Goal: Task Accomplishment & Management: Complete application form

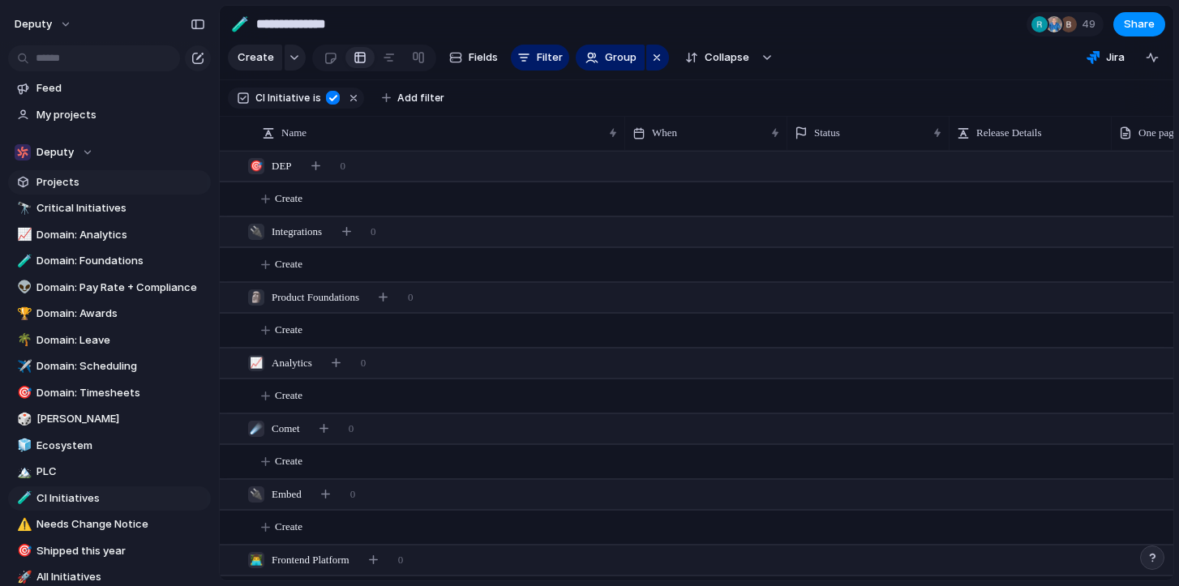
click at [54, 177] on span "Projects" at bounding box center [120, 182] width 169 height 16
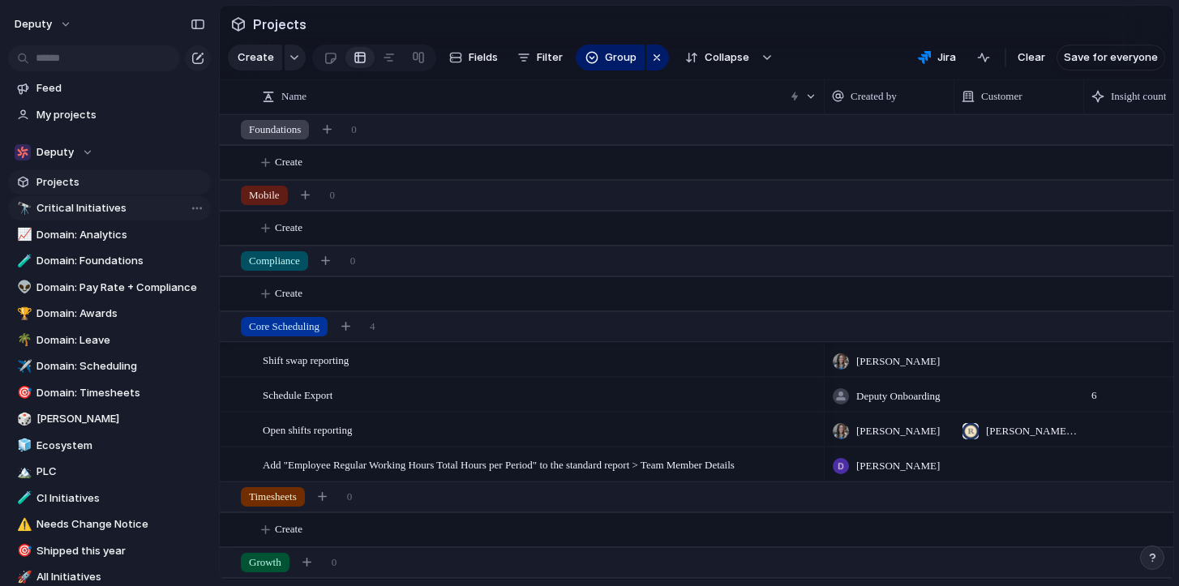
click at [91, 212] on span "Critical Initiatives" at bounding box center [120, 208] width 169 height 16
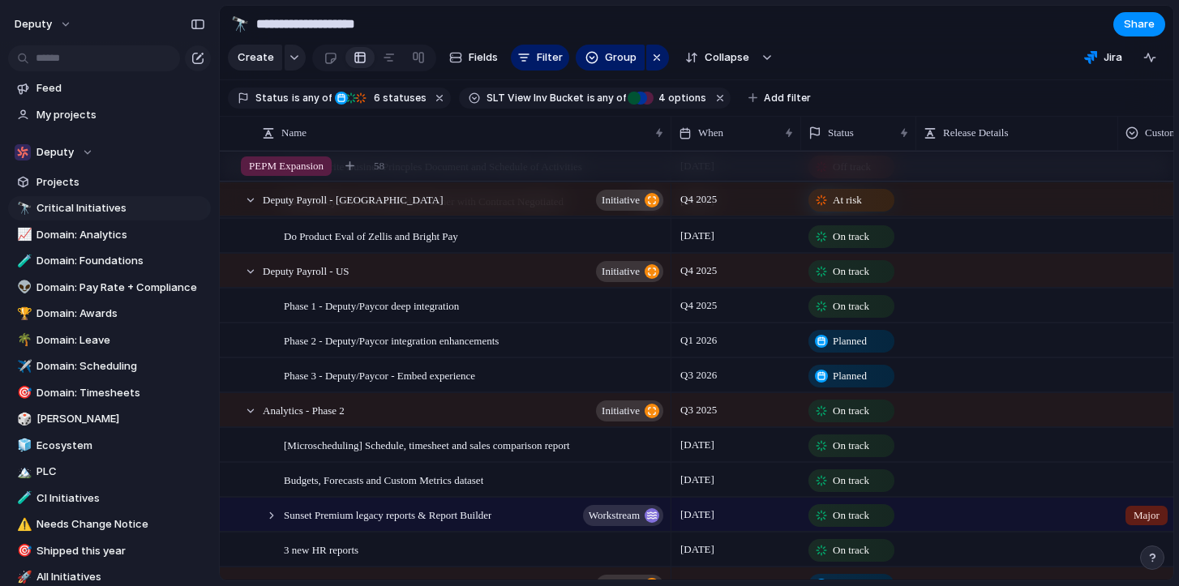
scroll to position [3946, 0]
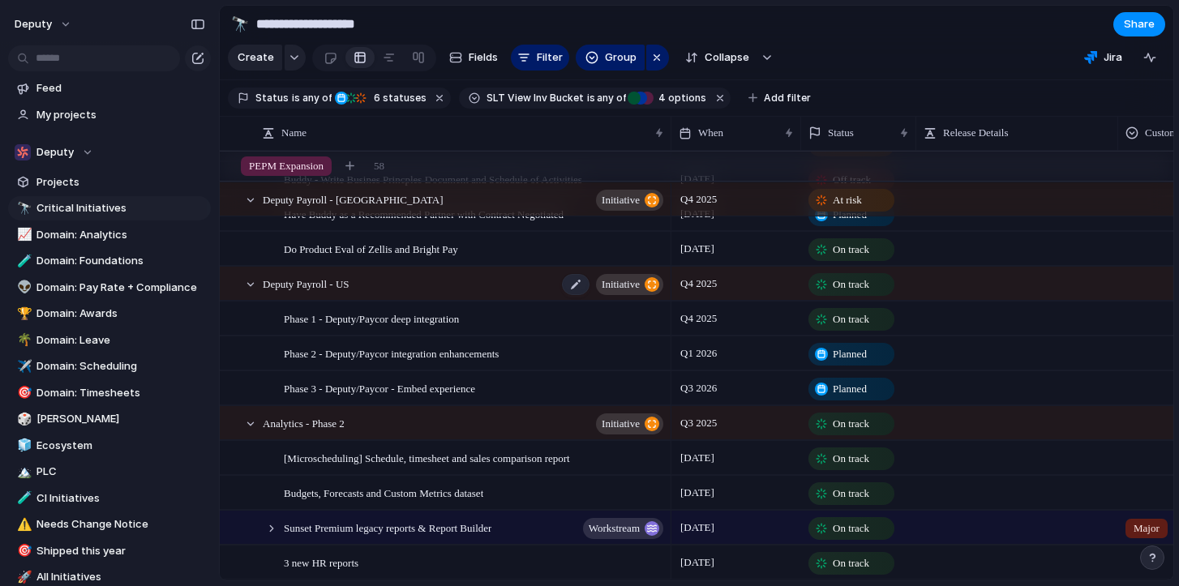
click at [293, 281] on span "Deputy Payroll - US" at bounding box center [306, 283] width 87 height 19
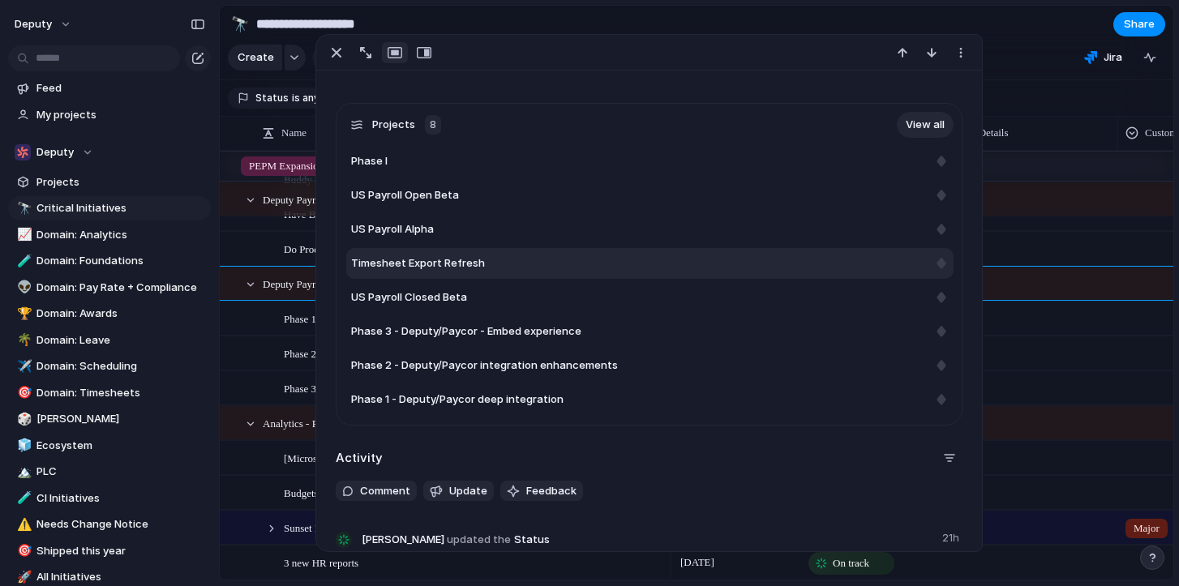
scroll to position [711, 0]
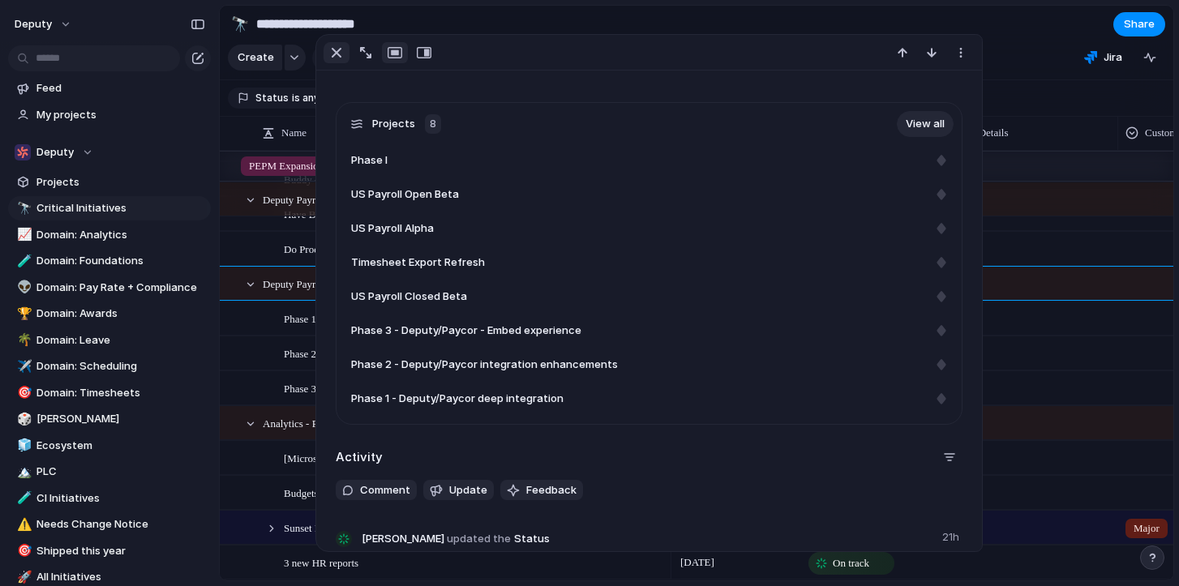
click at [334, 60] on div "button" at bounding box center [336, 52] width 19 height 19
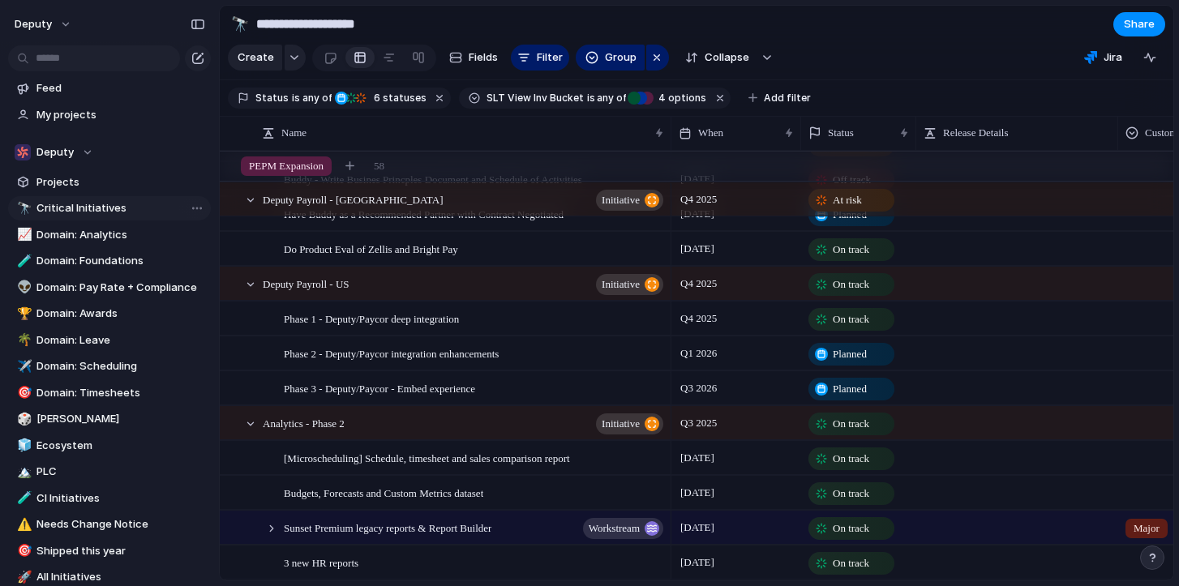
scroll to position [160, 0]
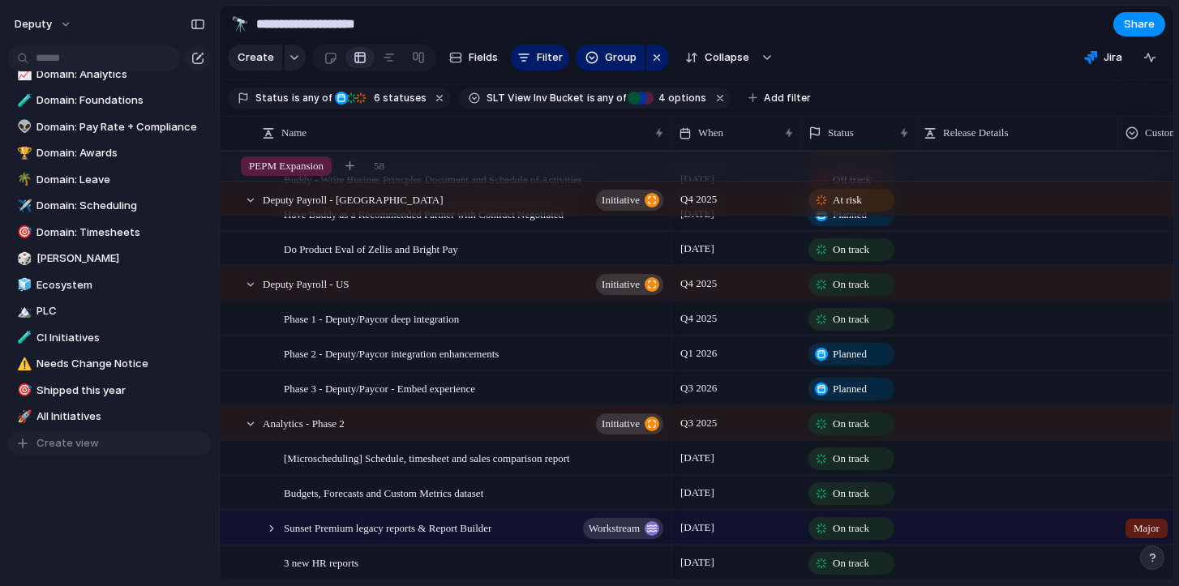
click at [66, 443] on span "Create view" at bounding box center [67, 443] width 62 height 16
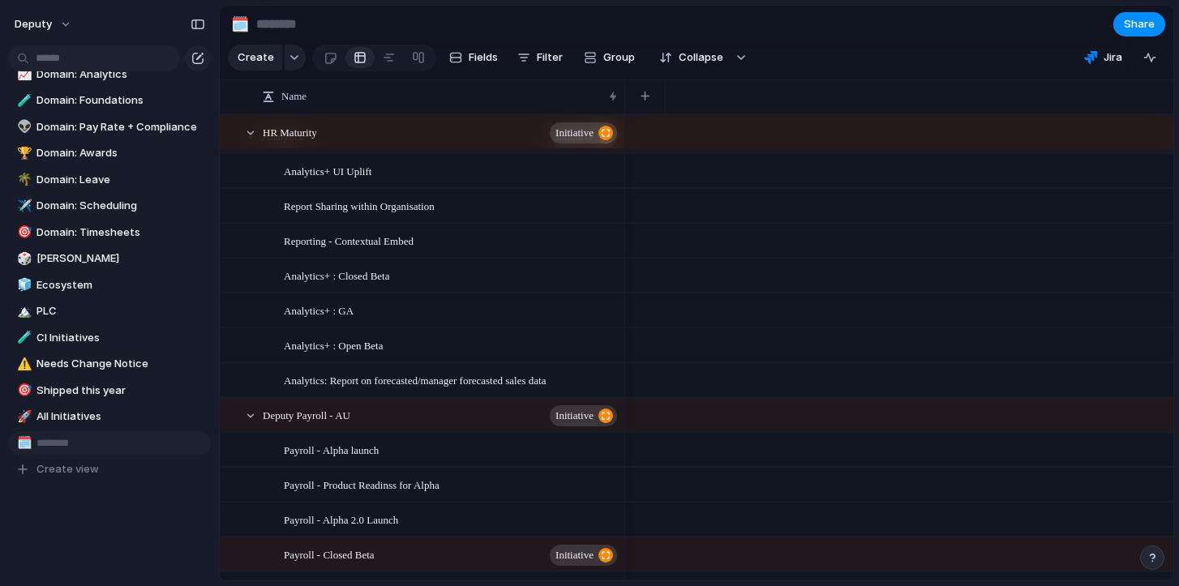
scroll to position [4656, 0]
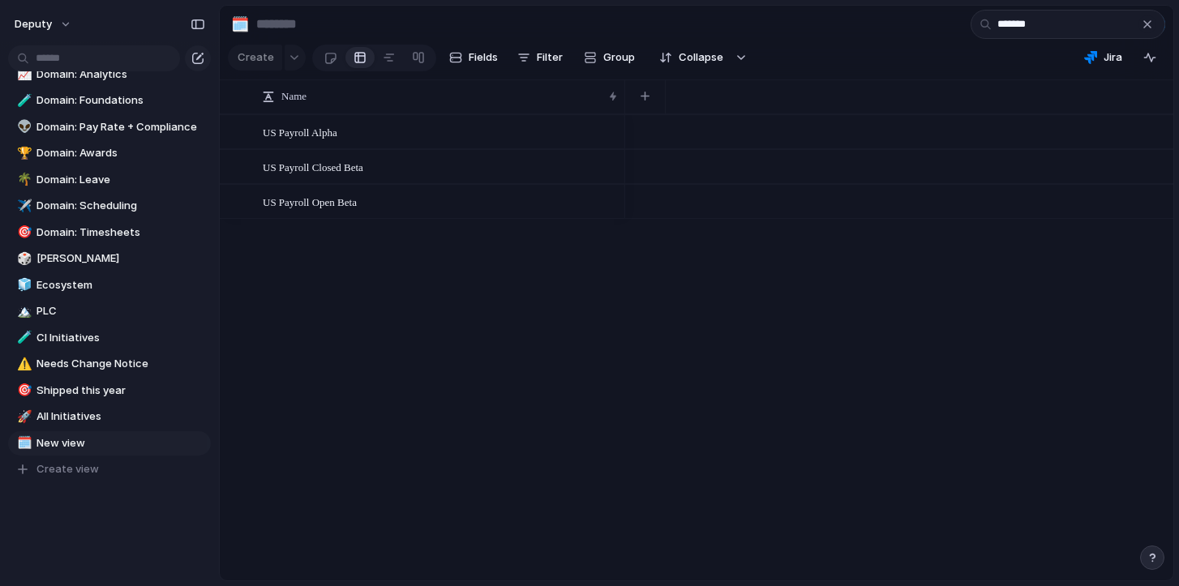
type input "*******"
click at [1149, 21] on div "button" at bounding box center [1146, 24] width 13 height 13
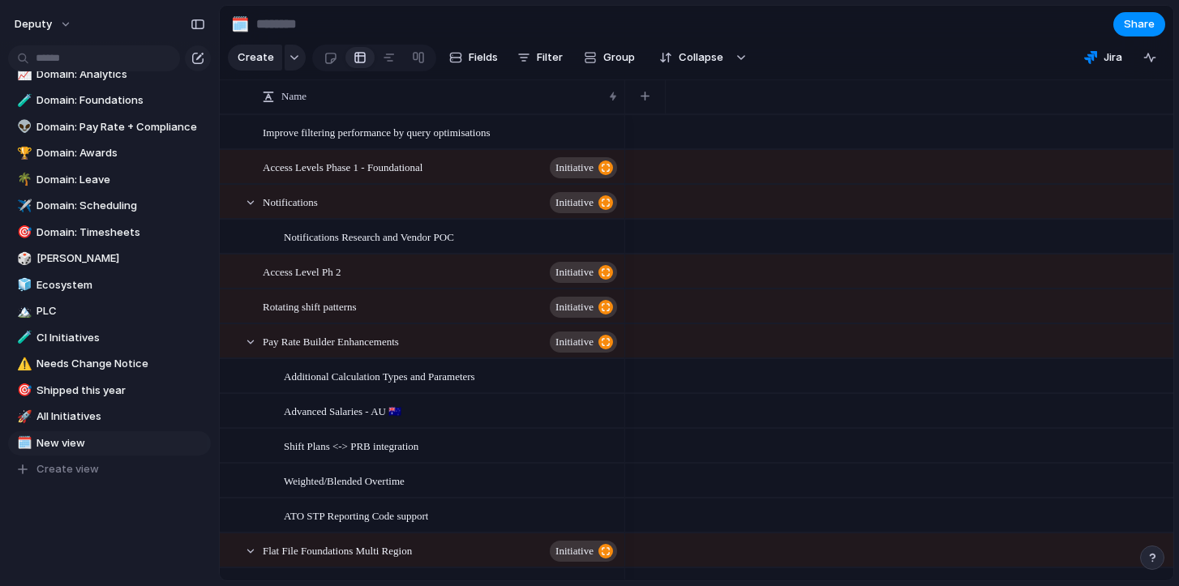
click at [134, 484] on div "Feed My projects Deputy Projects 🔭 Critical Initiatives 📈 Domain: Analytics 🧪 D…" at bounding box center [109, 293] width 219 height 586
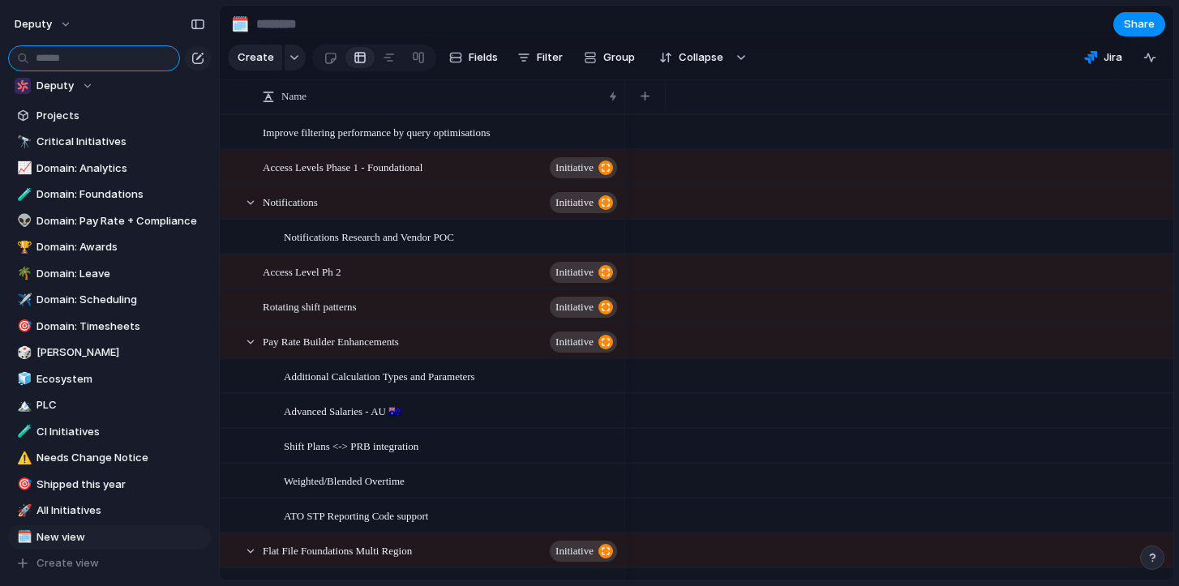
click at [99, 55] on input "text" at bounding box center [94, 58] width 172 height 26
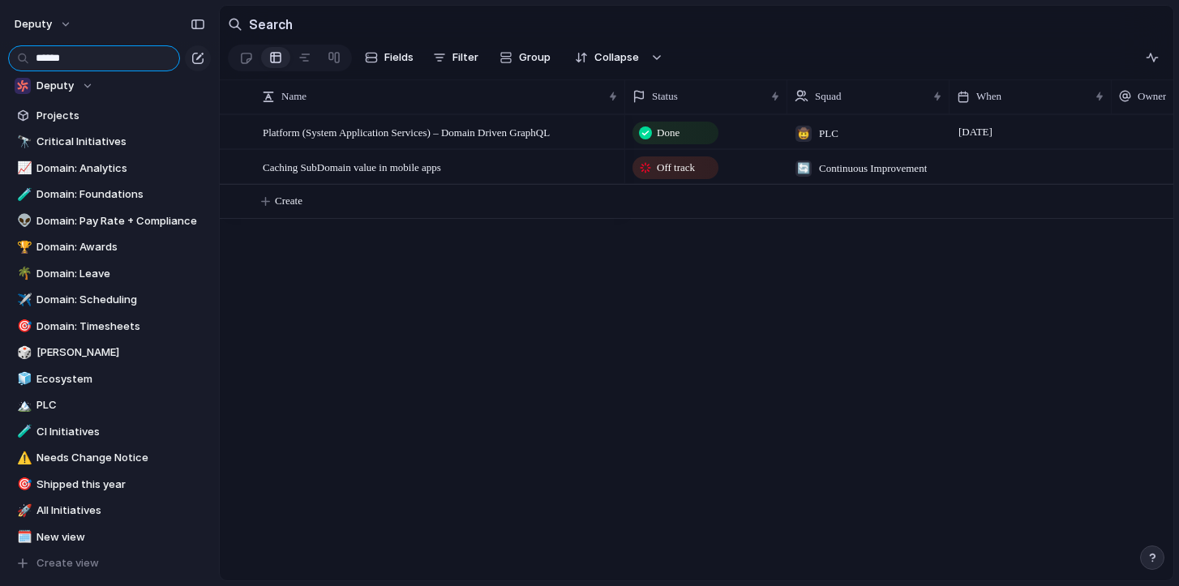
click at [114, 66] on input "******" at bounding box center [94, 58] width 172 height 26
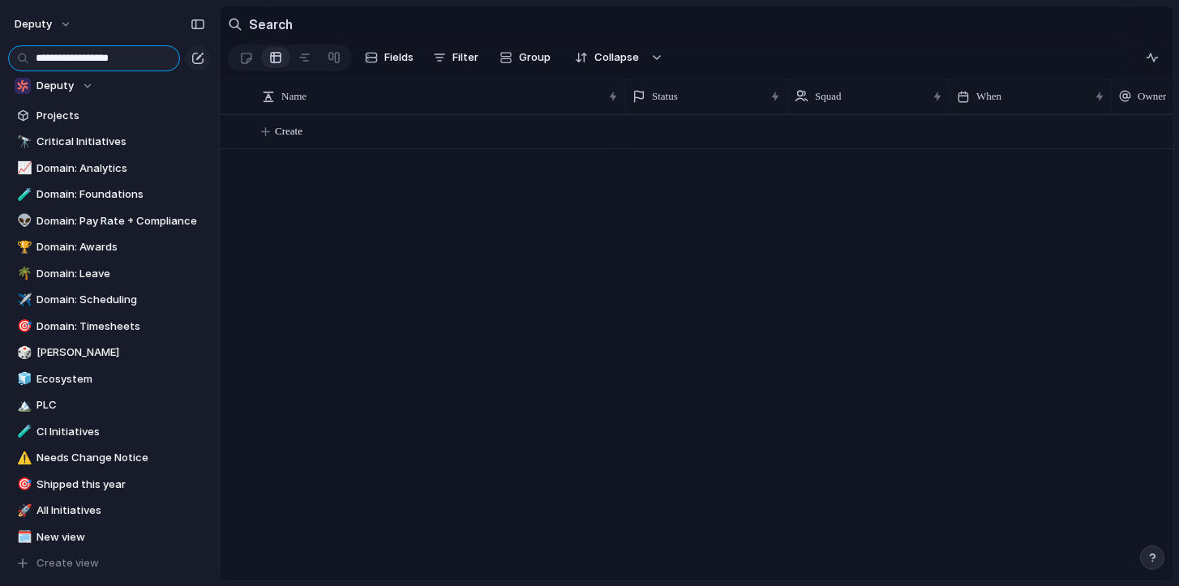
type input "**********"
click at [75, 169] on span "Domain: Analytics" at bounding box center [120, 168] width 169 height 16
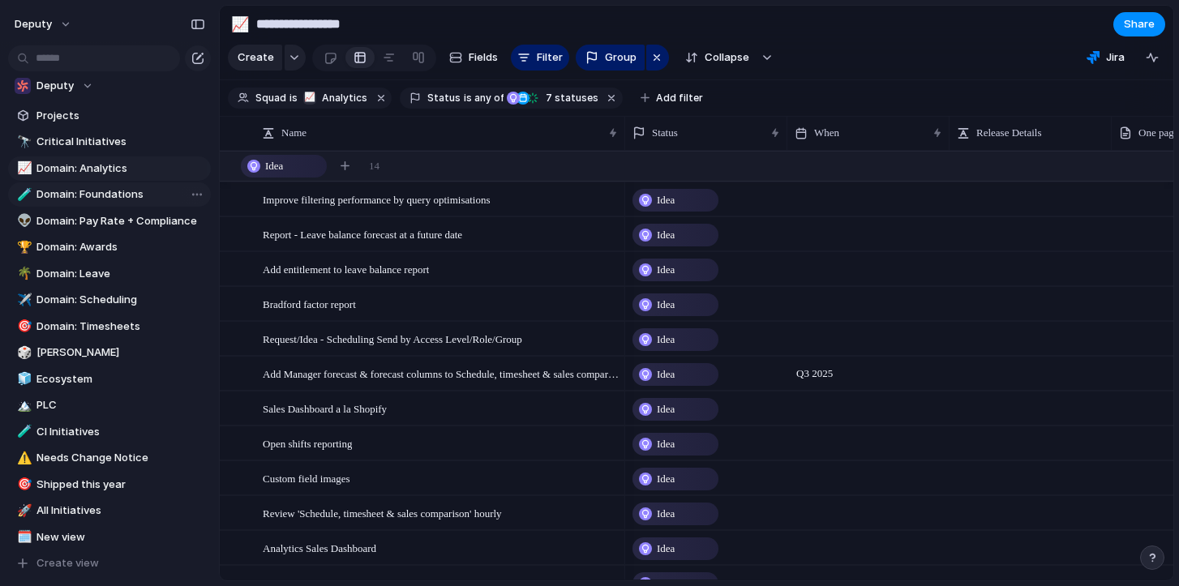
click at [71, 192] on span "Domain: Foundations" at bounding box center [120, 194] width 169 height 16
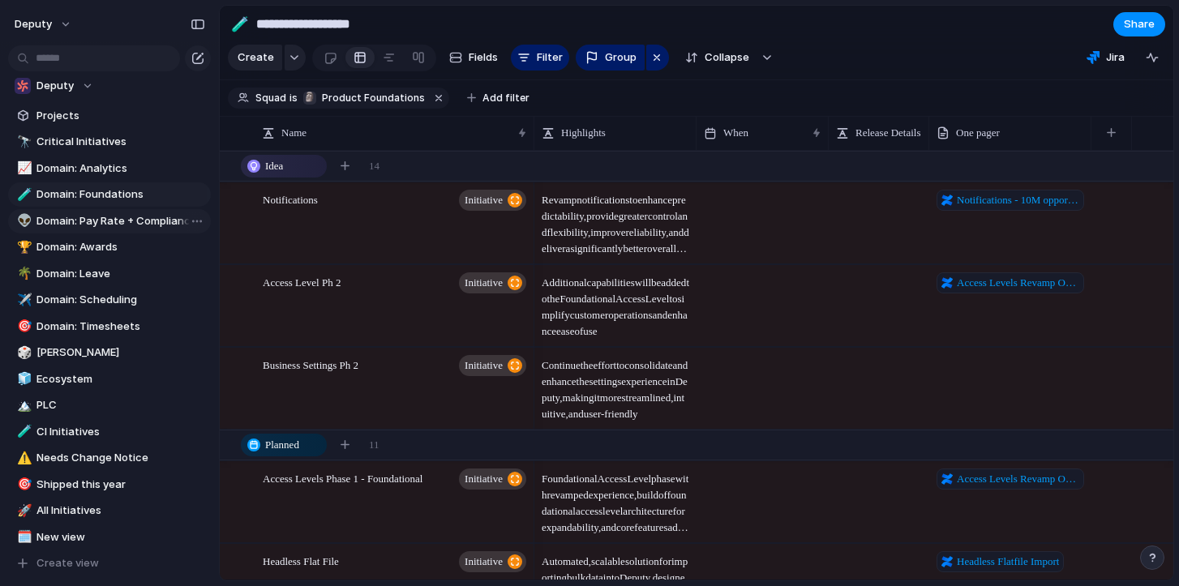
click at [69, 211] on link "👽 Domain: Pay Rate + Compliance" at bounding box center [109, 221] width 203 height 24
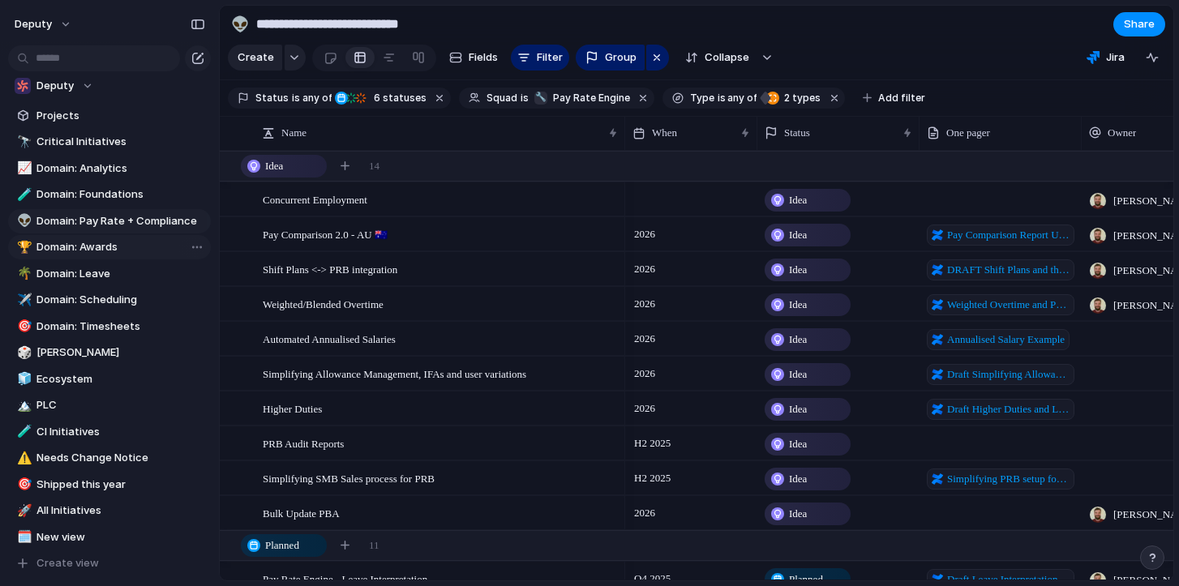
click at [63, 250] on span "Domain: Awards" at bounding box center [120, 247] width 169 height 16
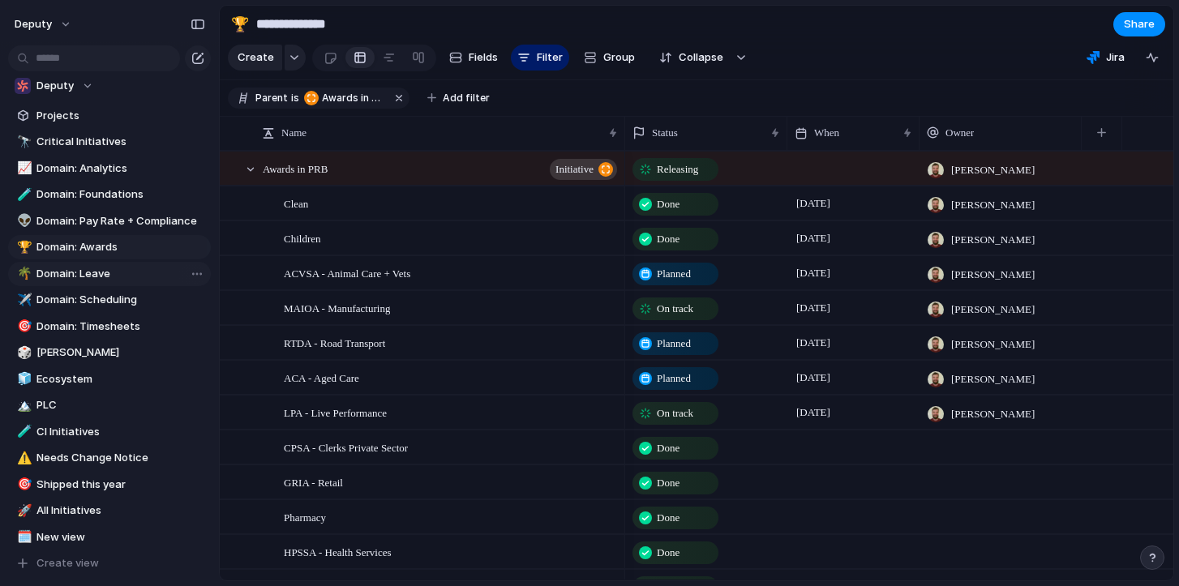
click at [61, 275] on span "Domain: Leave" at bounding box center [120, 274] width 169 height 16
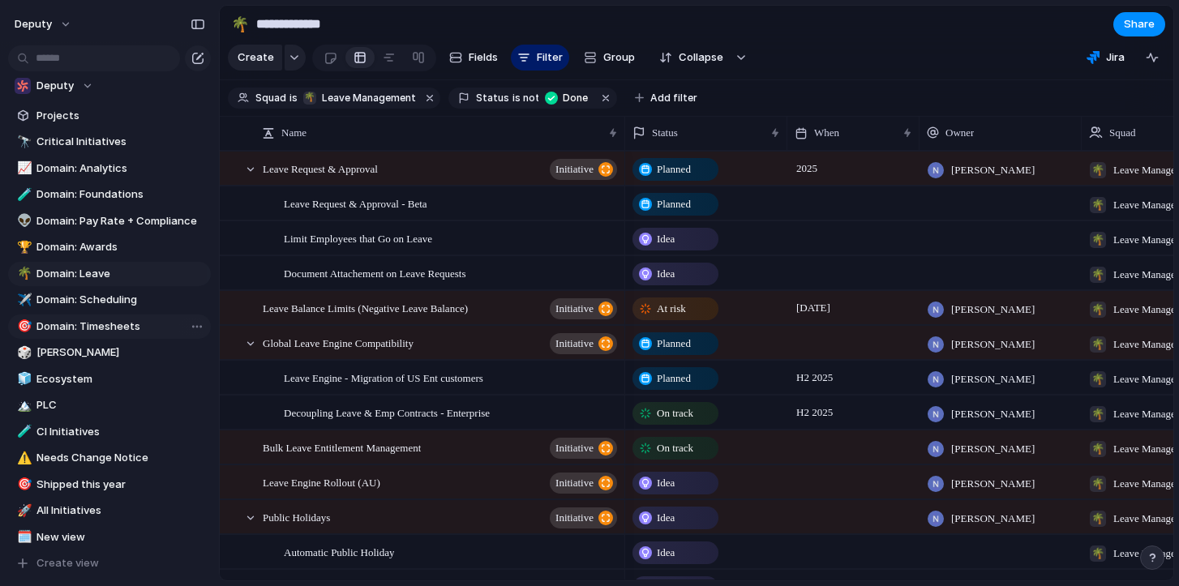
click at [51, 327] on span "Domain: Timesheets" at bounding box center [120, 327] width 169 height 16
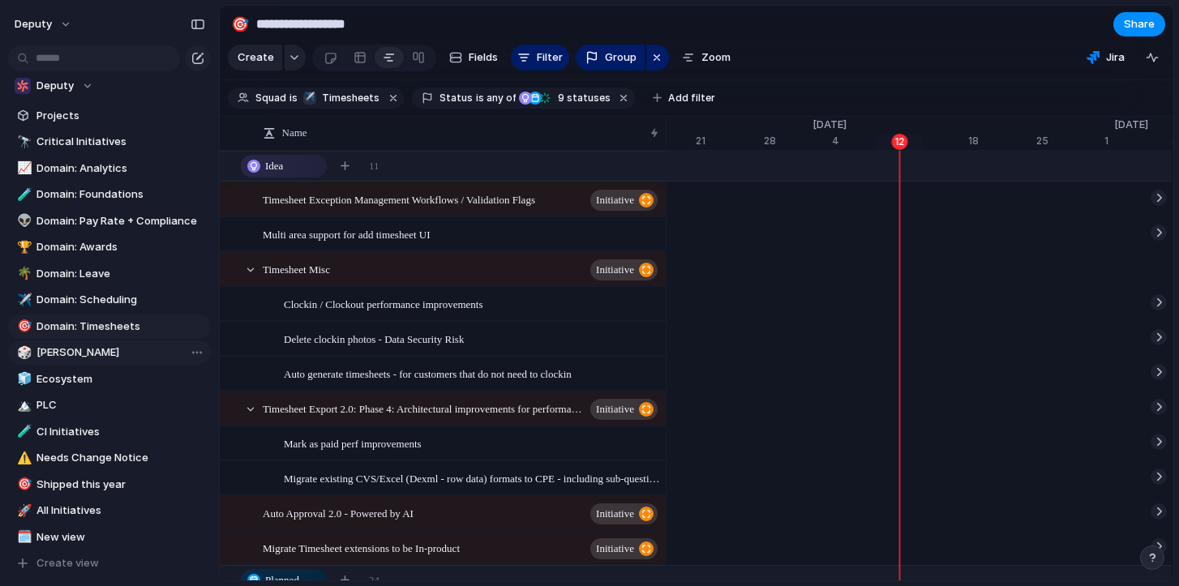
click at [45, 353] on span "[PERSON_NAME]" at bounding box center [120, 353] width 169 height 16
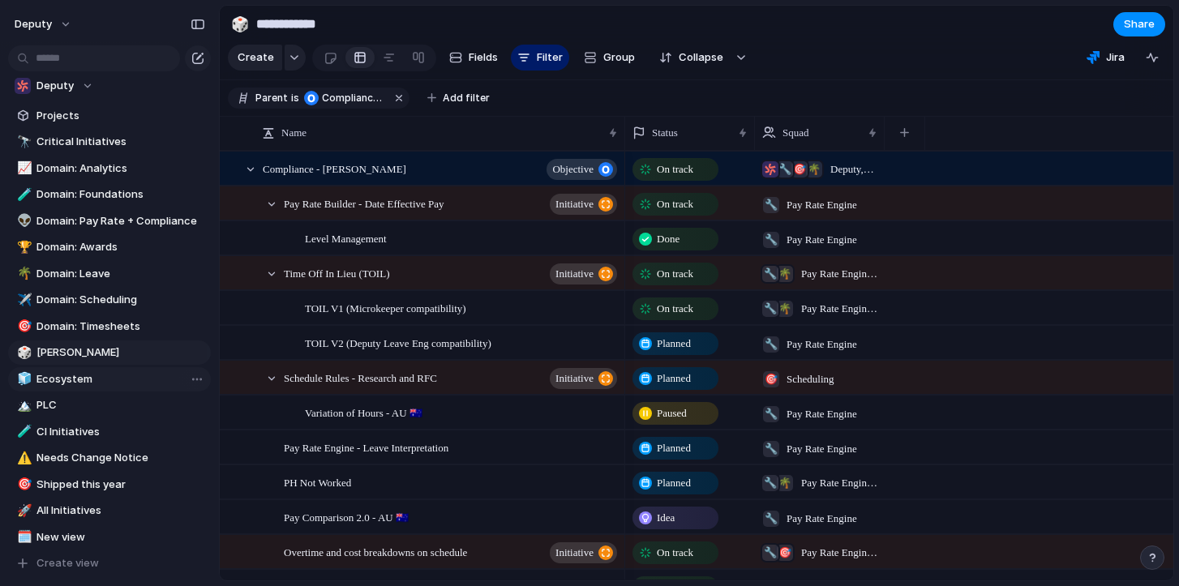
click at [46, 383] on span "Ecosystem" at bounding box center [120, 379] width 169 height 16
type input "*********"
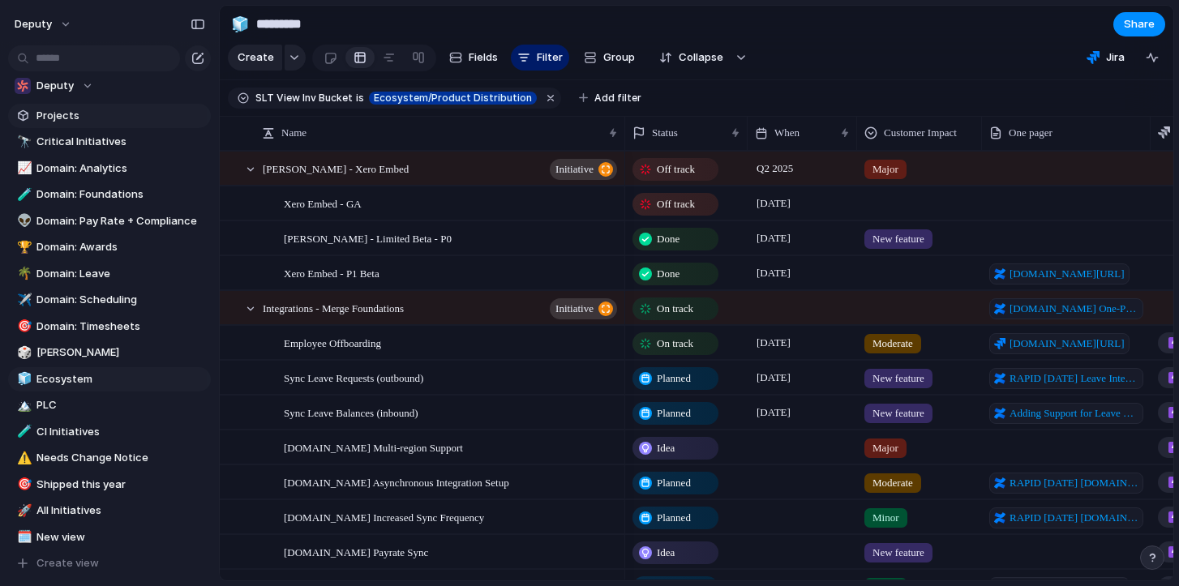
click at [85, 104] on link "Projects" at bounding box center [109, 116] width 203 height 24
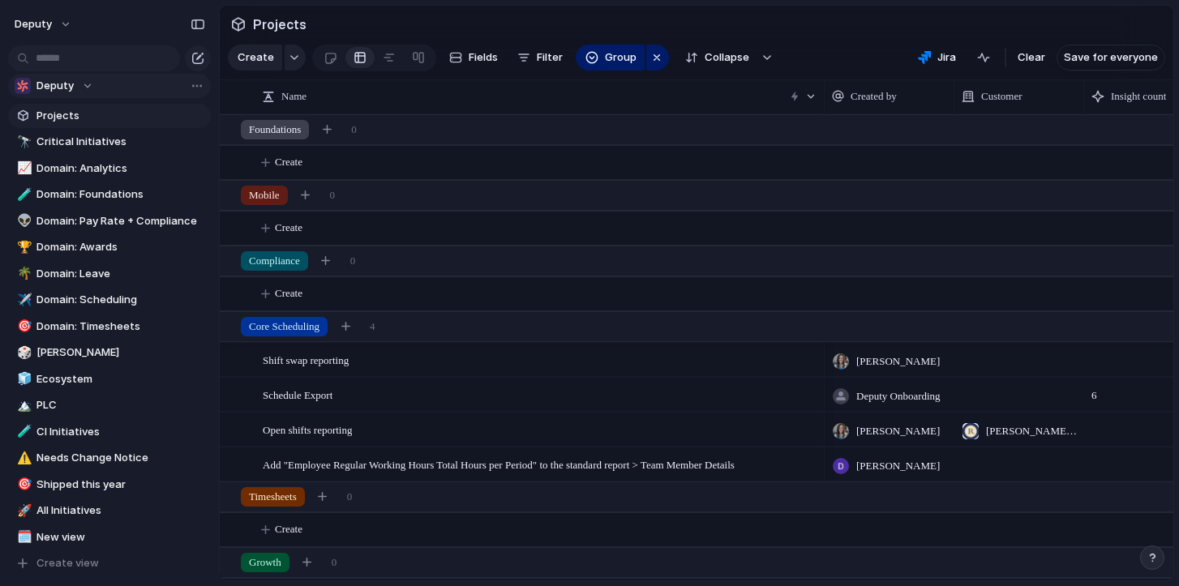
click at [87, 74] on button "Deputy" at bounding box center [109, 86] width 203 height 24
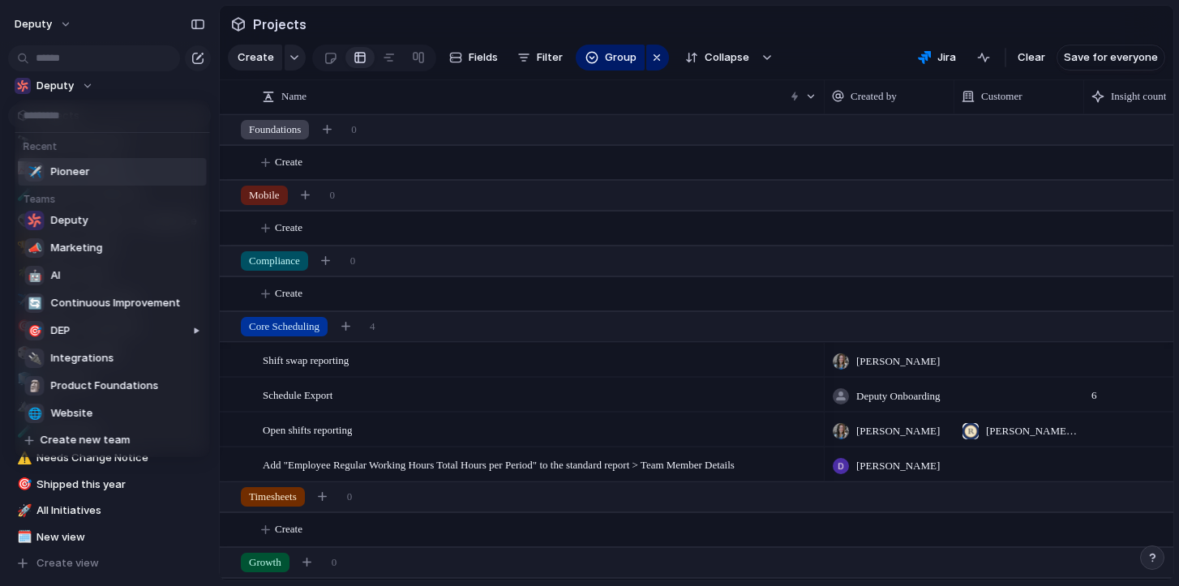
click at [103, 83] on div "Recent ✈️ Pioneer Teams Deputy 📣 Marketing 🤖 AI 🔄 Continuous Improvement 🎯 DEP …" at bounding box center [589, 293] width 1179 height 586
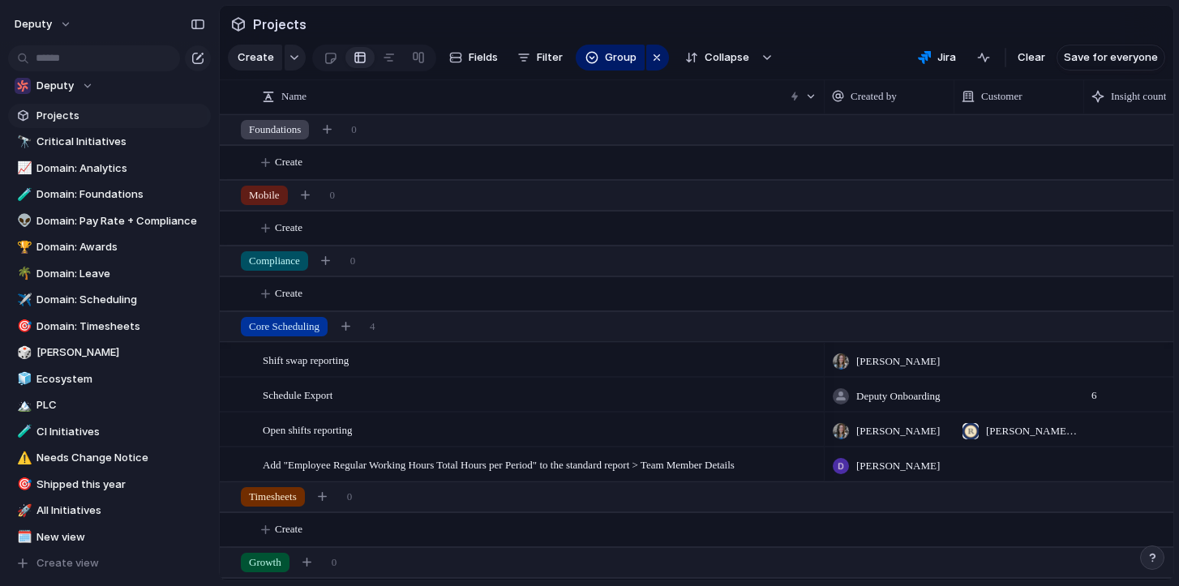
click at [71, 118] on span "Projects" at bounding box center [120, 116] width 169 height 16
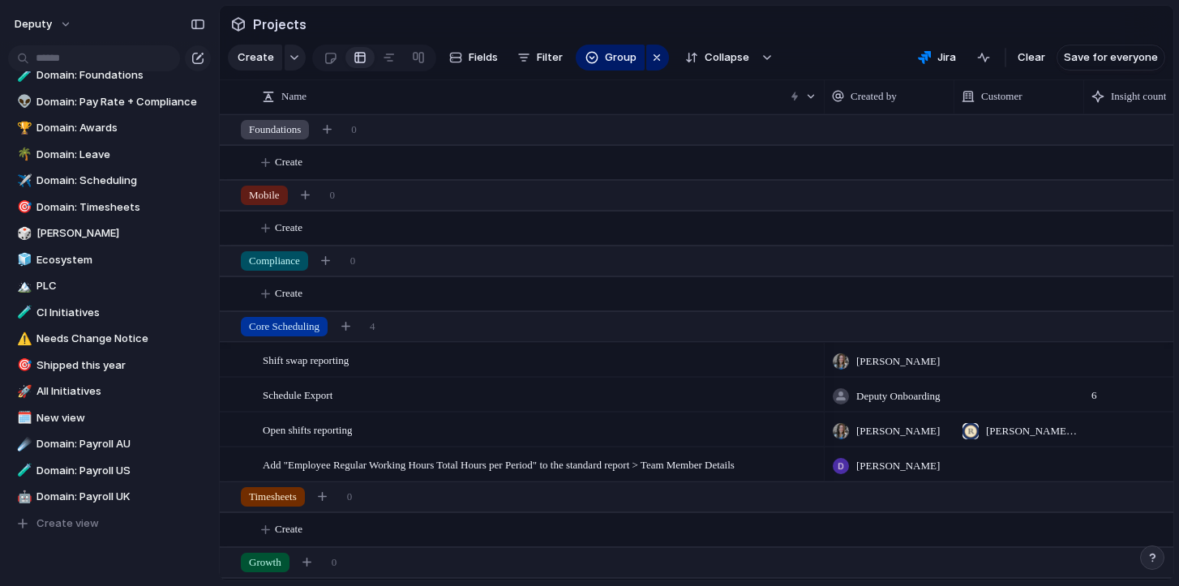
scroll to position [186, 0]
click at [103, 469] on span "Domain: Payroll US" at bounding box center [120, 470] width 169 height 16
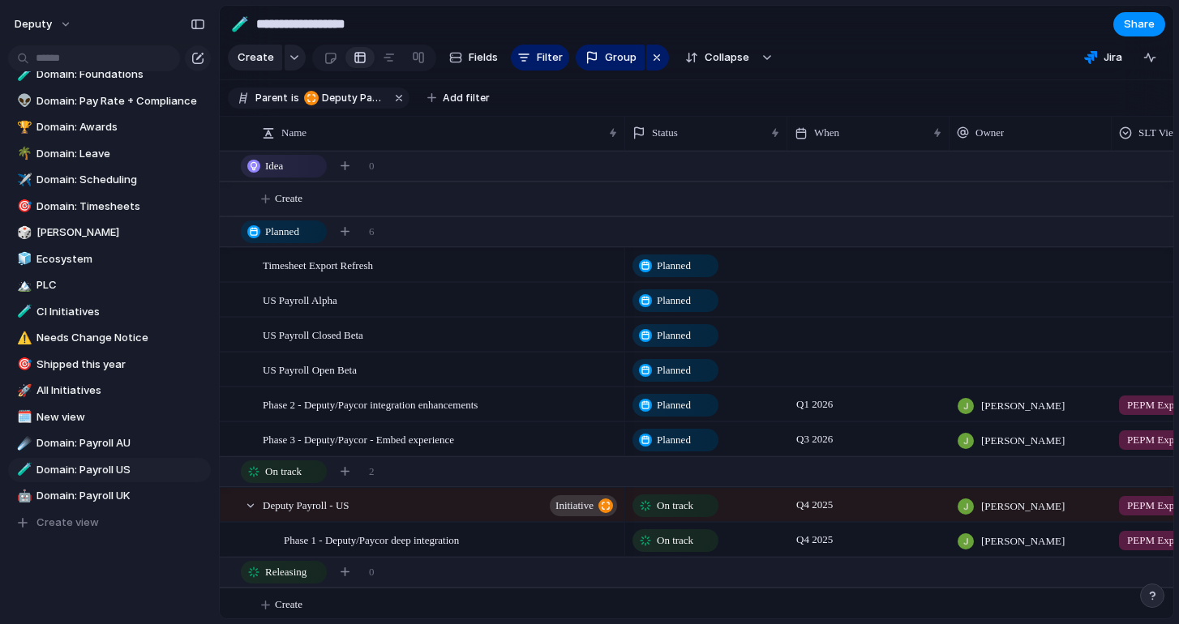
click at [302, 194] on span "Create" at bounding box center [289, 198] width 28 height 16
click at [284, 203] on span "Create" at bounding box center [289, 198] width 28 height 16
click at [407, 188] on button "Create" at bounding box center [717, 198] width 962 height 33
click at [302, 196] on span "Create" at bounding box center [289, 198] width 28 height 16
click at [901, 60] on section "Create Fields Filter Group Zoom Collapse Jira Clear Save for everyone" at bounding box center [696, 60] width 953 height 39
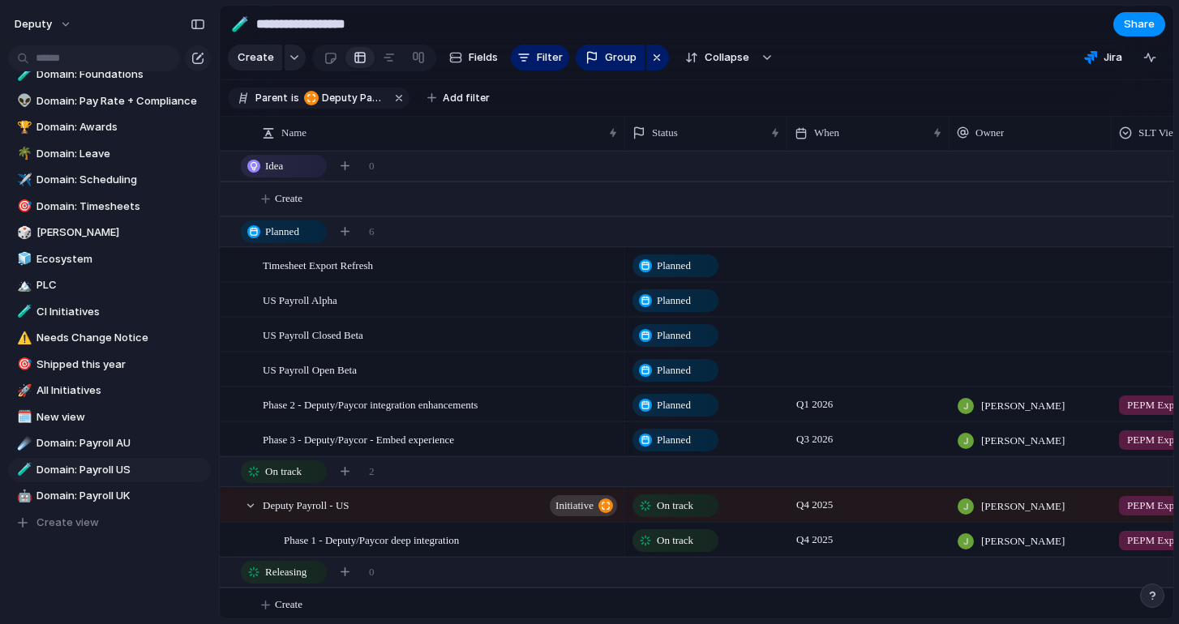
click at [289, 203] on span "Create" at bounding box center [289, 198] width 28 height 16
click at [256, 206] on button "Create" at bounding box center [717, 198] width 962 height 33
click at [348, 165] on div "button" at bounding box center [344, 165] width 9 height 9
click at [265, 200] on button "Create" at bounding box center [717, 198] width 962 height 33
click at [283, 198] on span "Create" at bounding box center [289, 198] width 28 height 16
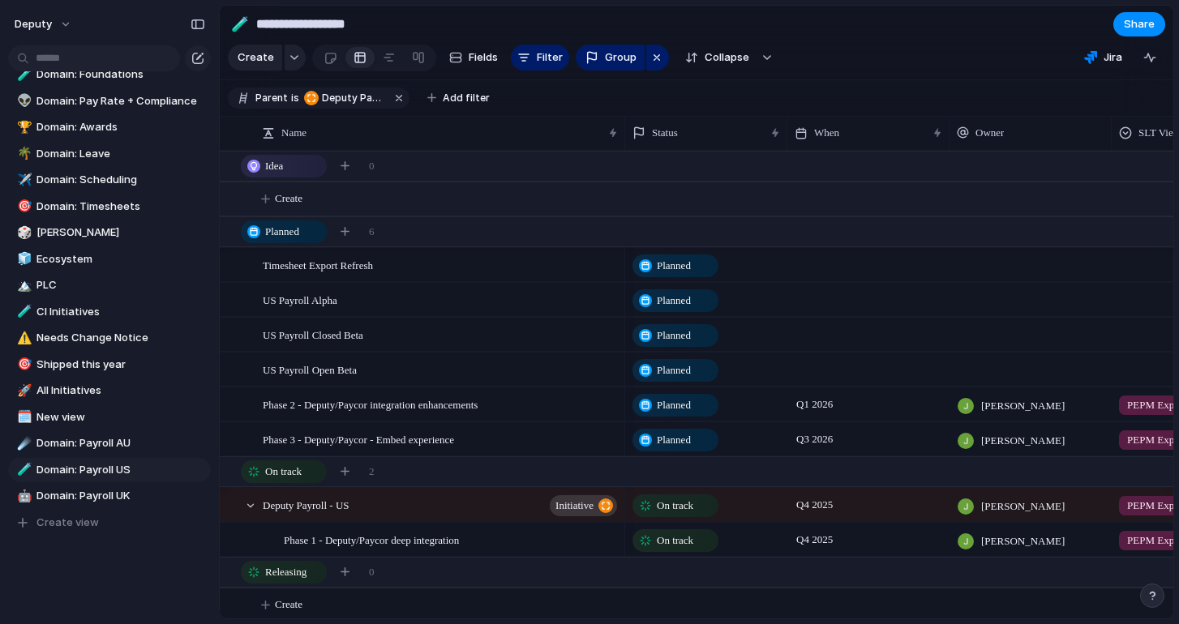
click at [277, 198] on span "Create" at bounding box center [289, 198] width 28 height 16
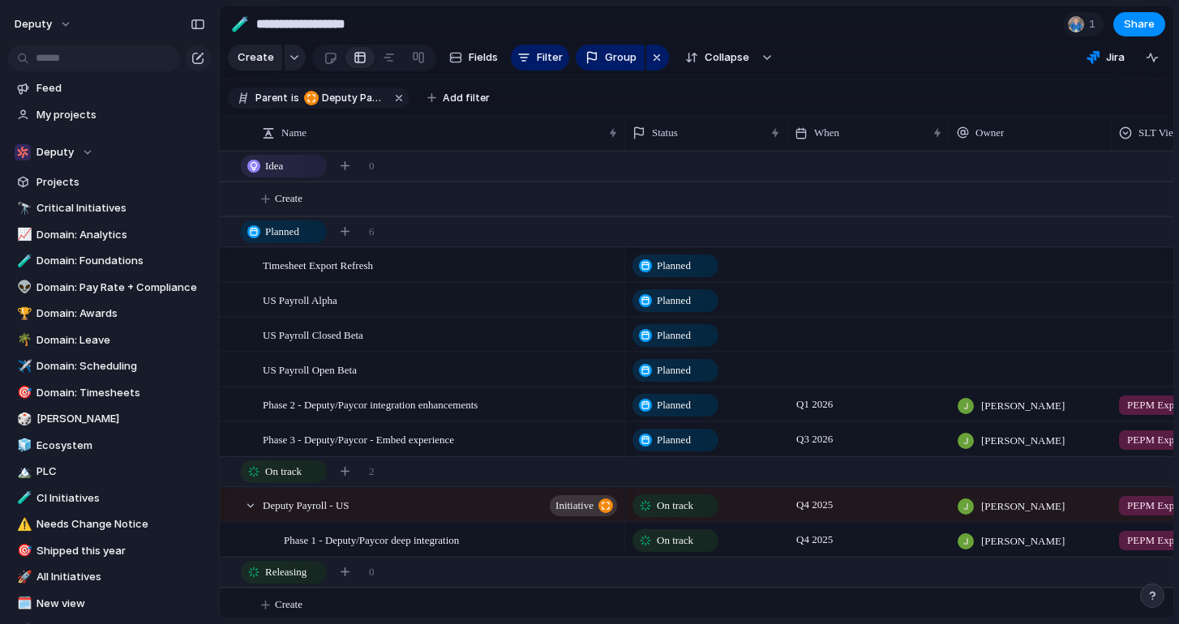
click at [295, 199] on span "Create" at bounding box center [289, 198] width 28 height 16
click at [340, 161] on div "button" at bounding box center [344, 165] width 9 height 9
click at [346, 236] on div "button" at bounding box center [344, 231] width 9 height 9
click at [290, 58] on div "button" at bounding box center [294, 57] width 11 height 6
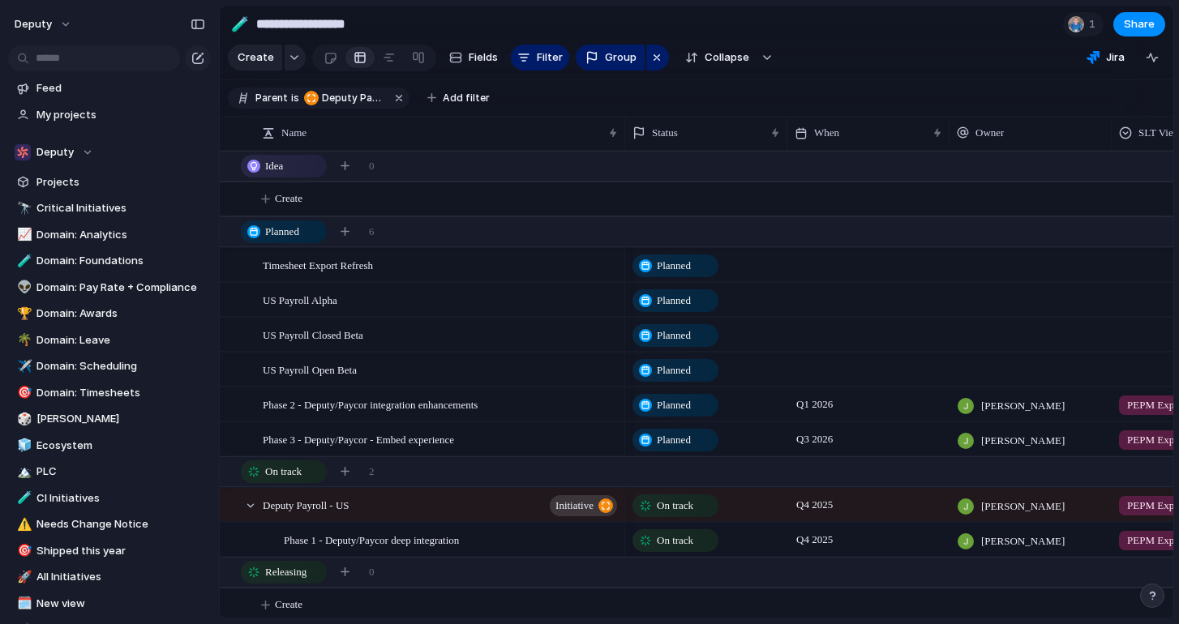
click at [517, 110] on div "Theme Launch Goal Objective Key result Initiative Workstream Project Customize" at bounding box center [589, 312] width 1179 height 624
click at [265, 43] on div "Create Fields Filter Group Zoom Collapse" at bounding box center [503, 57] width 550 height 33
click at [258, 58] on span "Create" at bounding box center [256, 57] width 36 height 16
click at [290, 187] on button "Create" at bounding box center [717, 198] width 962 height 33
click at [263, 203] on button "Create" at bounding box center [717, 198] width 962 height 33
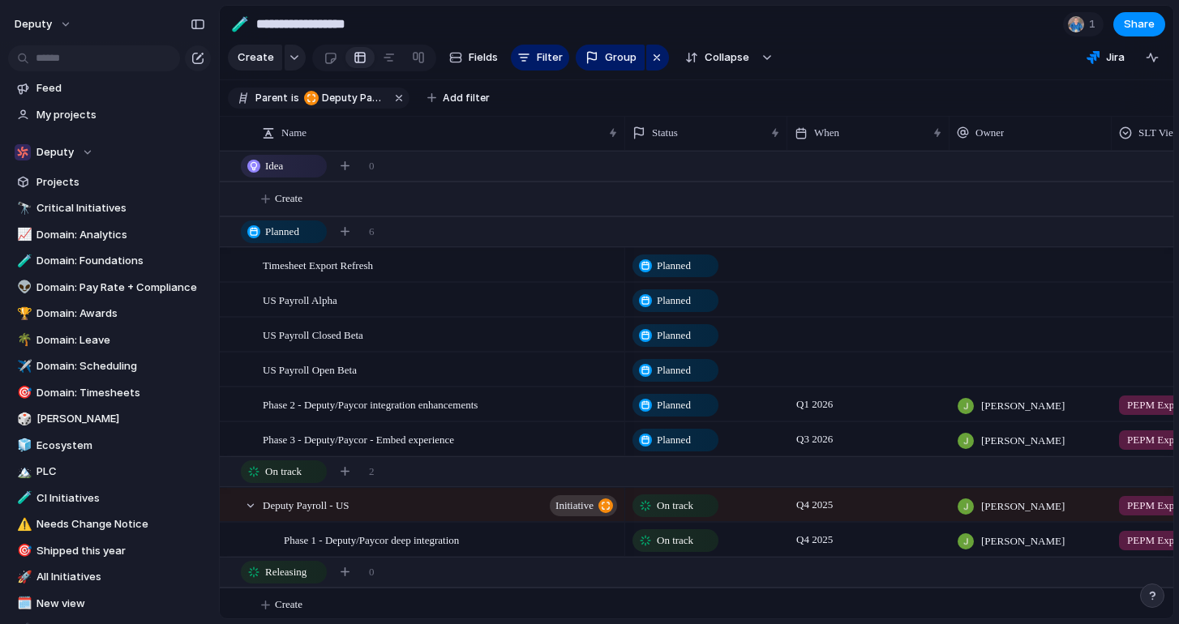
click at [263, 203] on button "Create" at bounding box center [717, 198] width 962 height 33
click at [291, 199] on span "Create" at bounding box center [289, 198] width 28 height 16
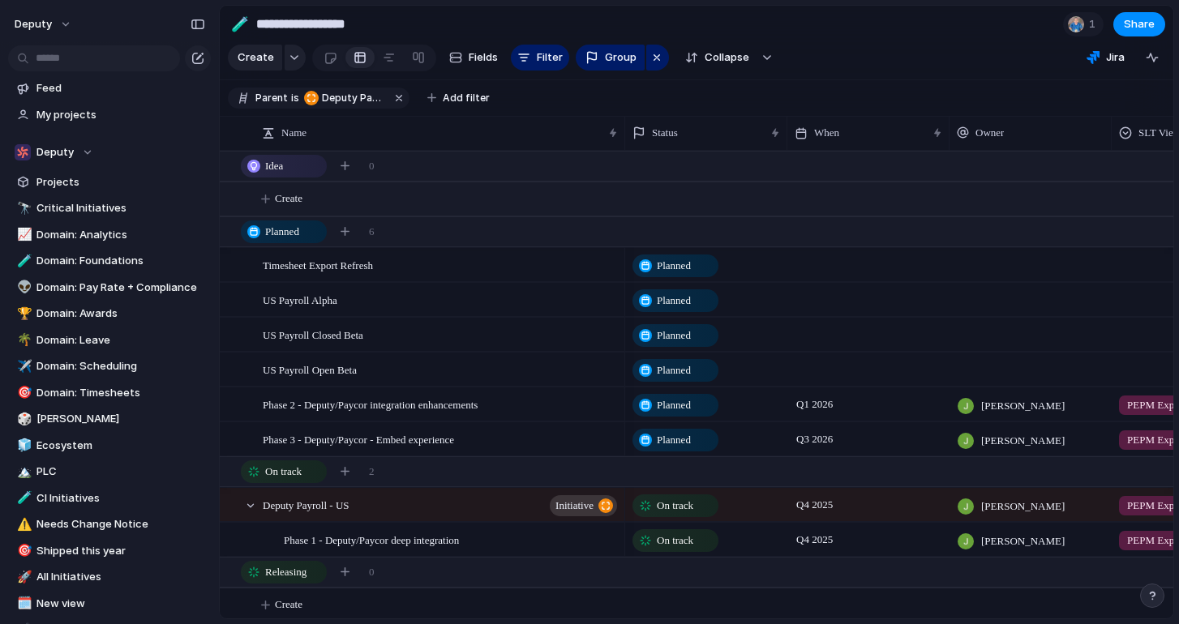
click at [291, 199] on span "Create" at bounding box center [289, 198] width 28 height 16
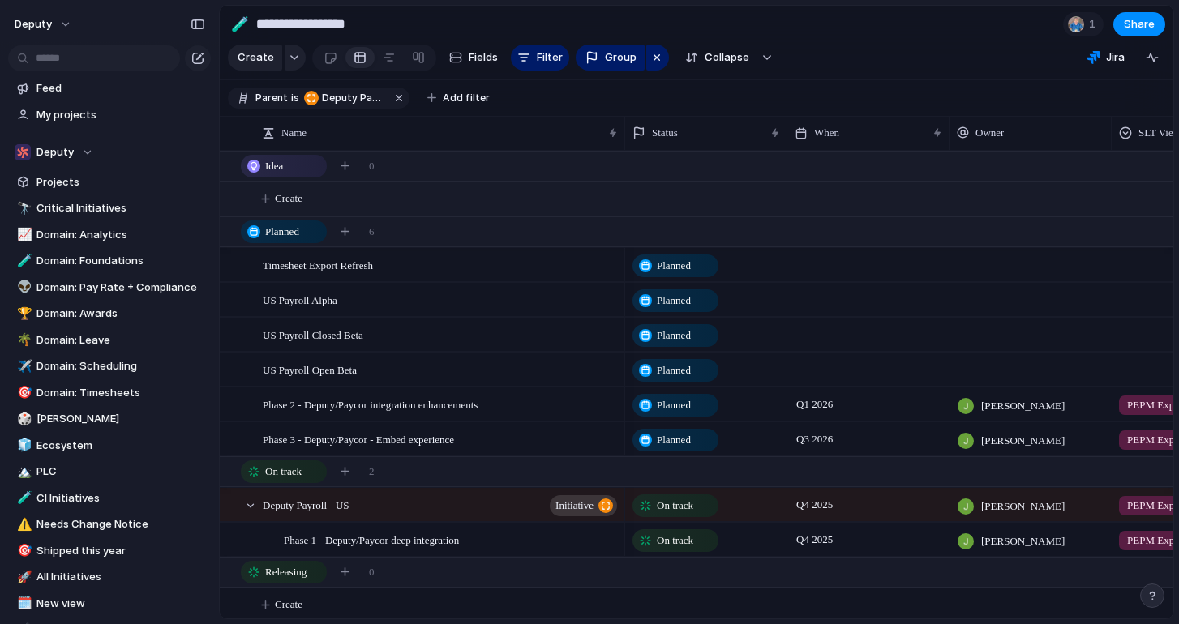
click at [291, 199] on span "Create" at bounding box center [289, 198] width 28 height 16
click at [302, 282] on div "US Payroll Alpha" at bounding box center [422, 299] width 404 height 35
click at [507, 262] on div "Timesheet Export Refresh" at bounding box center [441, 265] width 357 height 33
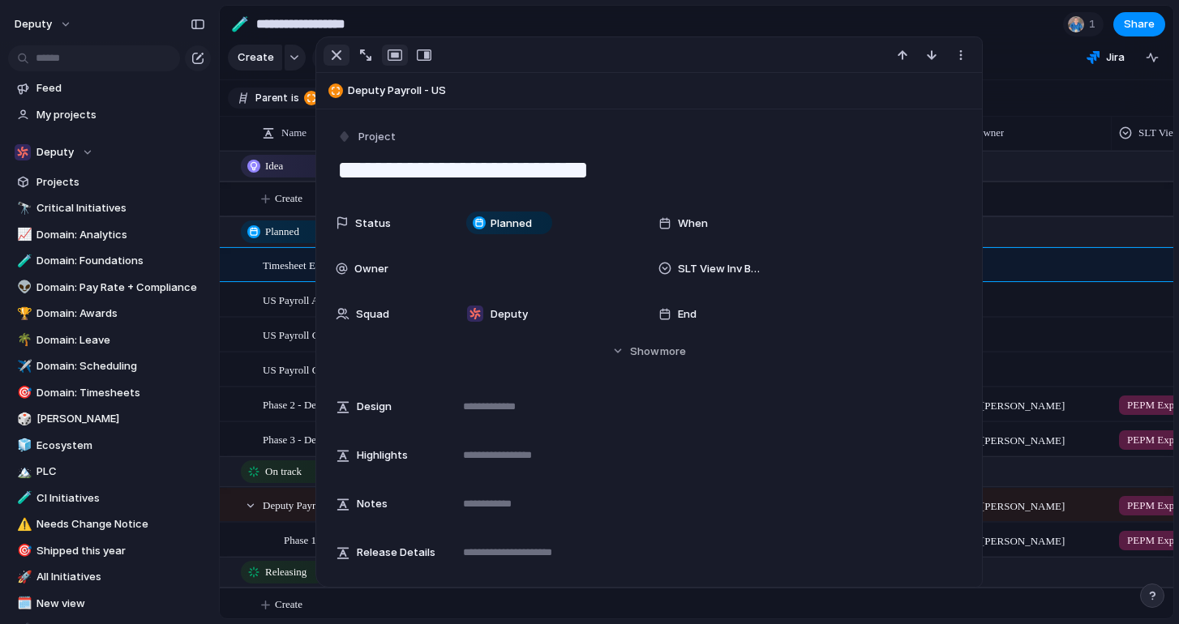
click at [334, 56] on div "button" at bounding box center [336, 54] width 19 height 19
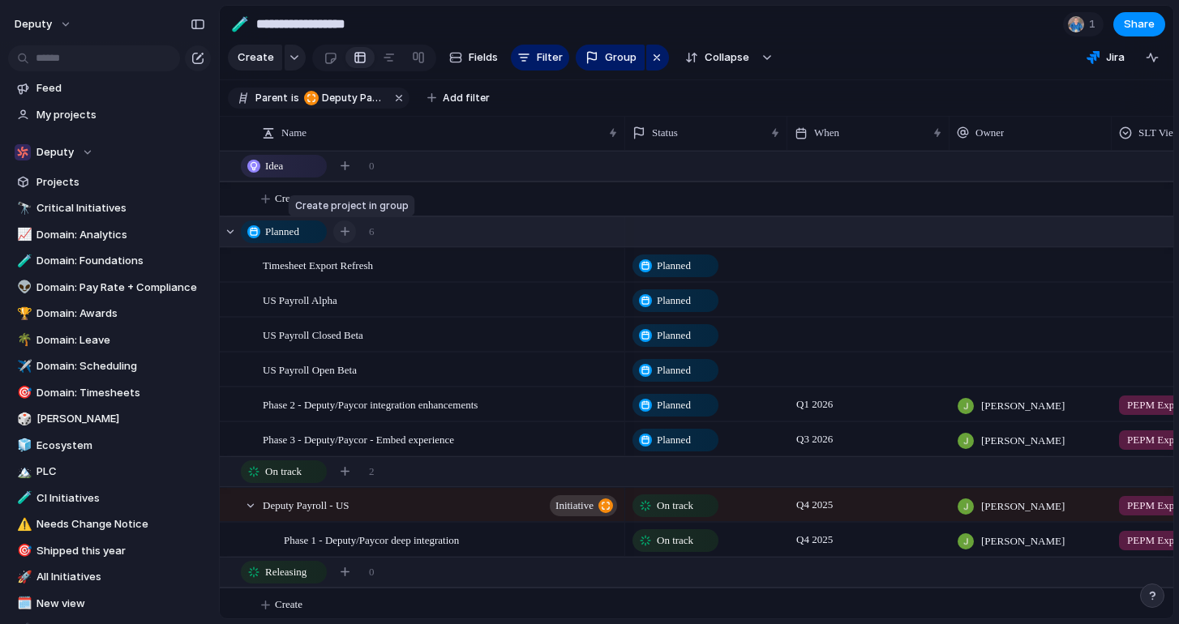
click at [343, 228] on div "button" at bounding box center [344, 231] width 9 height 9
click at [345, 233] on div "button" at bounding box center [344, 231] width 9 height 9
click at [292, 62] on button "button" at bounding box center [295, 58] width 21 height 26
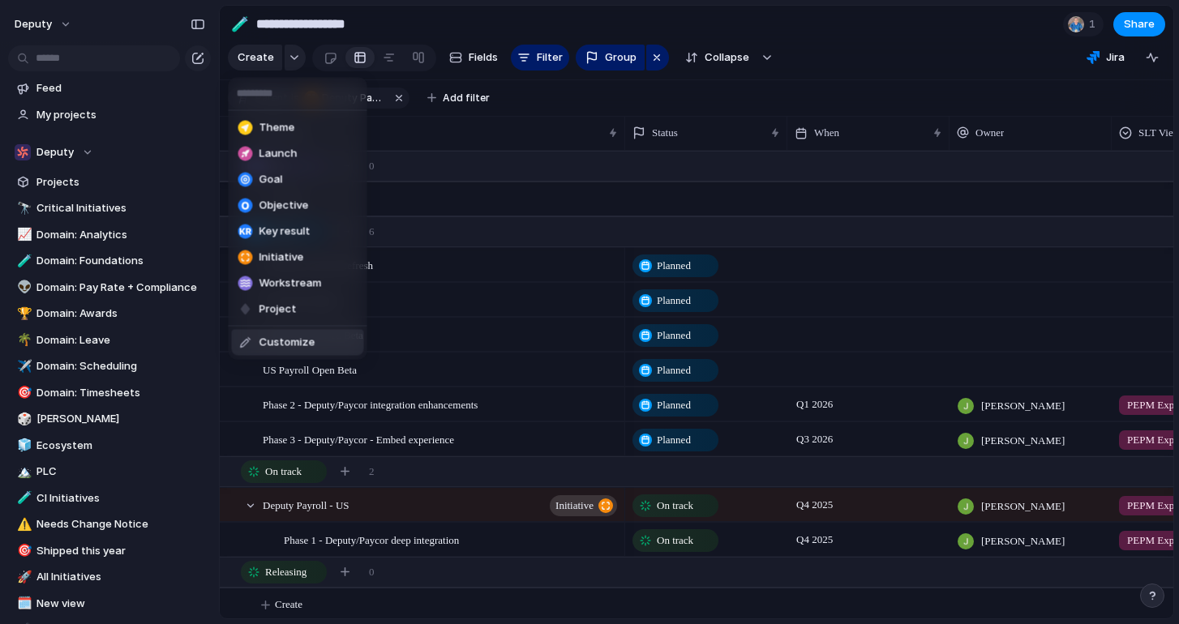
click at [396, 345] on div "Theme Launch Goal Objective Key result Initiative Workstream Project Customize" at bounding box center [589, 312] width 1179 height 624
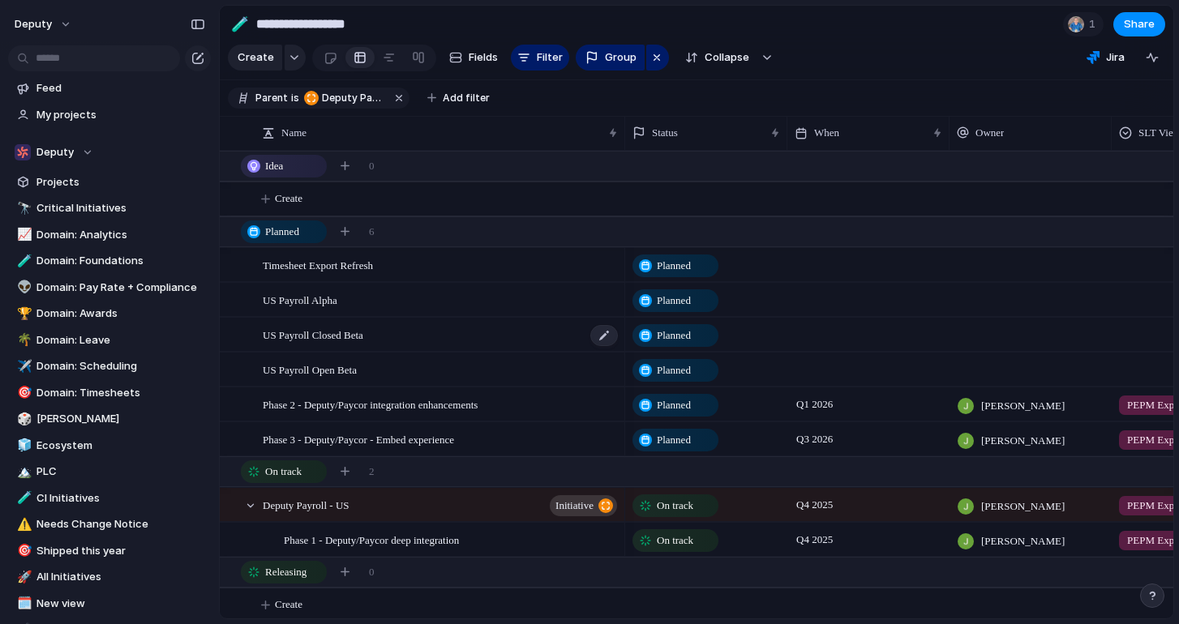
click at [286, 338] on span "US Payroll Closed Beta" at bounding box center [313, 334] width 101 height 19
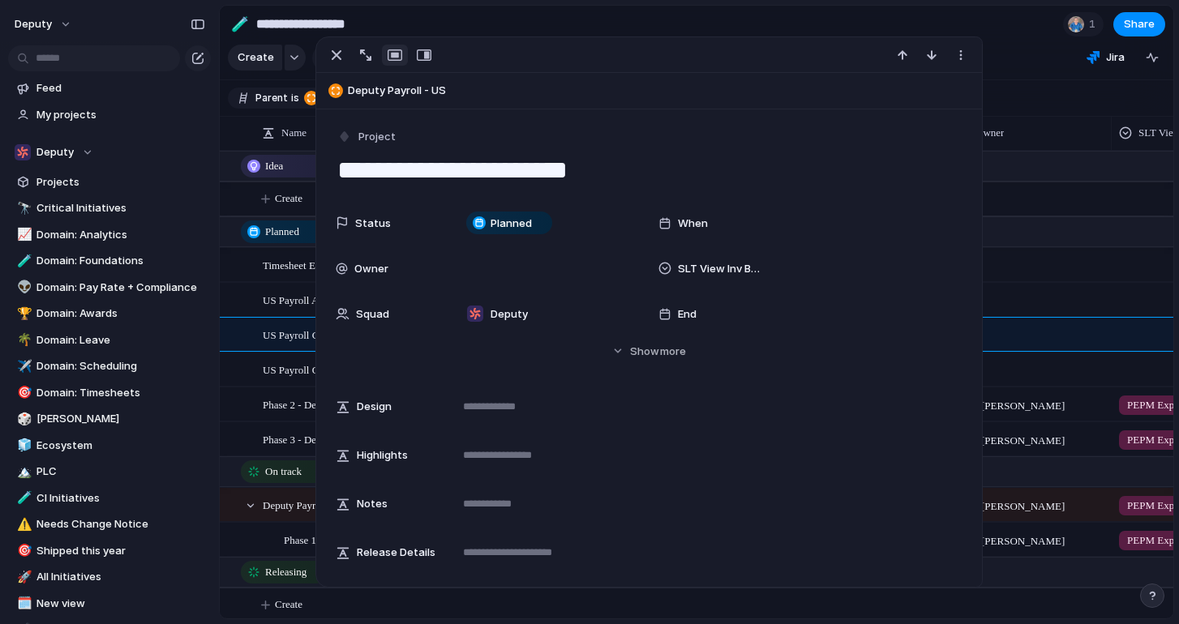
click at [552, 15] on section "**********" at bounding box center [696, 24] width 953 height 36
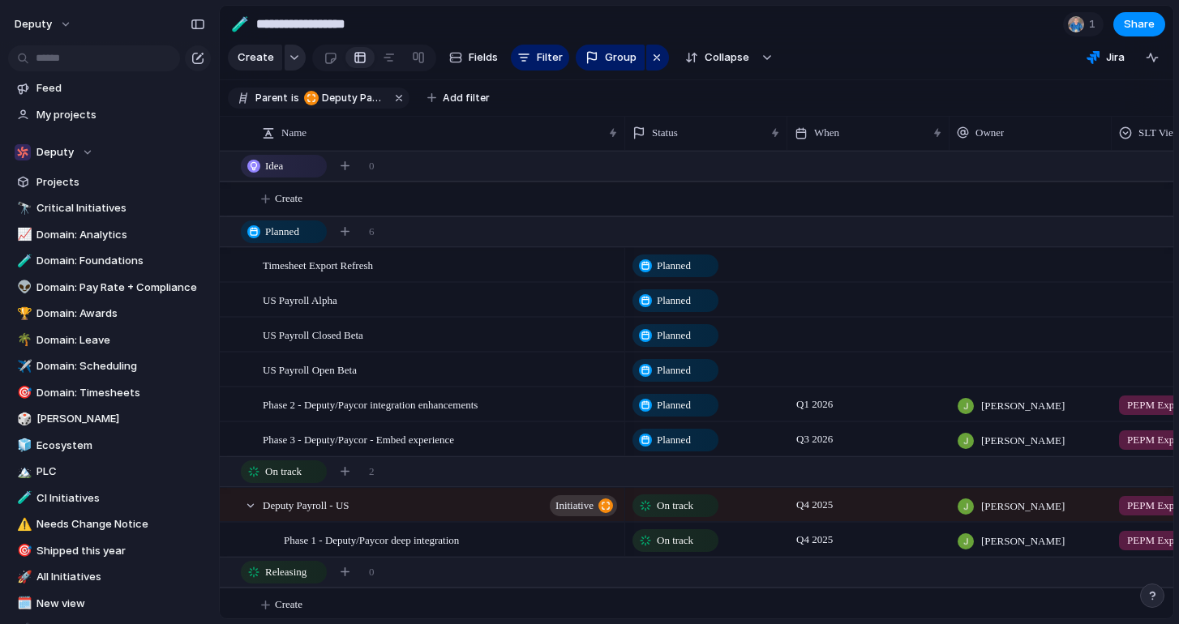
click at [293, 65] on button "button" at bounding box center [295, 58] width 21 height 26
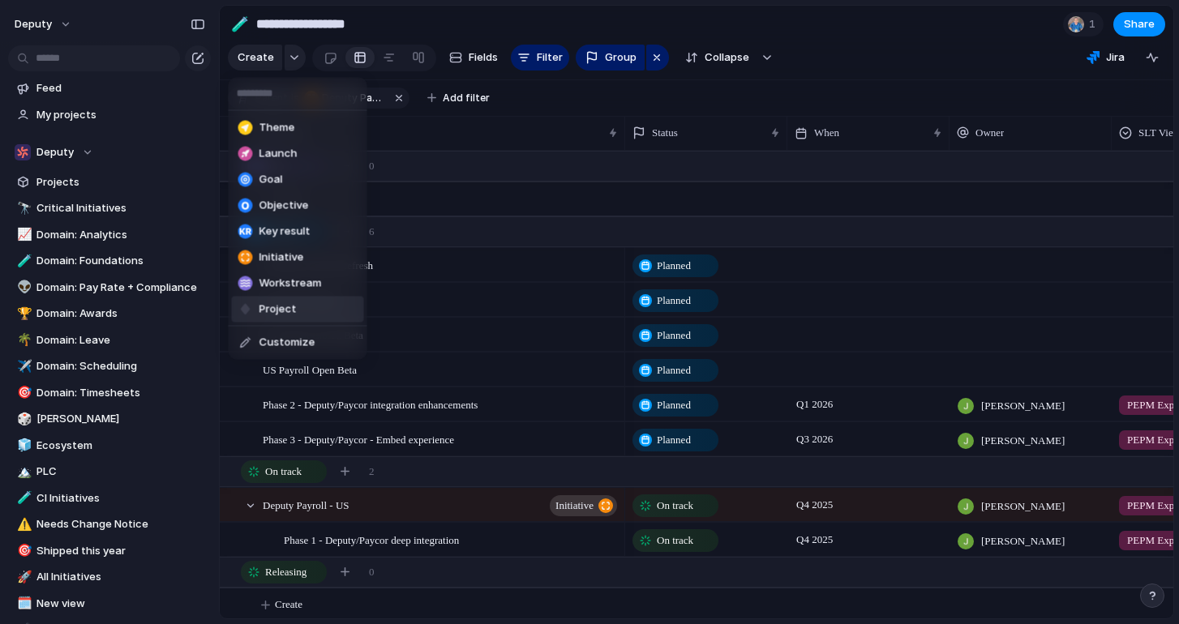
click at [304, 312] on li "Project" at bounding box center [298, 310] width 132 height 26
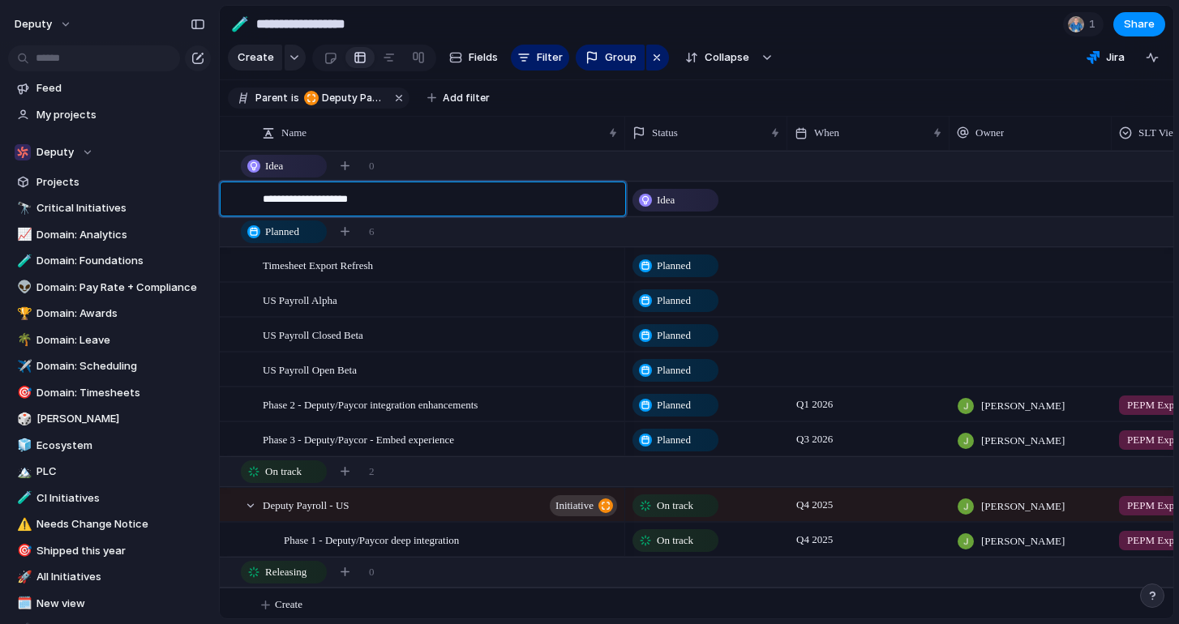
type textarea "**********"
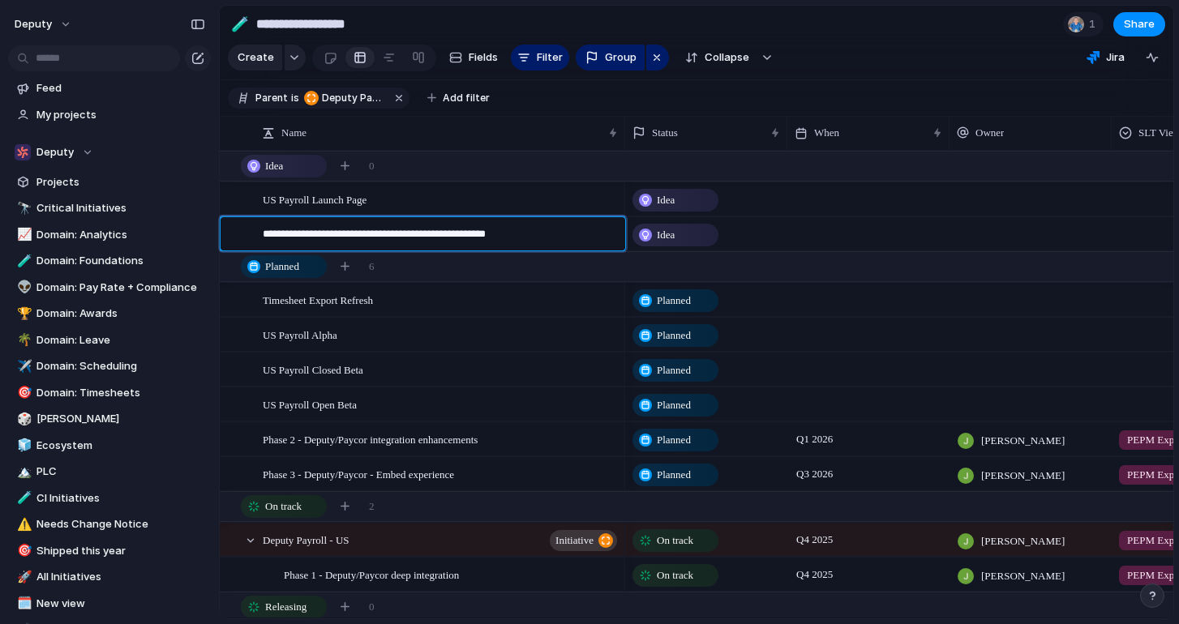
type textarea "**********"
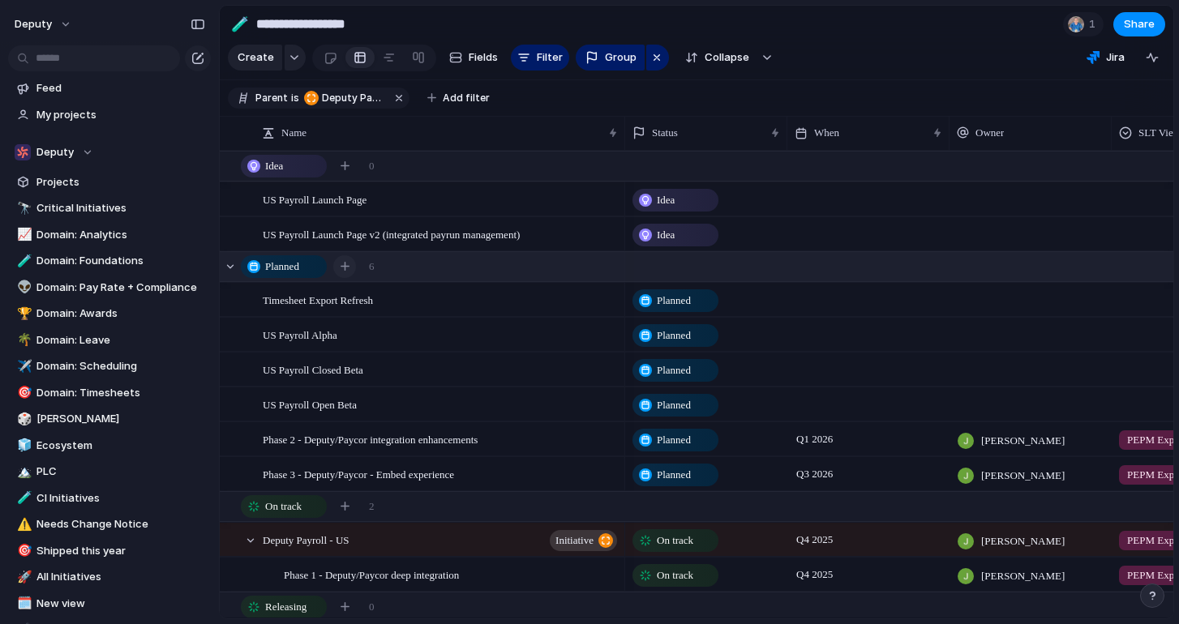
click at [347, 272] on button "button" at bounding box center [344, 266] width 23 height 23
click at [345, 271] on div "button" at bounding box center [344, 266] width 9 height 9
click at [343, 267] on div "button" at bounding box center [344, 266] width 9 height 9
click at [339, 267] on button "button" at bounding box center [344, 266] width 23 height 23
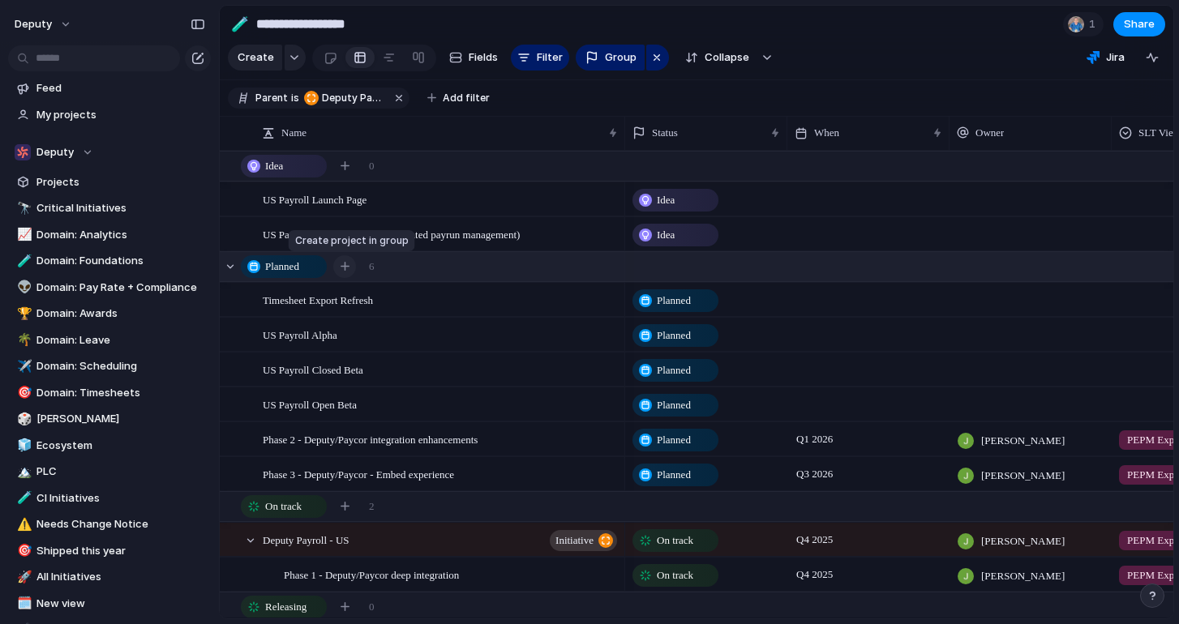
click at [349, 263] on div "button" at bounding box center [344, 266] width 9 height 9
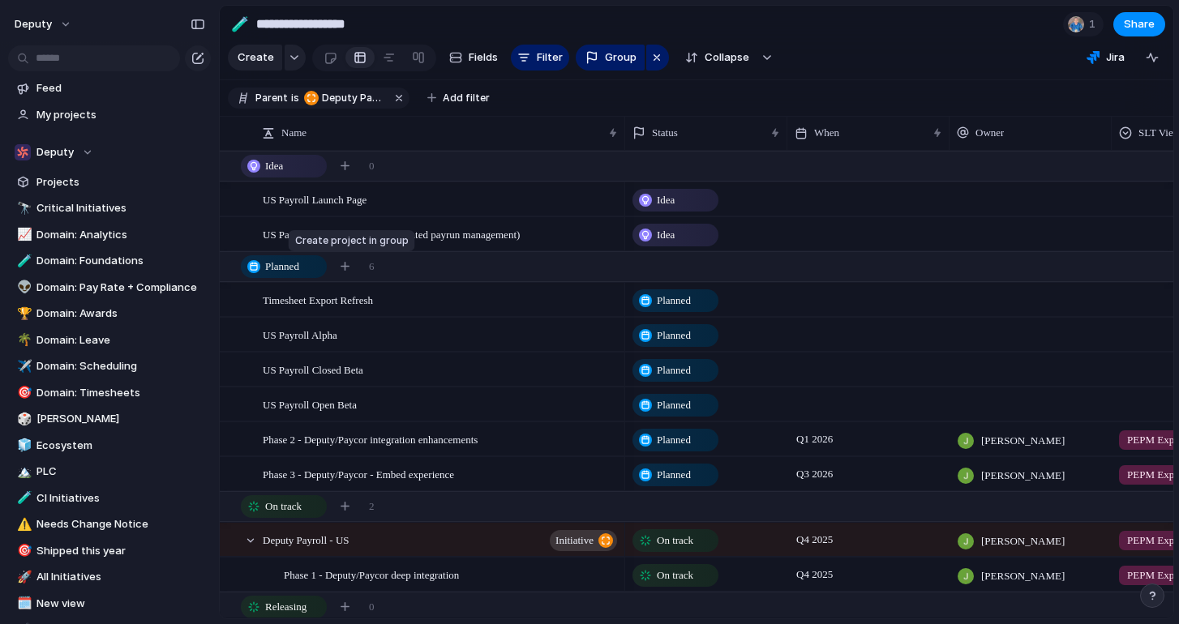
click at [341, 268] on div "button" at bounding box center [344, 266] width 9 height 9
click at [366, 315] on div "Create child" at bounding box center [400, 315] width 110 height 26
click at [344, 271] on div "button" at bounding box center [344, 266] width 9 height 9
click at [286, 63] on button "button" at bounding box center [295, 58] width 21 height 26
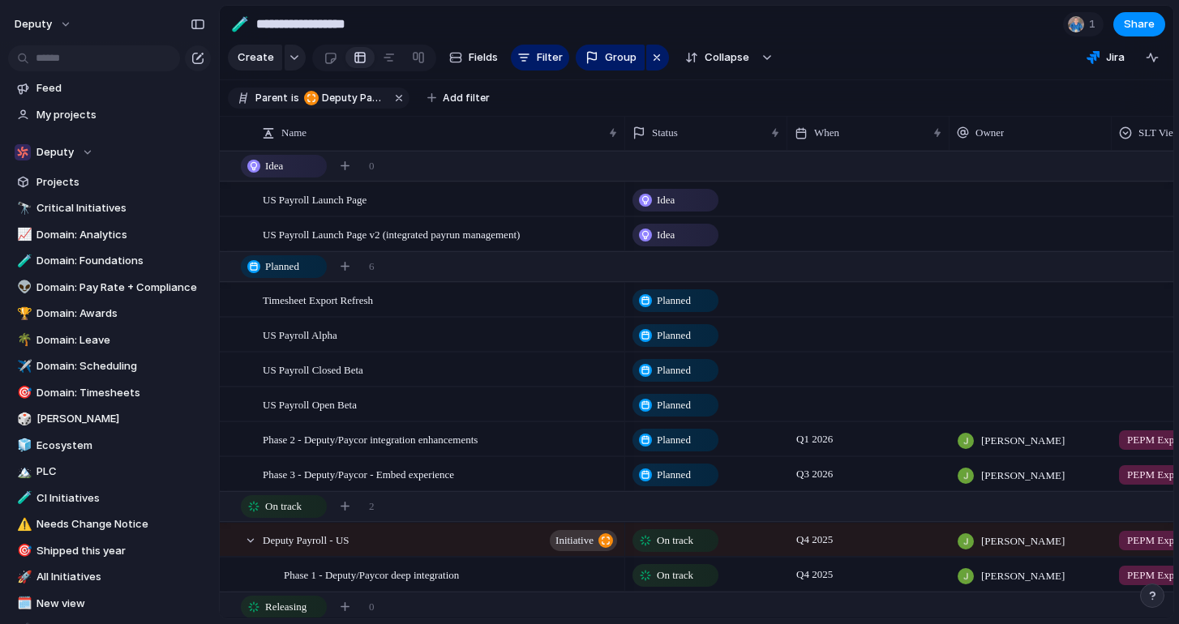
click at [426, 23] on div "Theme Launch Goal Objective Key result Initiative Workstream Project Customize" at bounding box center [589, 312] width 1179 height 624
drag, startPoint x: 341, startPoint y: 238, endPoint x: 330, endPoint y: 225, distance: 17.2
click at [267, 58] on span "Create" at bounding box center [256, 57] width 36 height 16
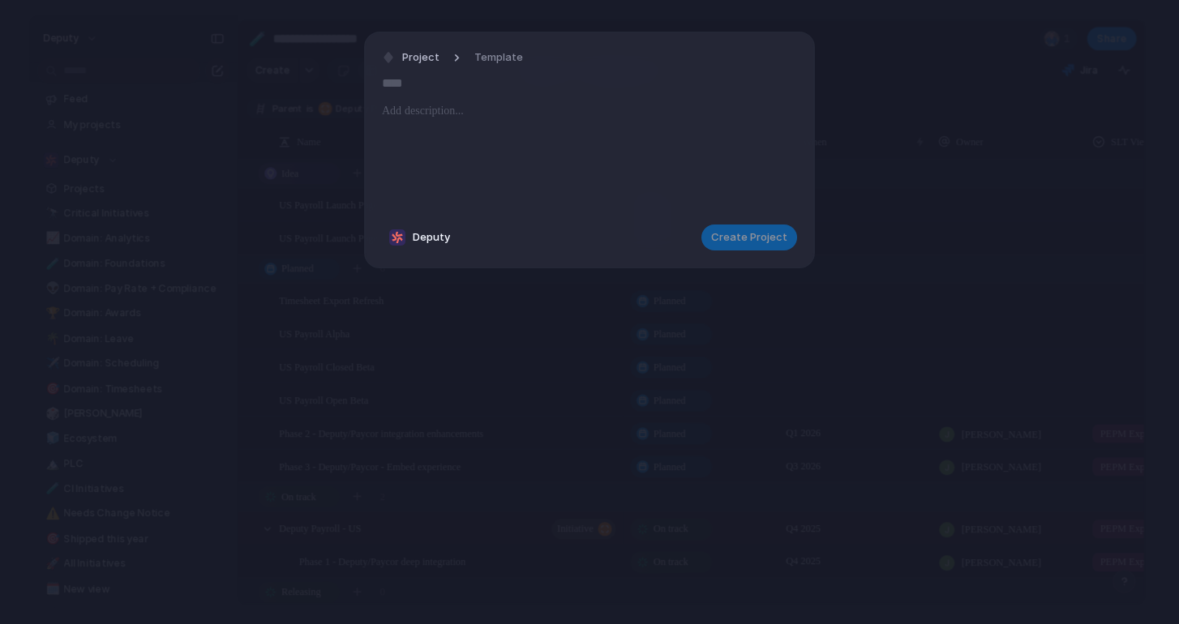
type input "*"
type input "**********"
click at [475, 139] on div at bounding box center [589, 156] width 415 height 110
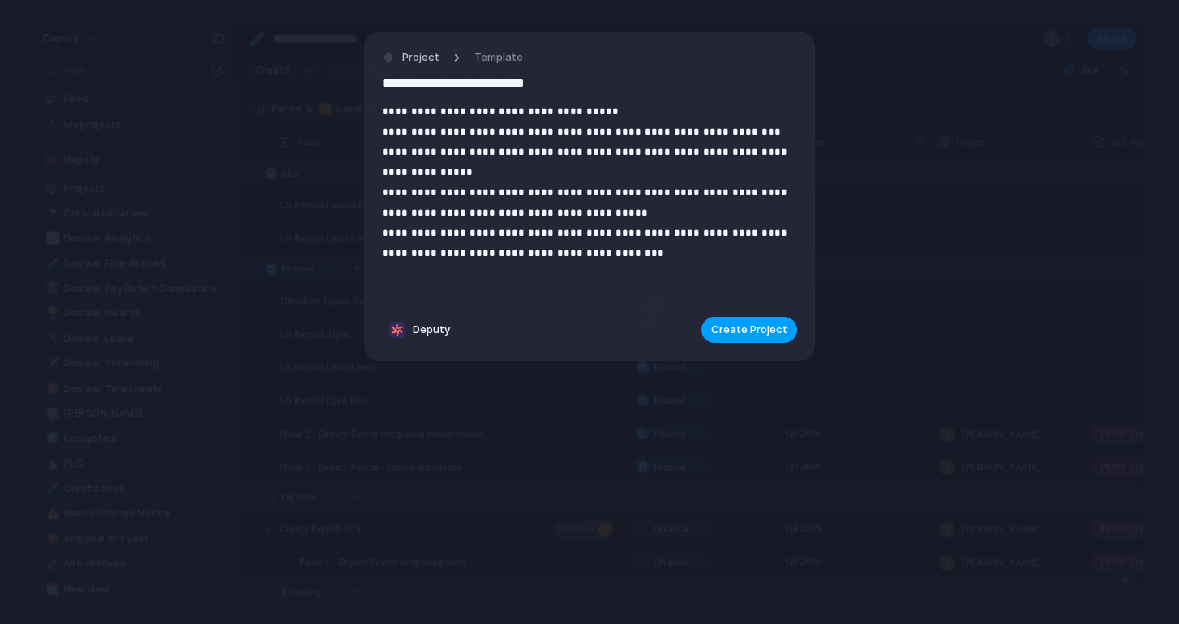
click at [732, 330] on span "Create Project" at bounding box center [749, 330] width 76 height 16
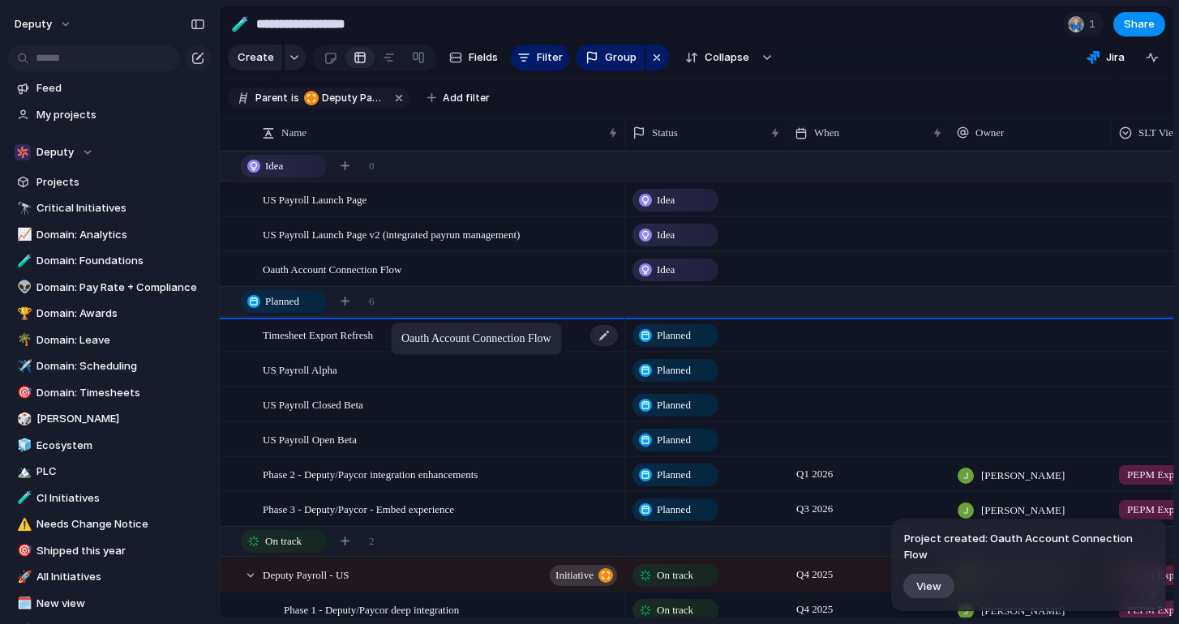
drag, startPoint x: 404, startPoint y: 267, endPoint x: 399, endPoint y: 325, distance: 57.8
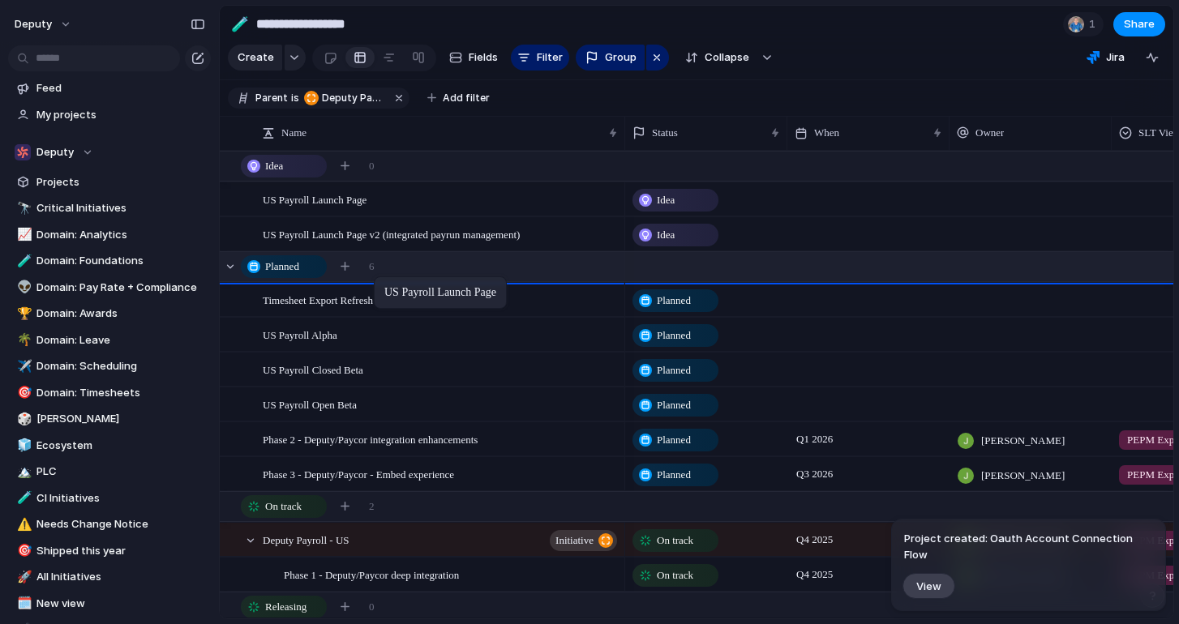
drag, startPoint x: 387, startPoint y: 198, endPoint x: 381, endPoint y: 279, distance: 81.3
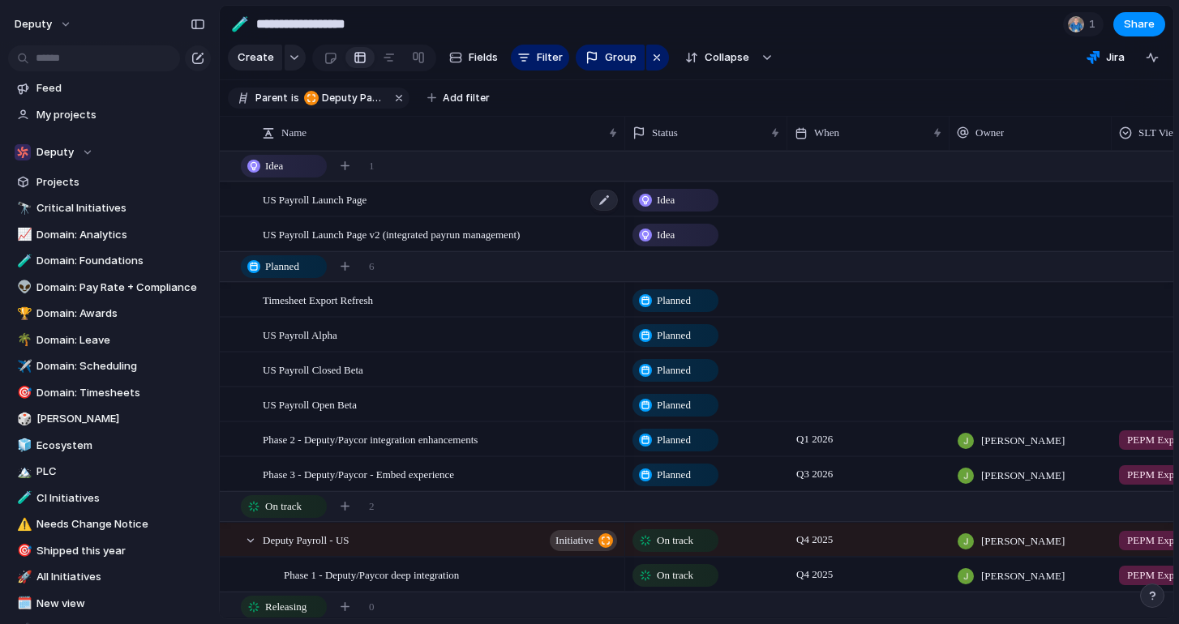
click at [366, 202] on span "US Payroll Launch Page" at bounding box center [315, 199] width 104 height 19
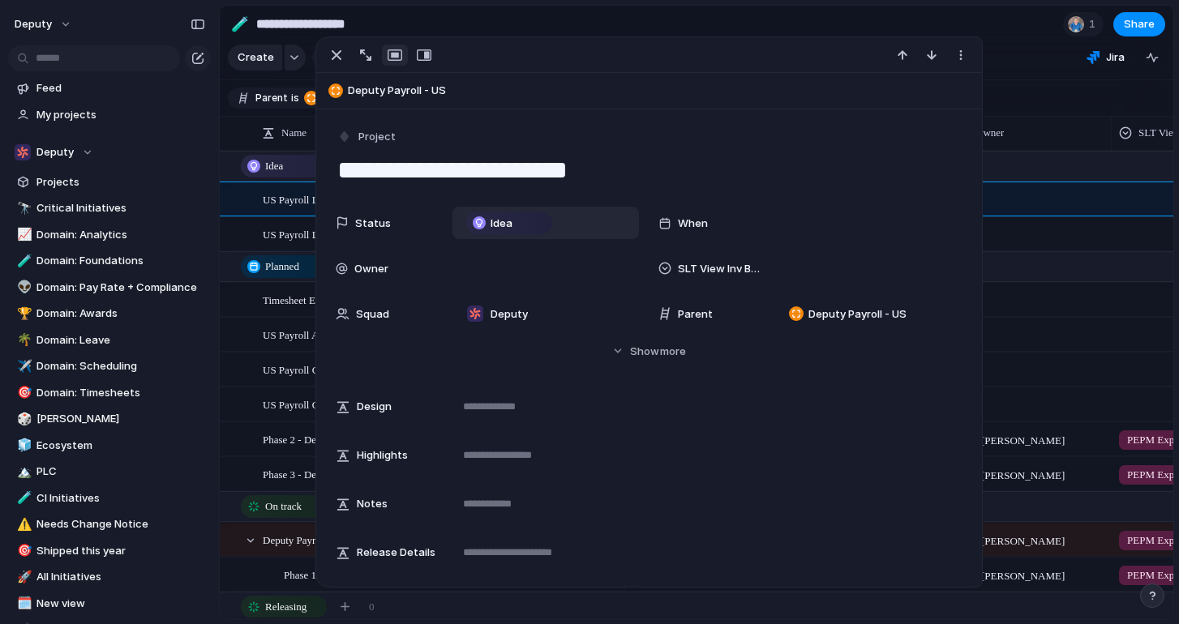
click at [517, 227] on div "Idea" at bounding box center [509, 222] width 83 height 19
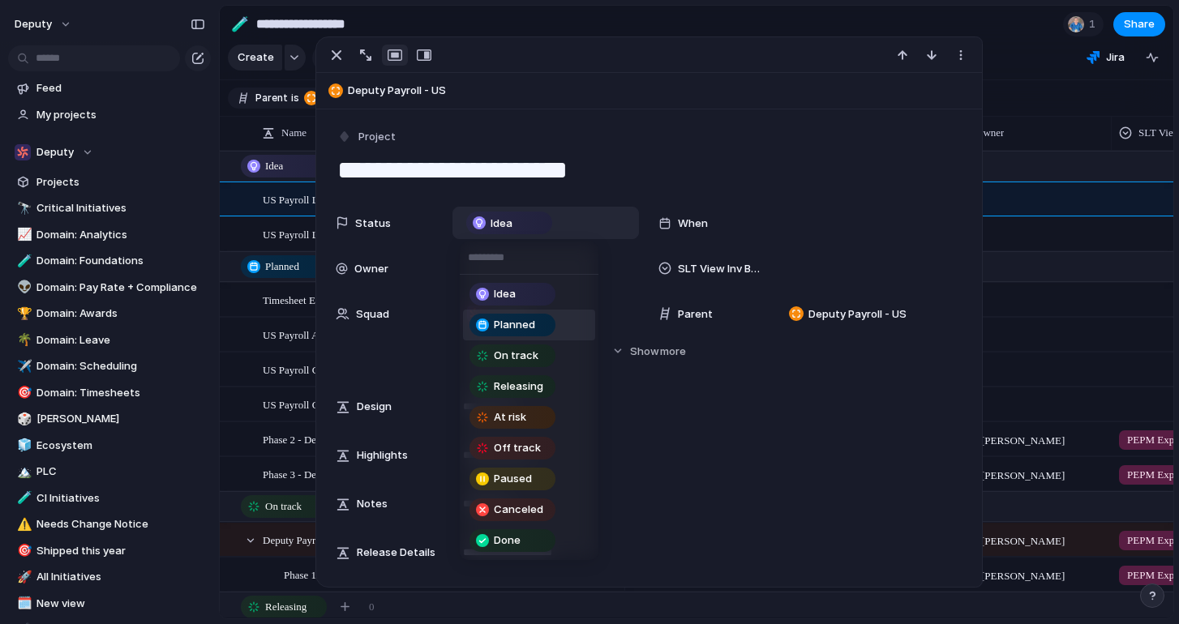
click at [514, 324] on span "Planned" at bounding box center [514, 325] width 41 height 16
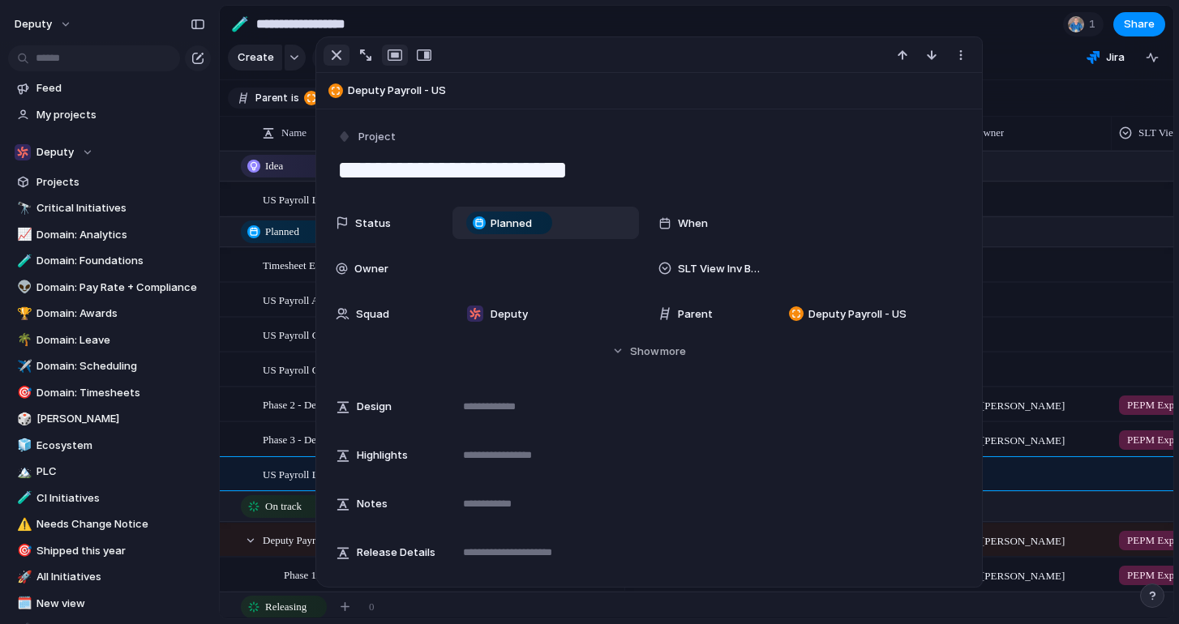
click at [337, 56] on div "button" at bounding box center [336, 54] width 19 height 19
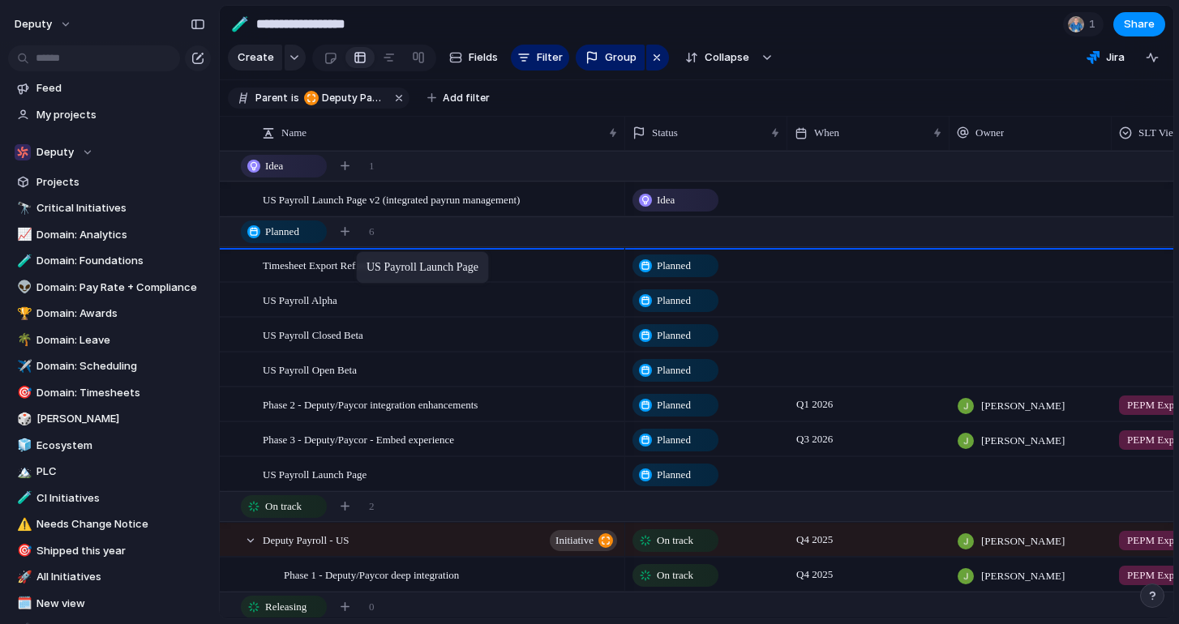
drag, startPoint x: 351, startPoint y: 477, endPoint x: 364, endPoint y: 255, distance: 223.3
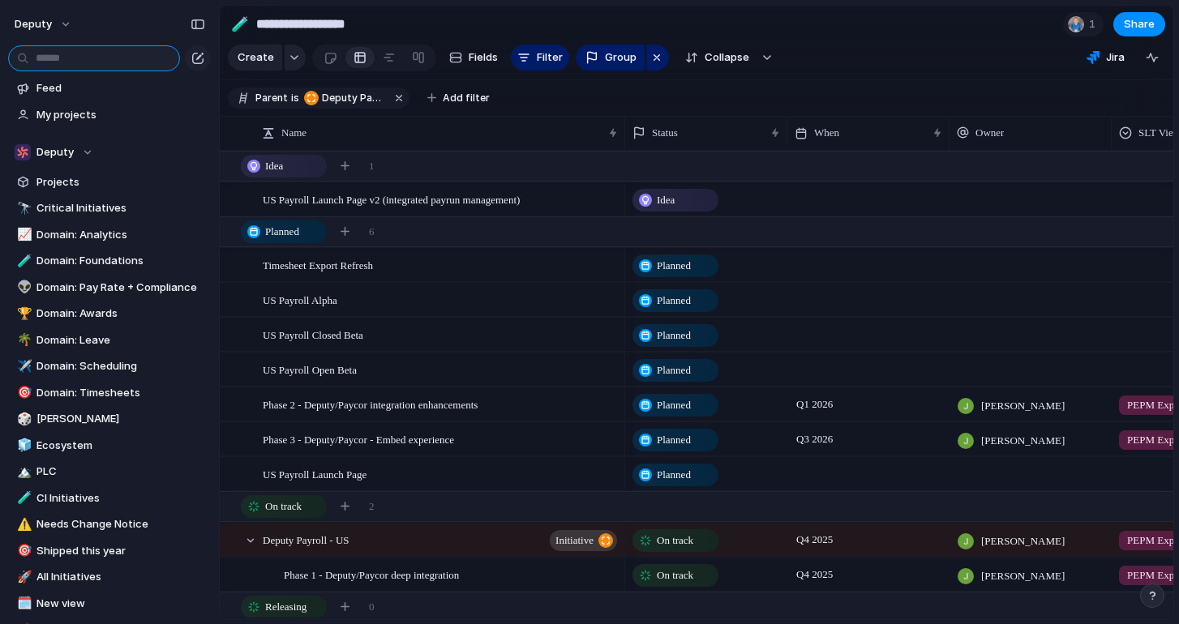
click at [96, 59] on input "text" at bounding box center [94, 58] width 172 height 26
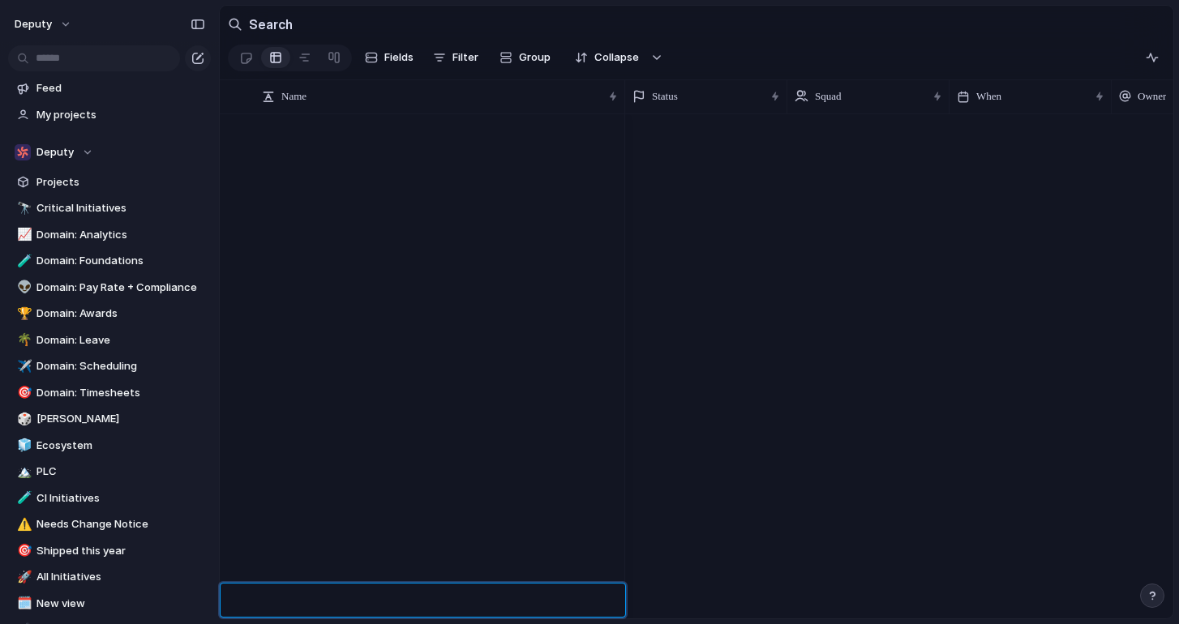
scroll to position [38549, 0]
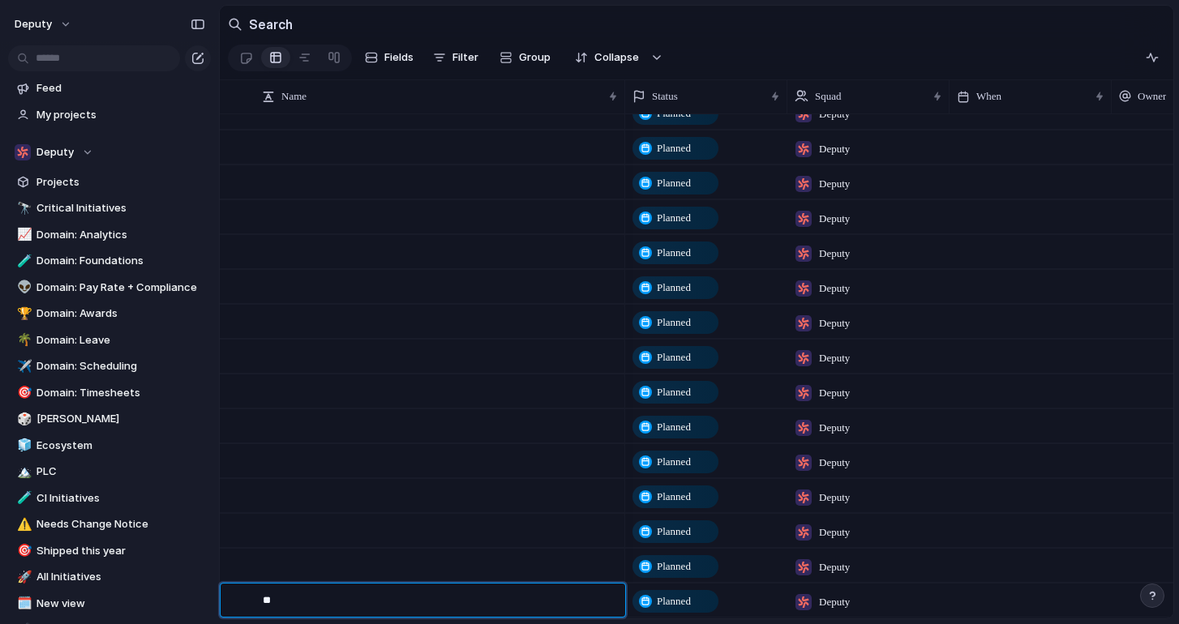
type textarea "*"
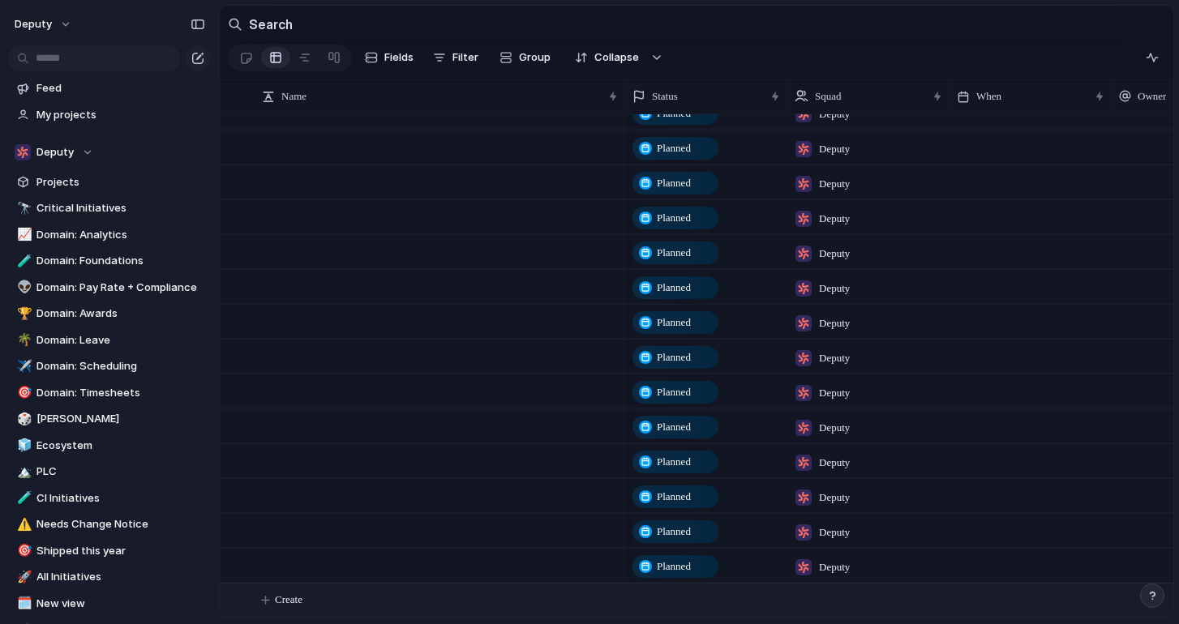
scroll to position [38586, 0]
click at [75, 64] on input "text" at bounding box center [94, 58] width 172 height 26
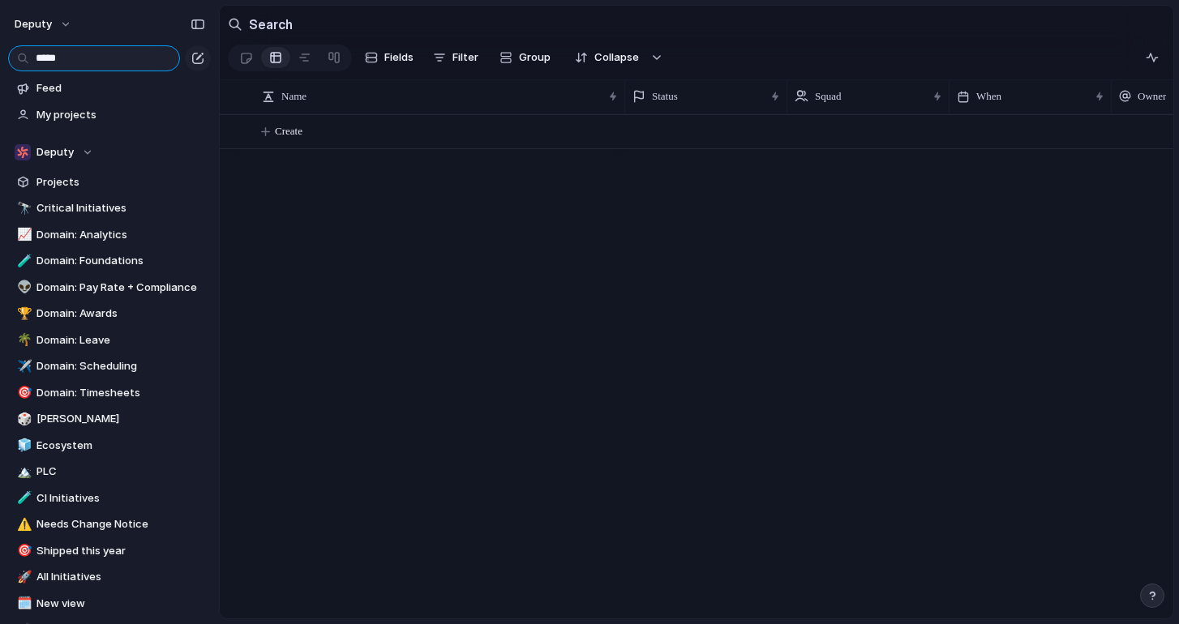
type input "*****"
click at [266, 23] on h2 "Search" at bounding box center [271, 24] width 44 height 19
click at [238, 19] on div "Search" at bounding box center [260, 24] width 65 height 32
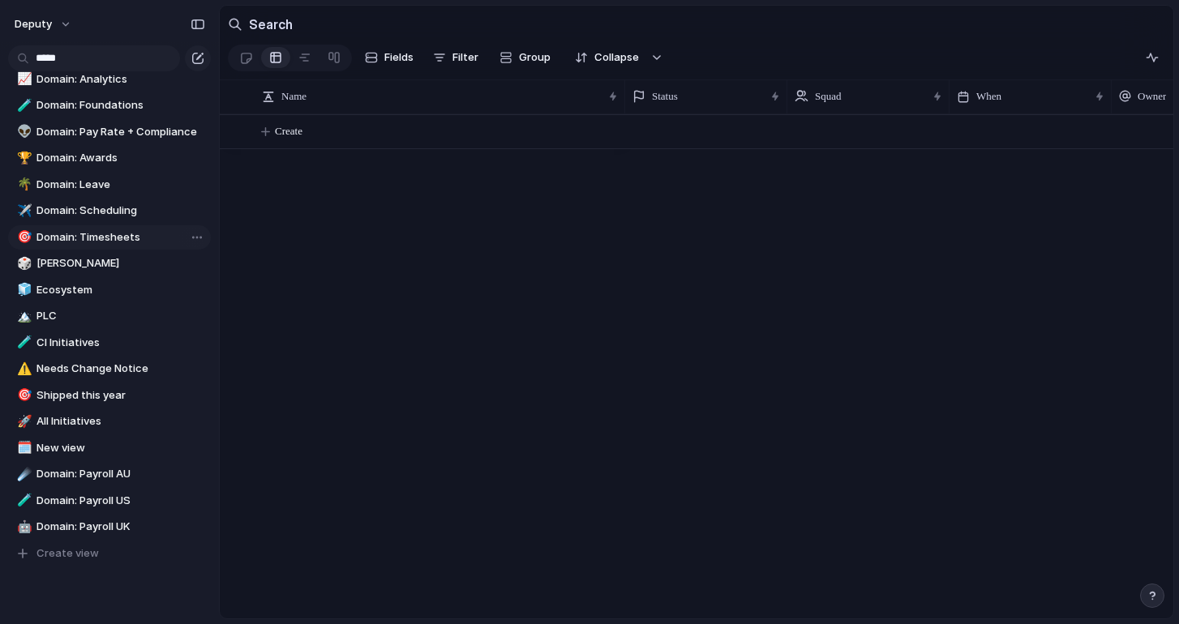
scroll to position [228, 0]
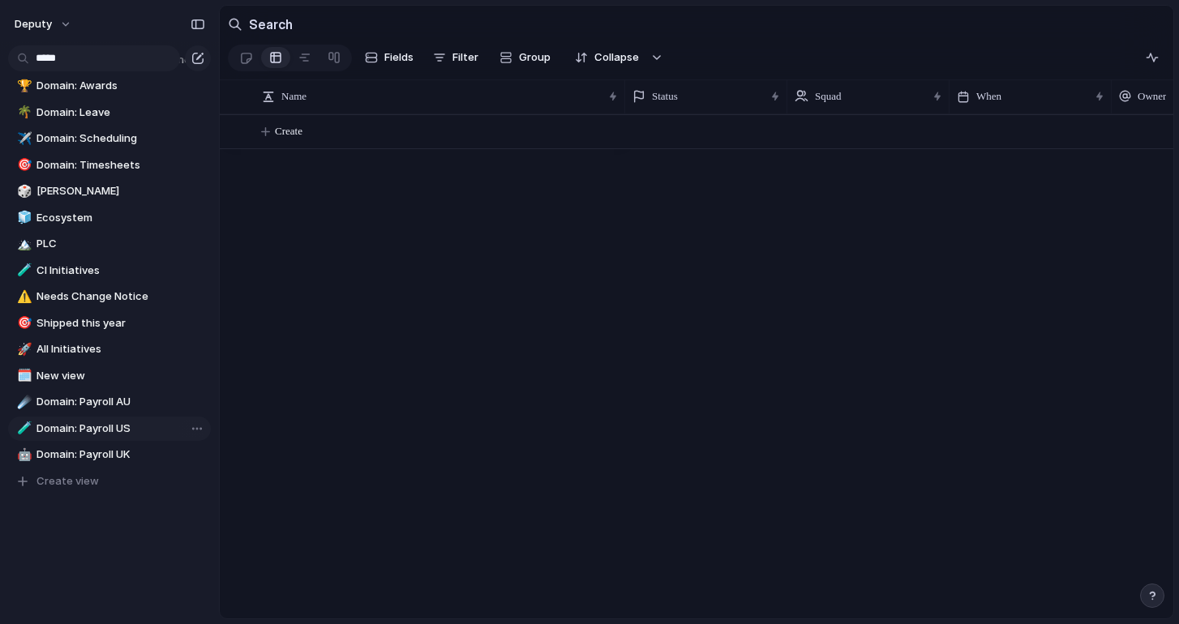
click at [76, 434] on span "Domain: Payroll US" at bounding box center [120, 429] width 169 height 16
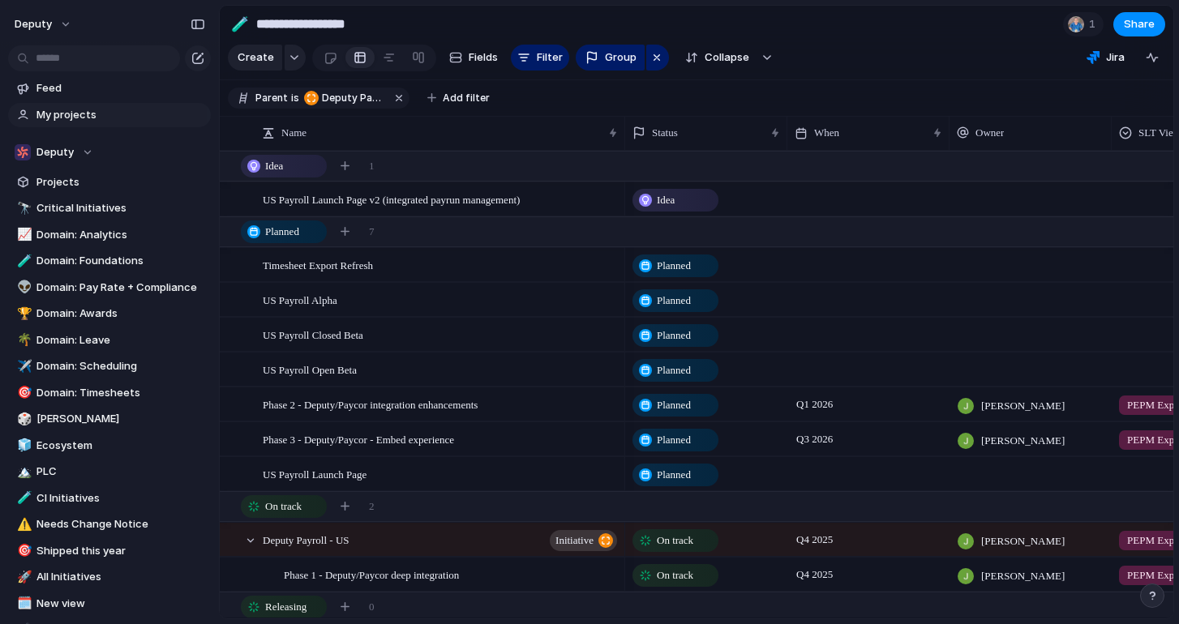
click at [77, 111] on span "My projects" at bounding box center [120, 115] width 169 height 16
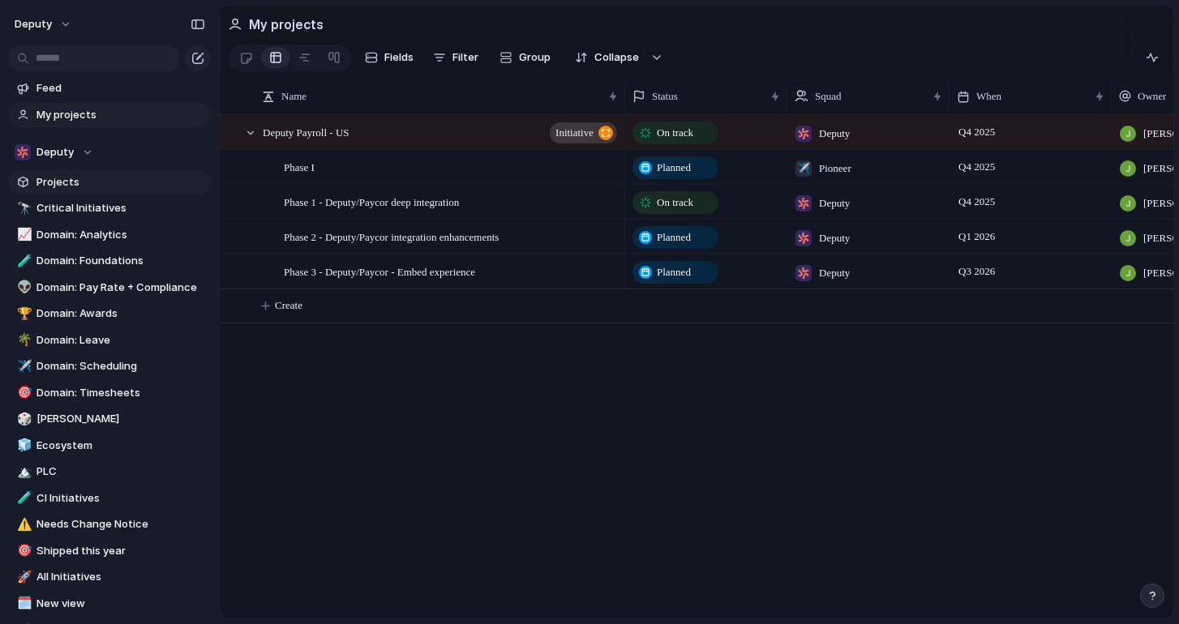
click at [59, 184] on span "Projects" at bounding box center [120, 182] width 169 height 16
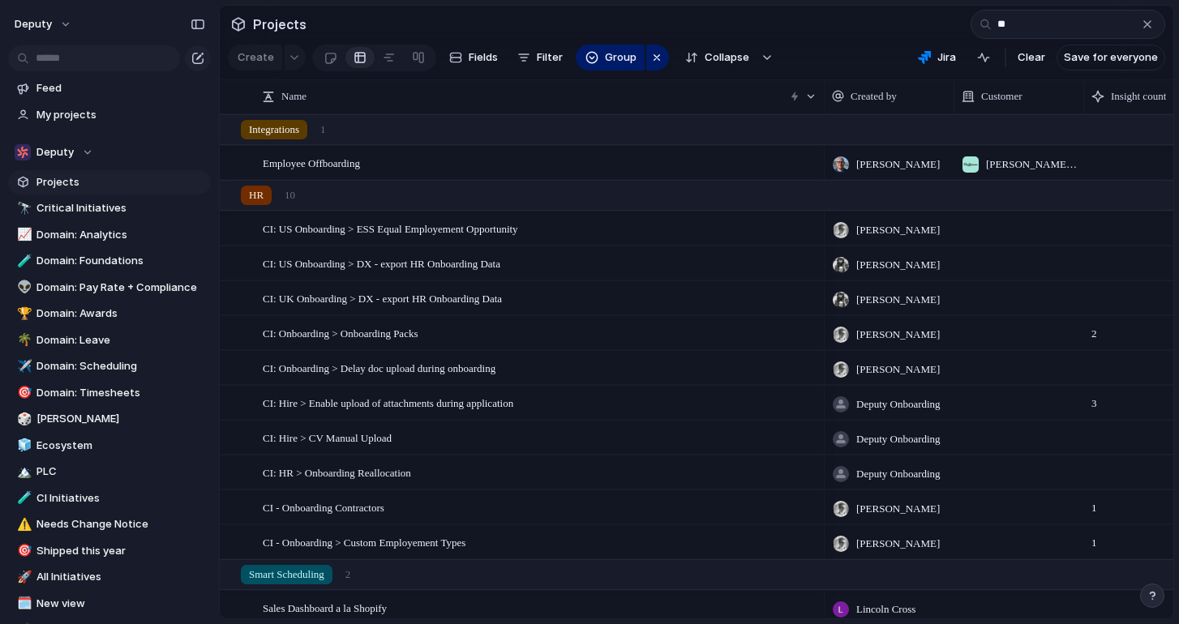
type input "*"
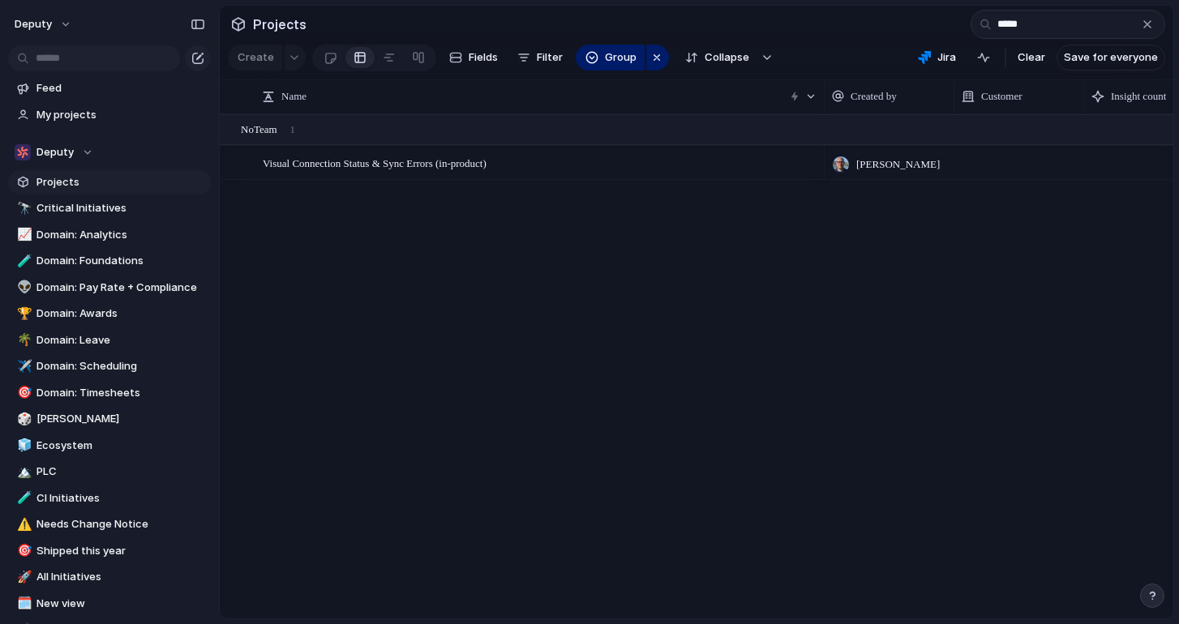
type input "******"
click at [119, 49] on input "text" at bounding box center [94, 58] width 172 height 26
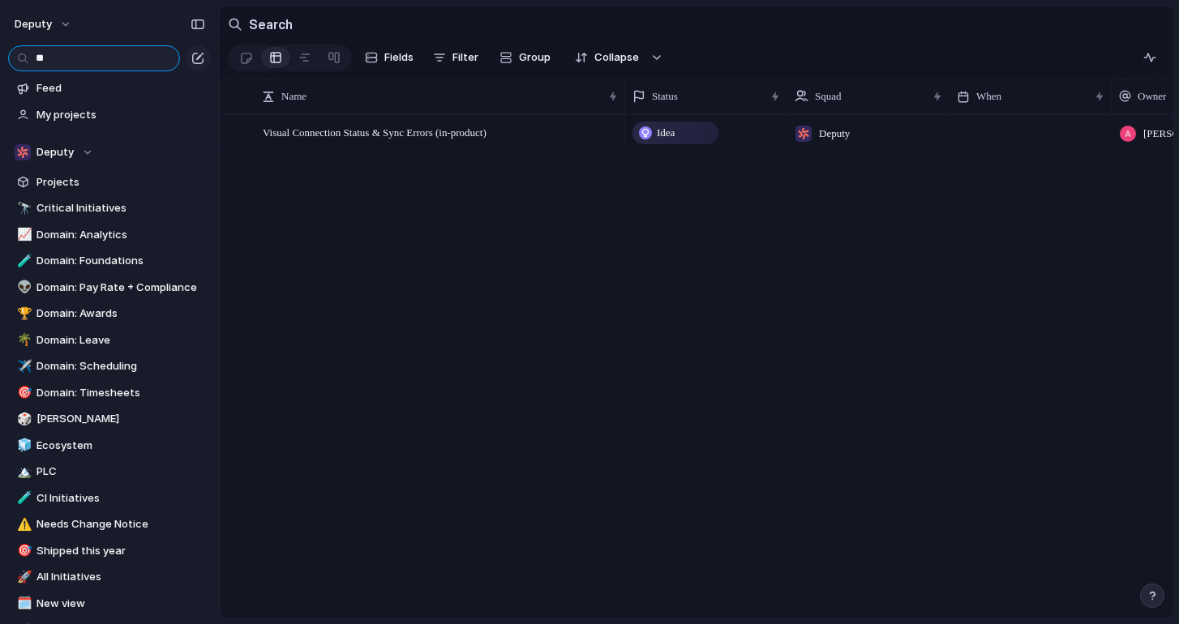
type input "*"
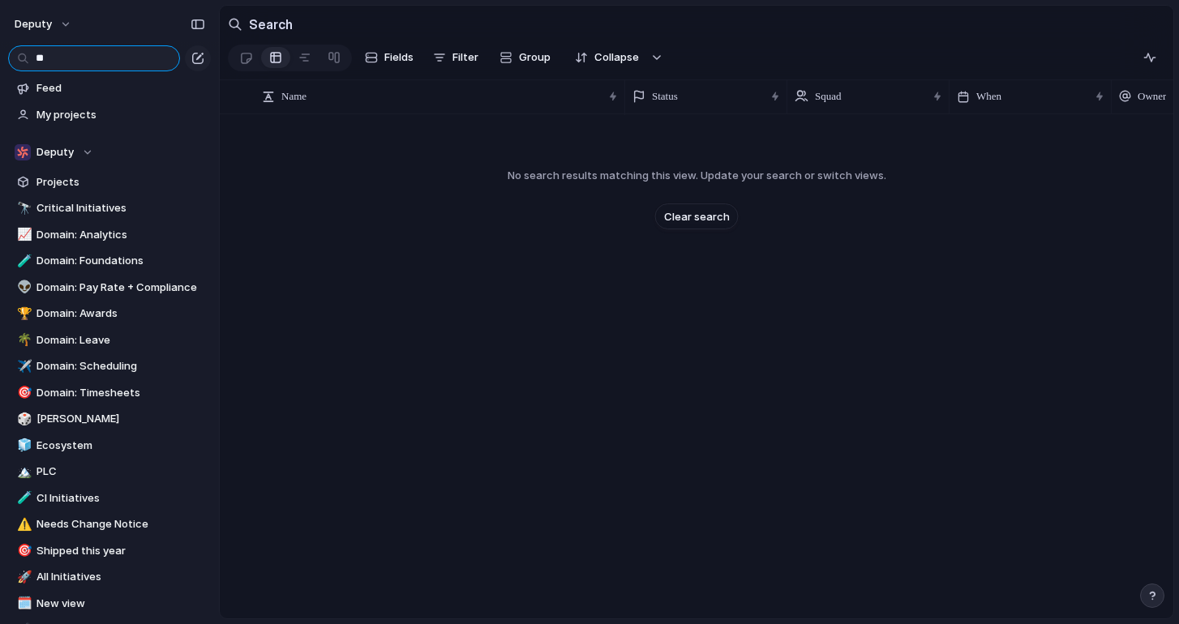
type input "*"
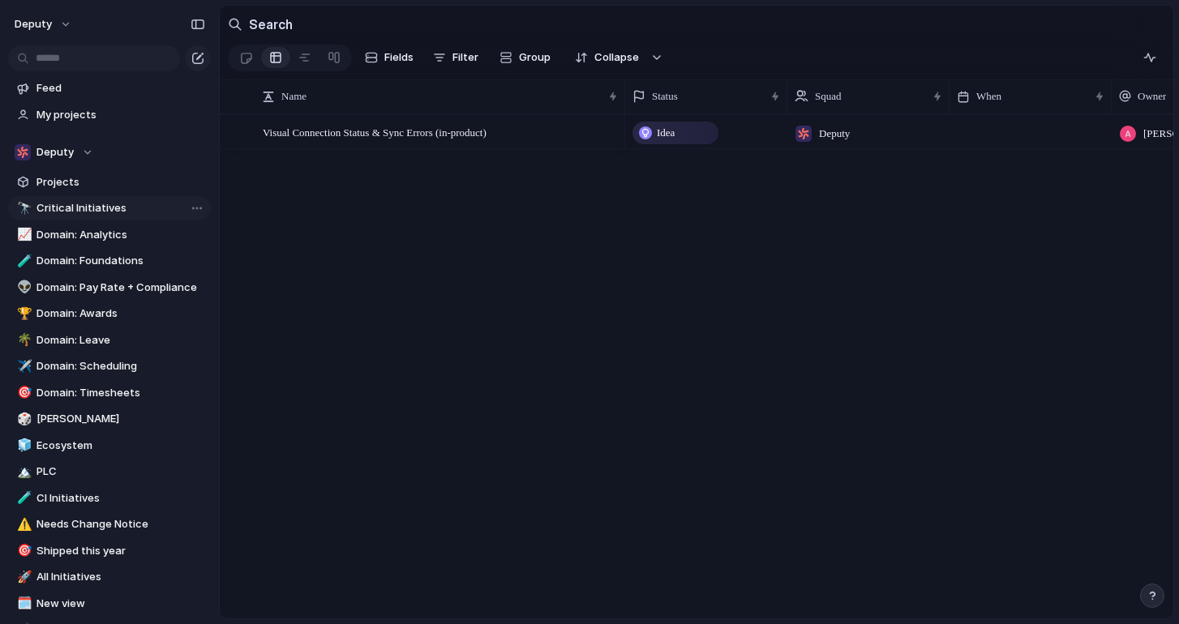
click at [104, 215] on span "Critical Initiatives" at bounding box center [120, 208] width 169 height 16
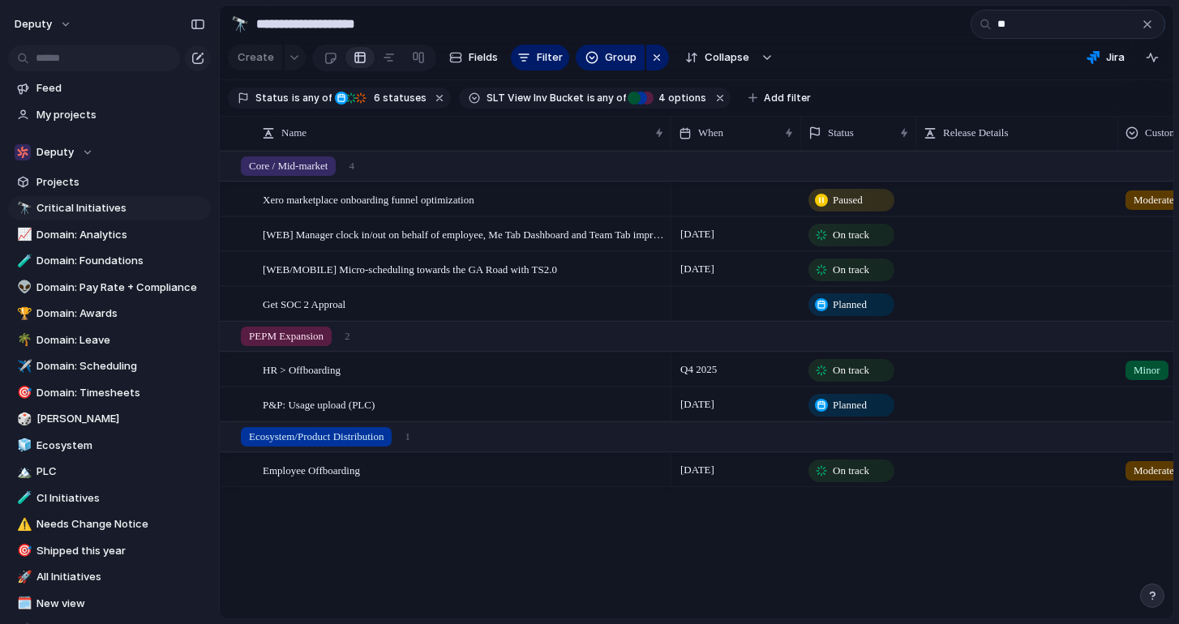
type input "*"
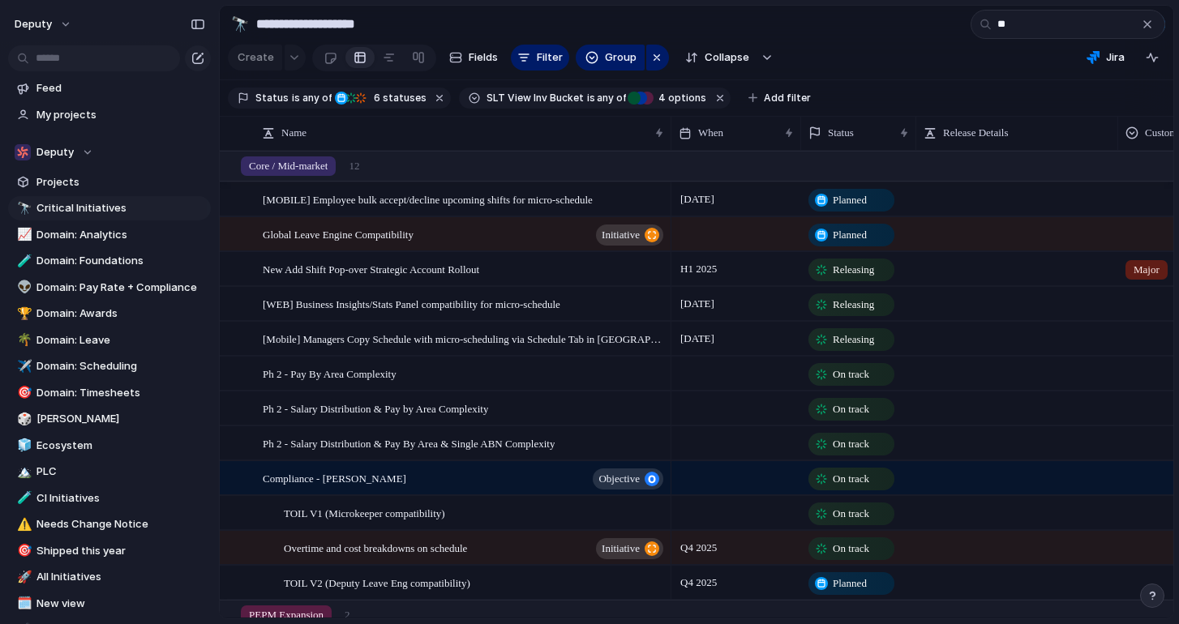
type input "*"
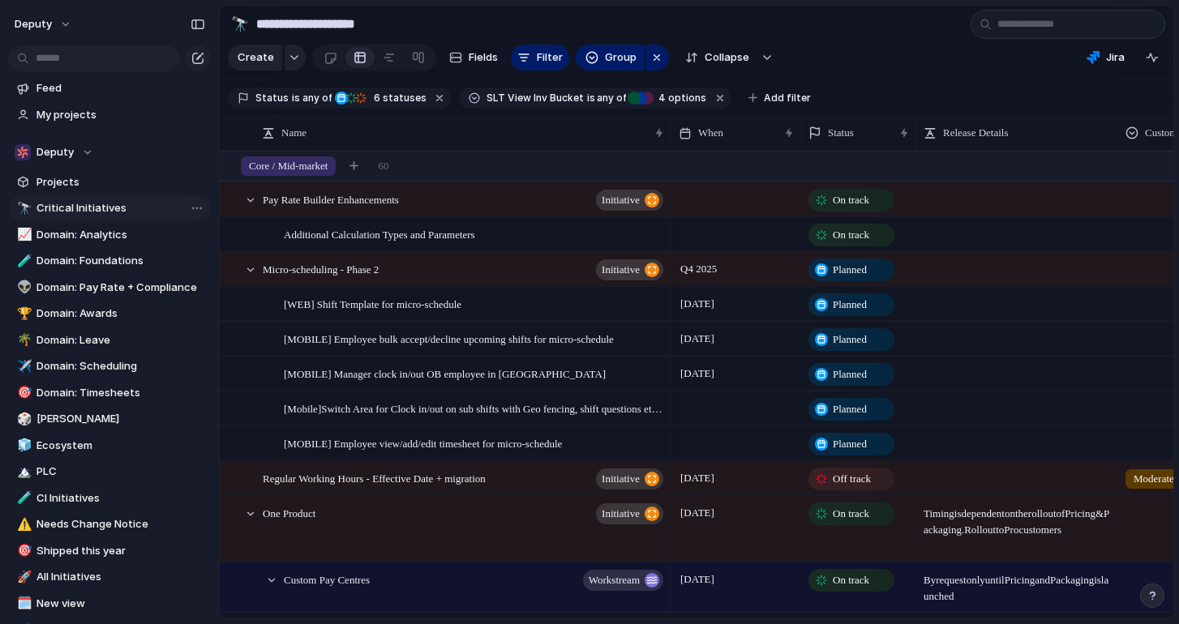
click at [88, 216] on link "🔭 Critical Initiatives" at bounding box center [109, 208] width 203 height 24
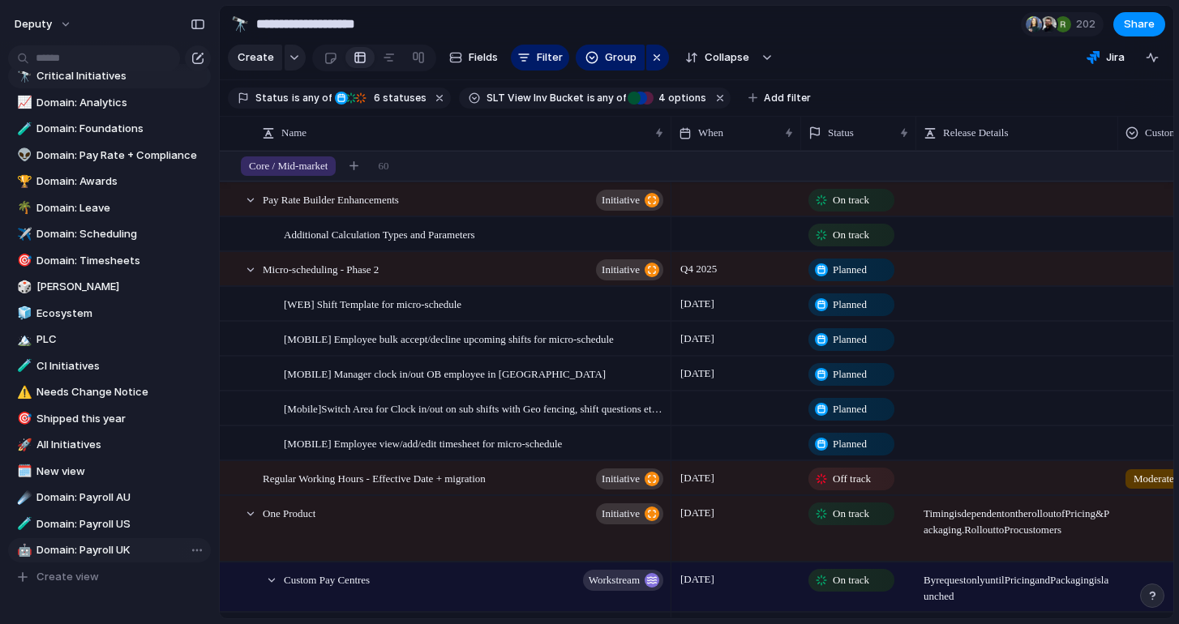
scroll to position [139, 0]
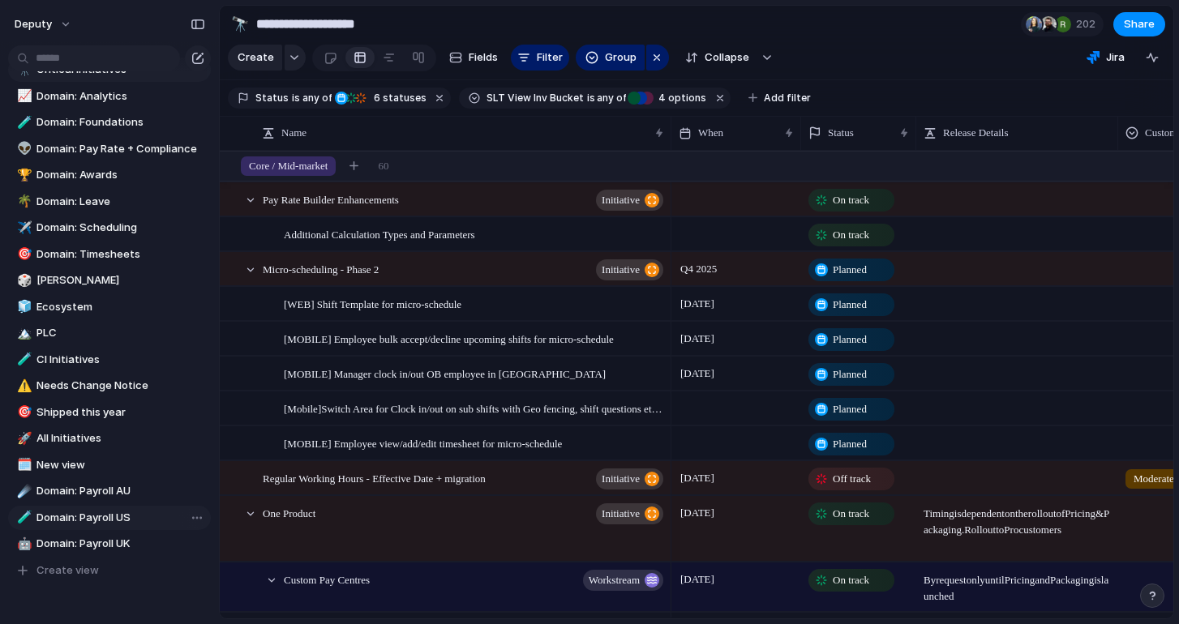
click at [92, 522] on span "Domain: Payroll US" at bounding box center [120, 518] width 169 height 16
type input "**********"
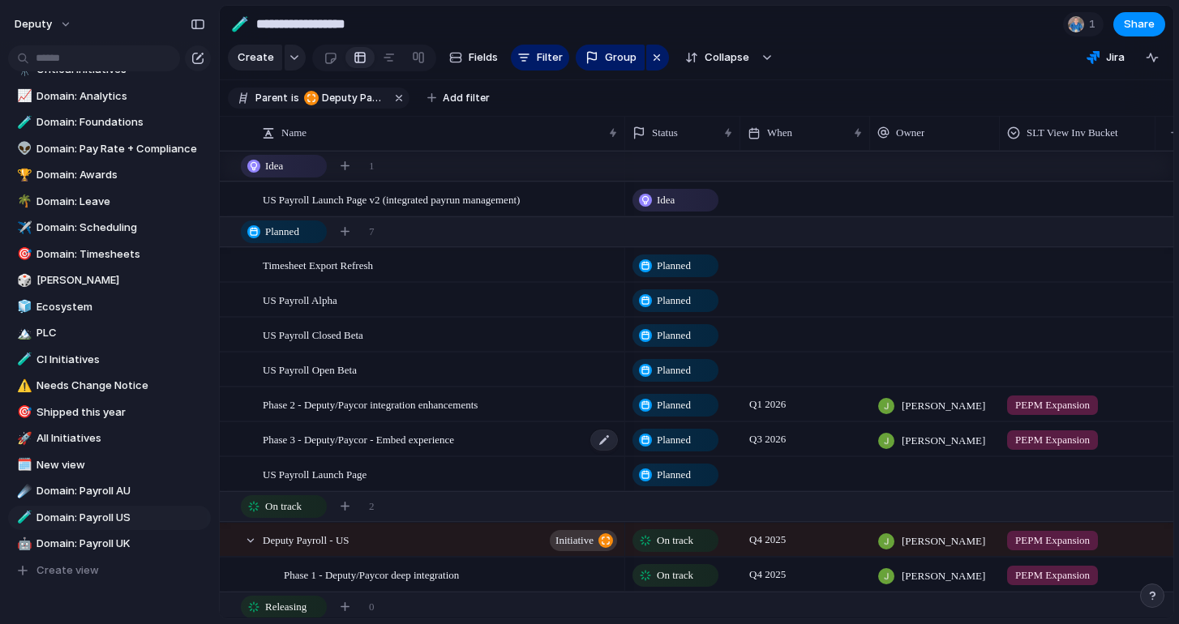
scroll to position [31, 0]
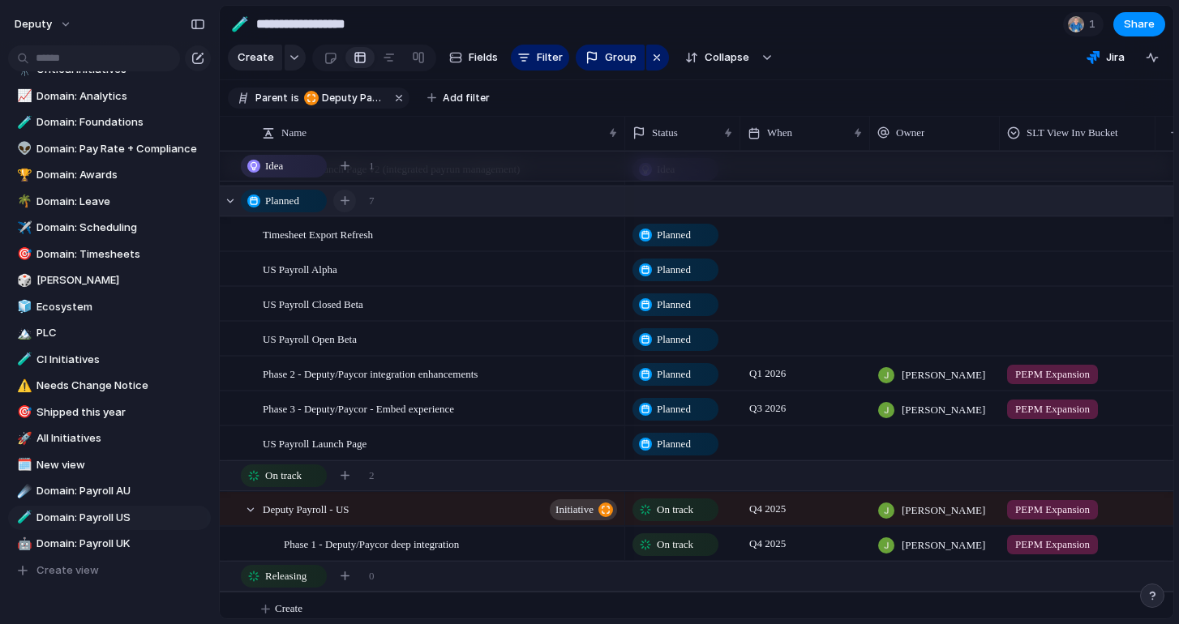
click at [346, 203] on div "button" at bounding box center [344, 200] width 9 height 9
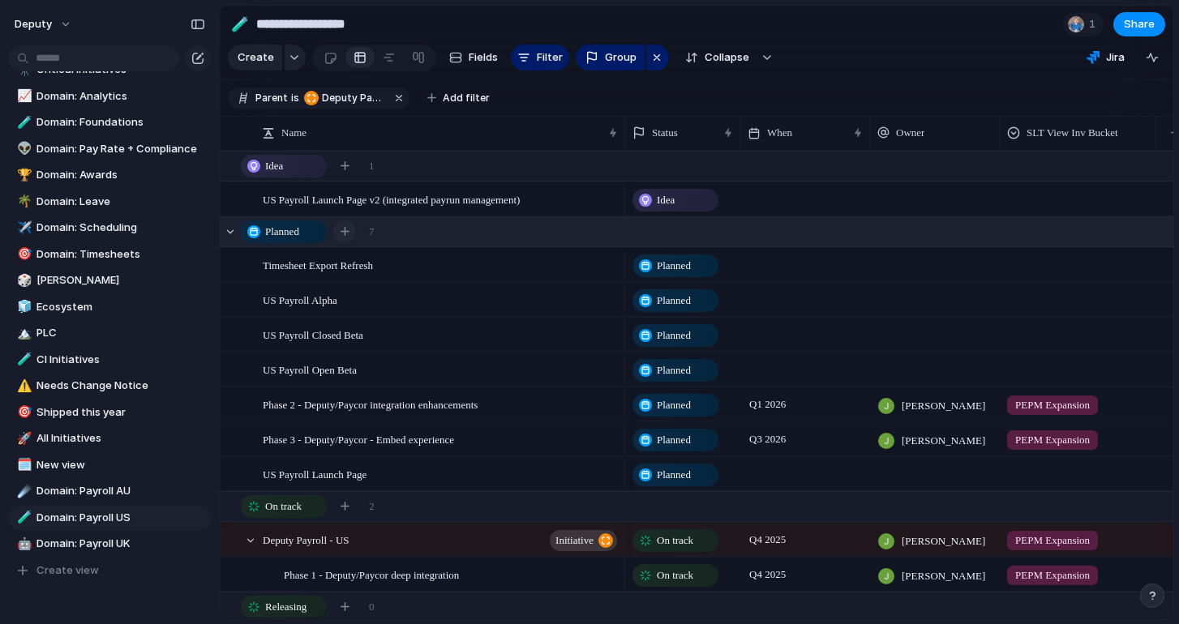
scroll to position [2, 0]
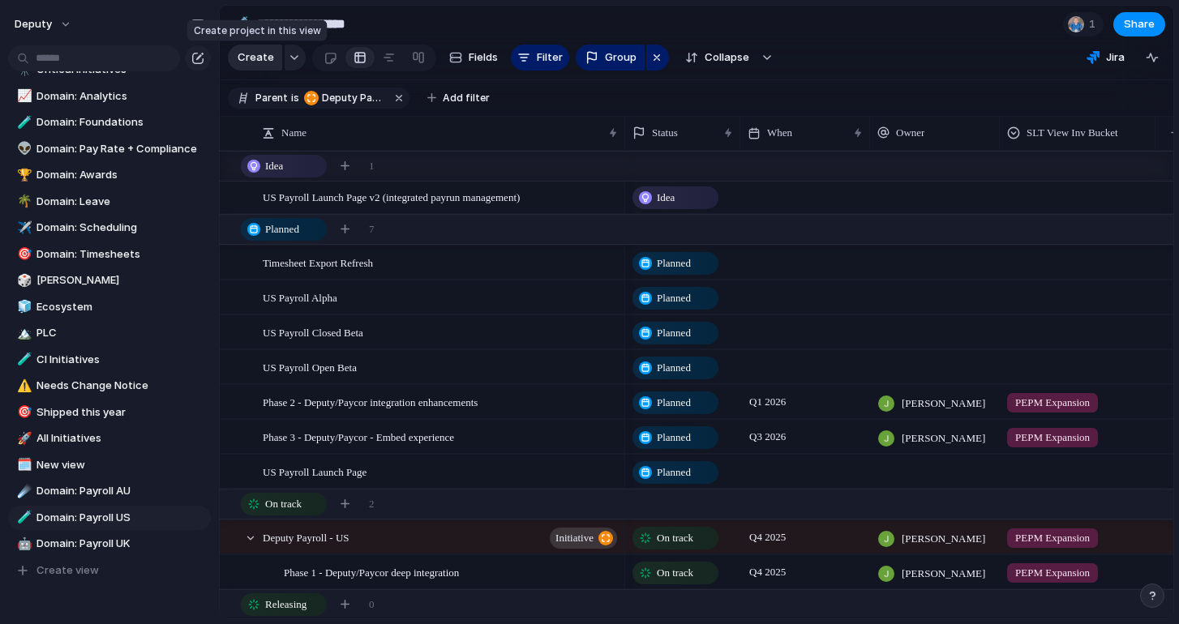
click at [253, 58] on span "Create" at bounding box center [256, 57] width 36 height 16
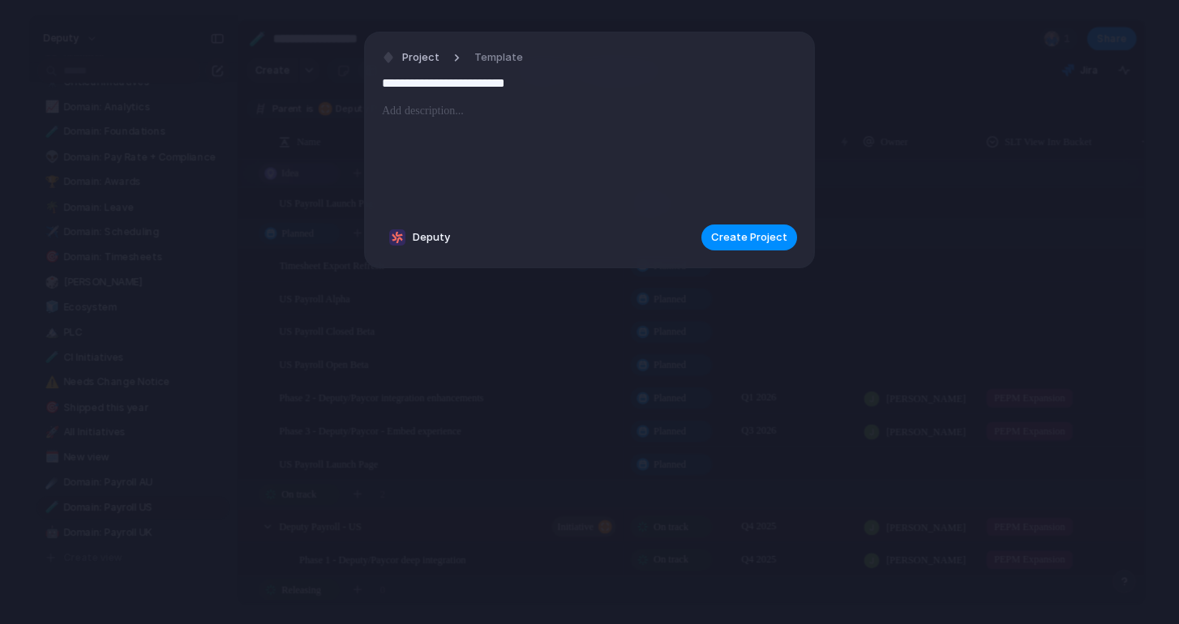
type input "**********"
click at [520, 143] on div at bounding box center [589, 156] width 415 height 110
click at [743, 245] on button "Create Project" at bounding box center [749, 238] width 96 height 26
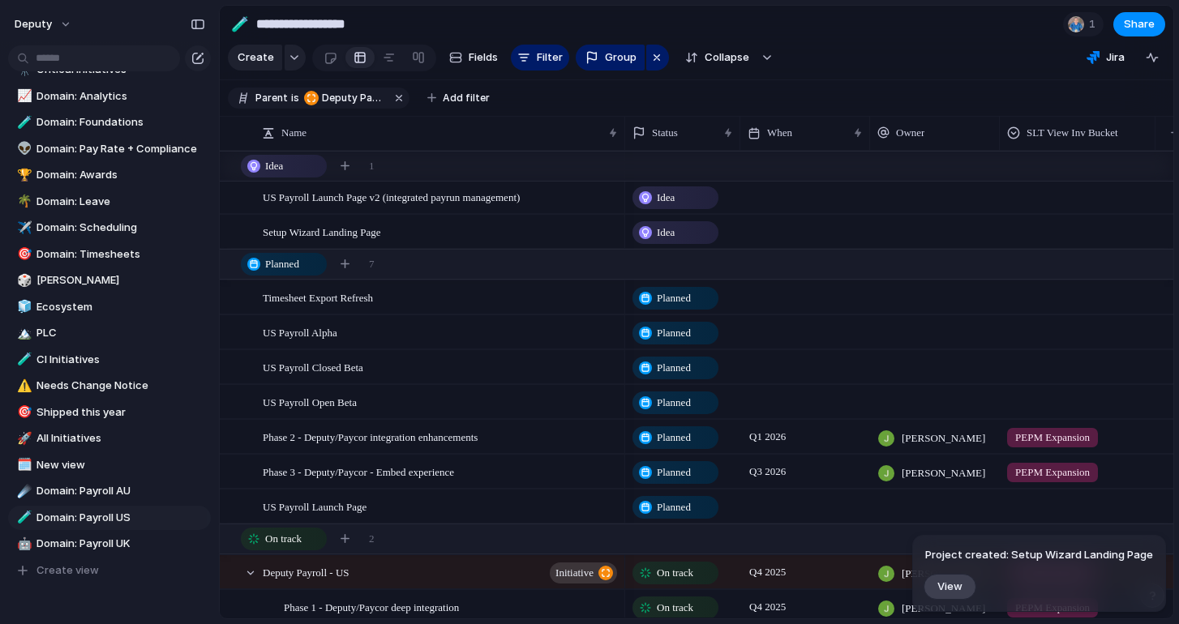
click at [654, 234] on div "Idea" at bounding box center [675, 232] width 83 height 19
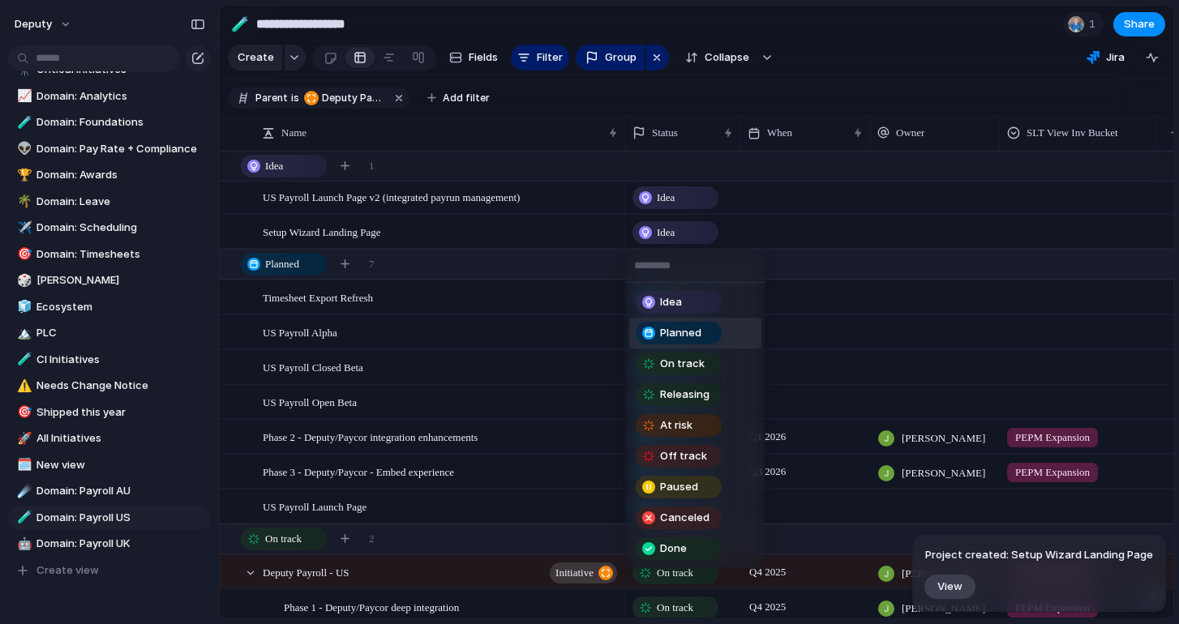
click at [677, 332] on span "Planned" at bounding box center [680, 333] width 41 height 16
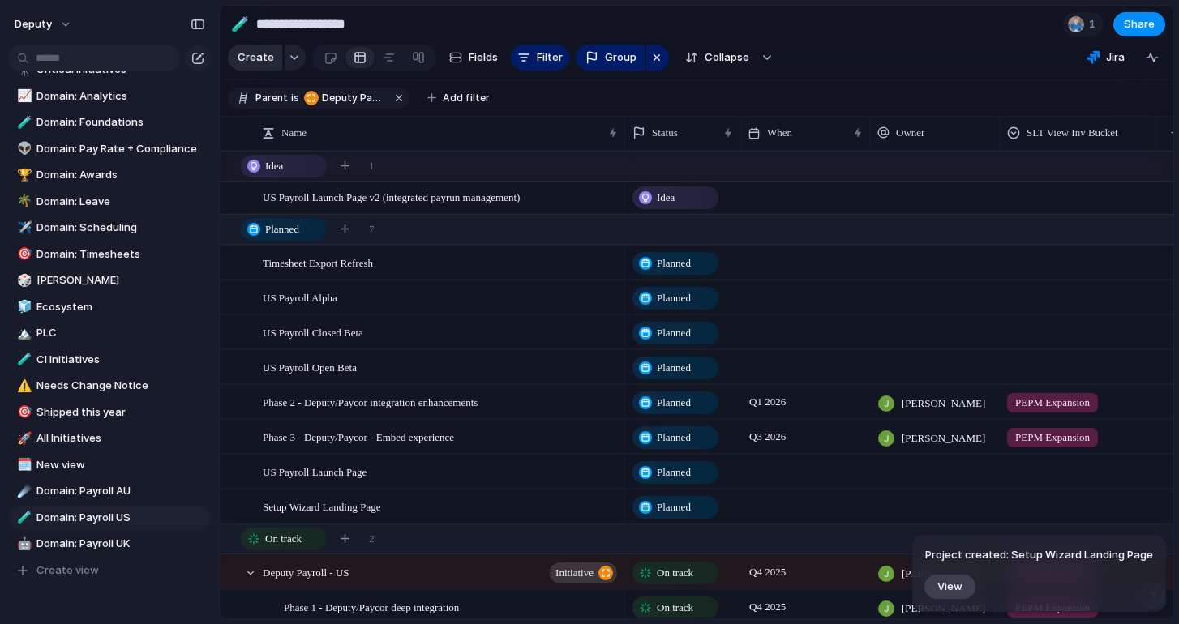
click at [259, 58] on span "Create" at bounding box center [256, 57] width 36 height 16
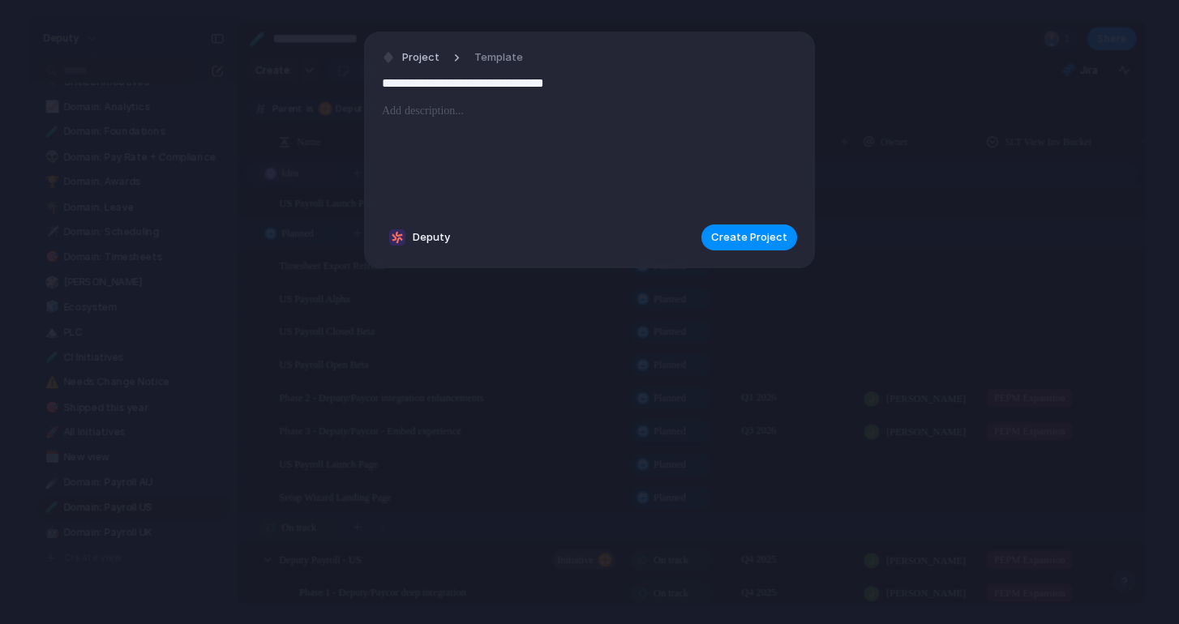
type input "**********"
click at [495, 194] on div at bounding box center [589, 156] width 415 height 110
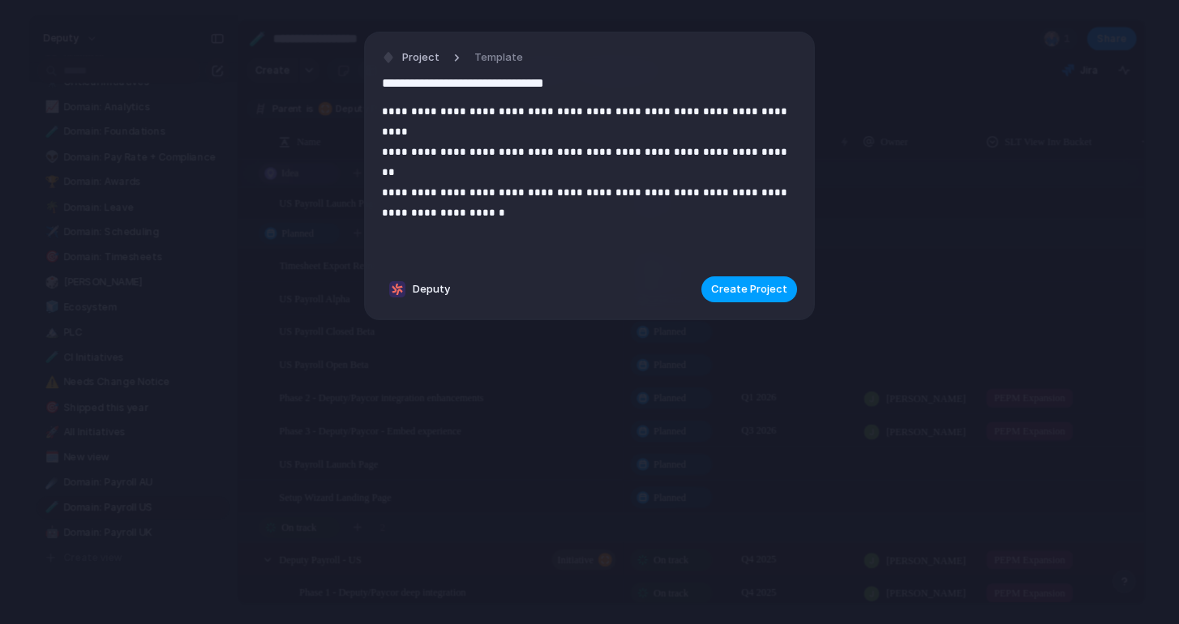
click at [734, 281] on span "Create Project" at bounding box center [749, 289] width 76 height 16
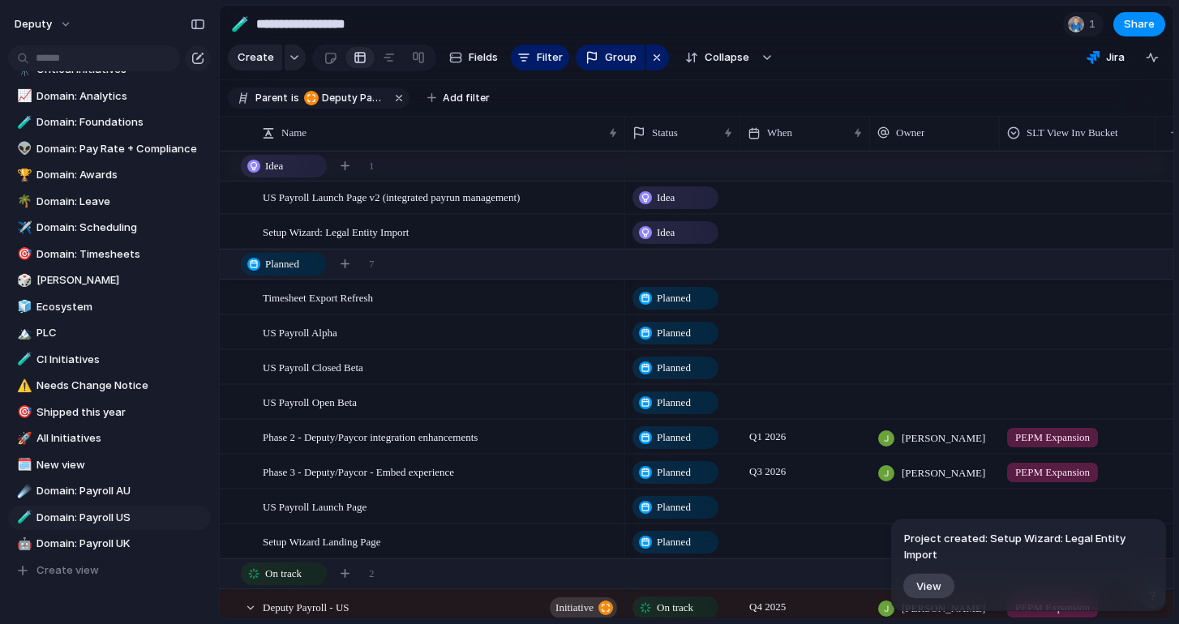
click at [660, 232] on span "Idea" at bounding box center [666, 233] width 18 height 16
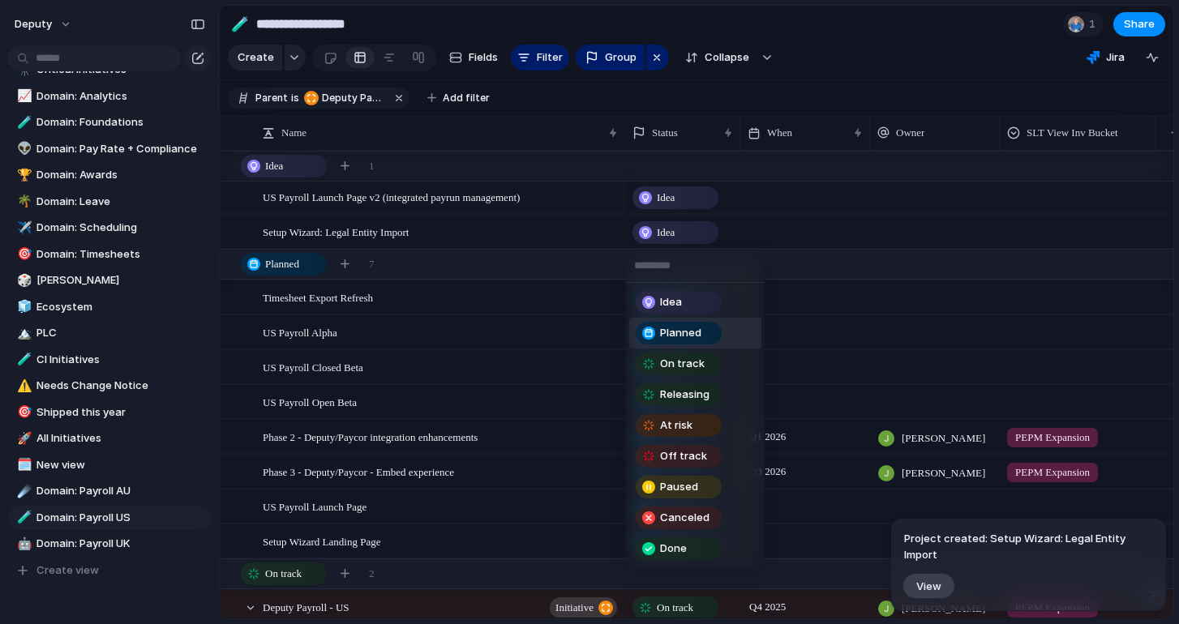
click at [676, 338] on span "Planned" at bounding box center [680, 333] width 41 height 16
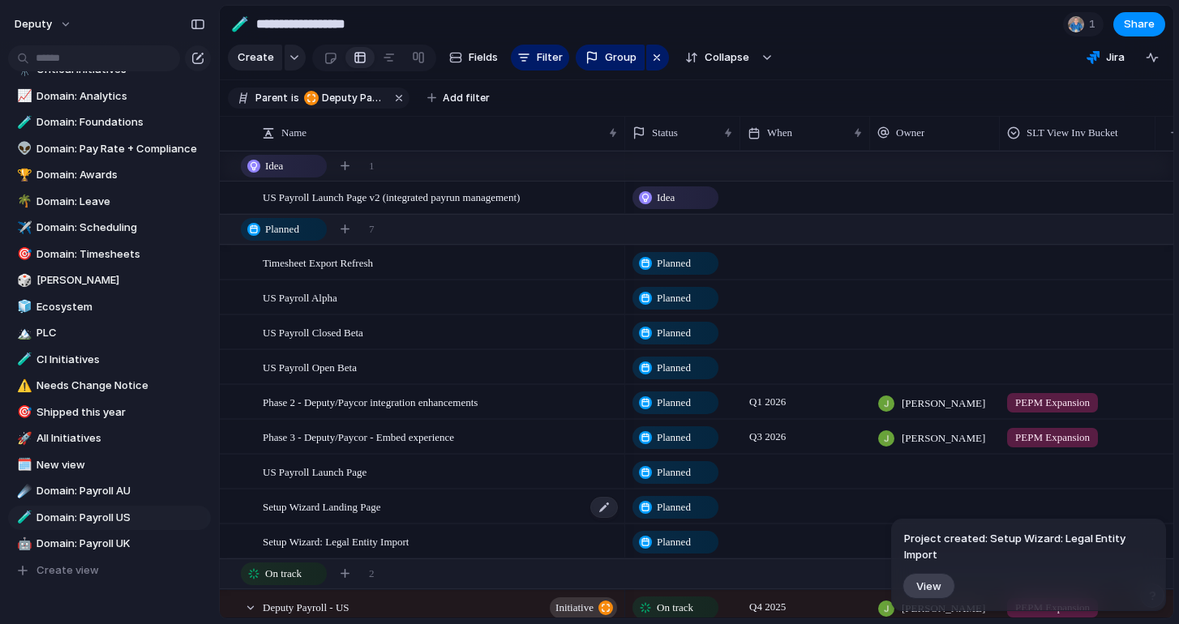
click at [340, 508] on span "Setup Wizard Landing Page" at bounding box center [322, 506] width 118 height 19
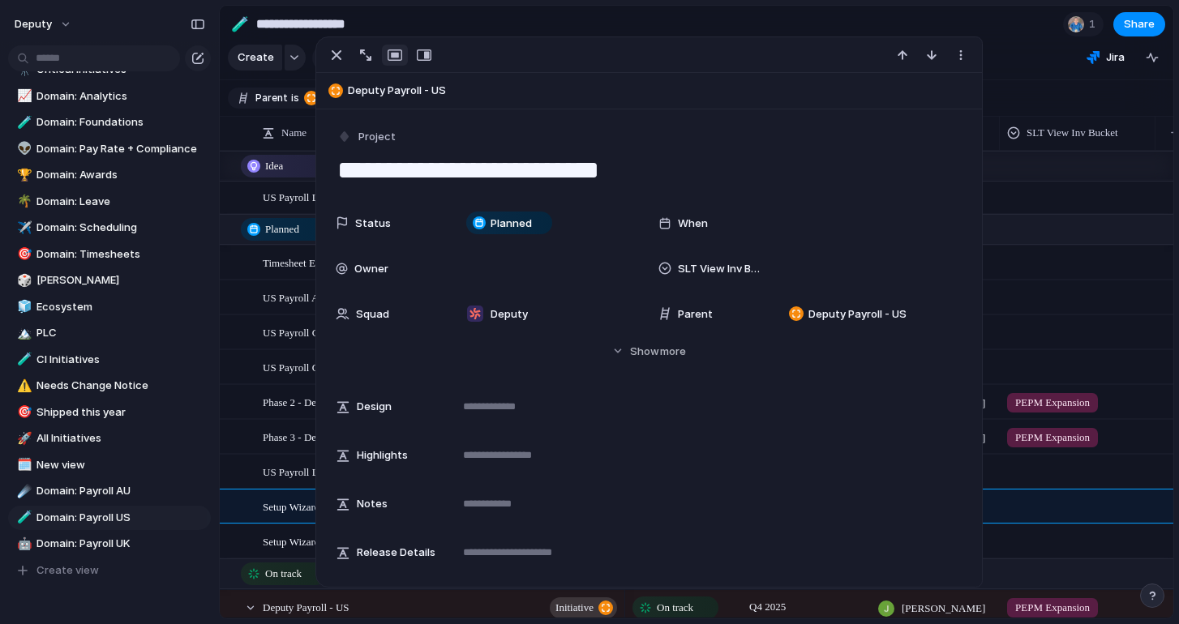
click at [492, 169] on textarea "**********" at bounding box center [649, 170] width 627 height 34
type textarea "**********"
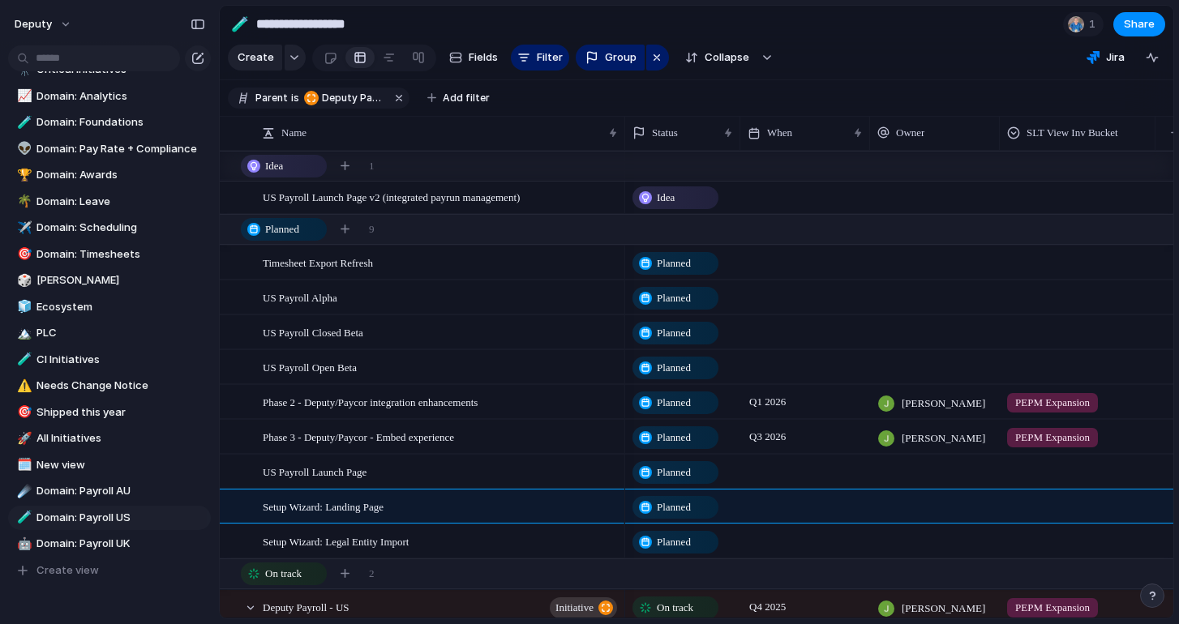
click at [601, 13] on section "**********" at bounding box center [696, 24] width 953 height 36
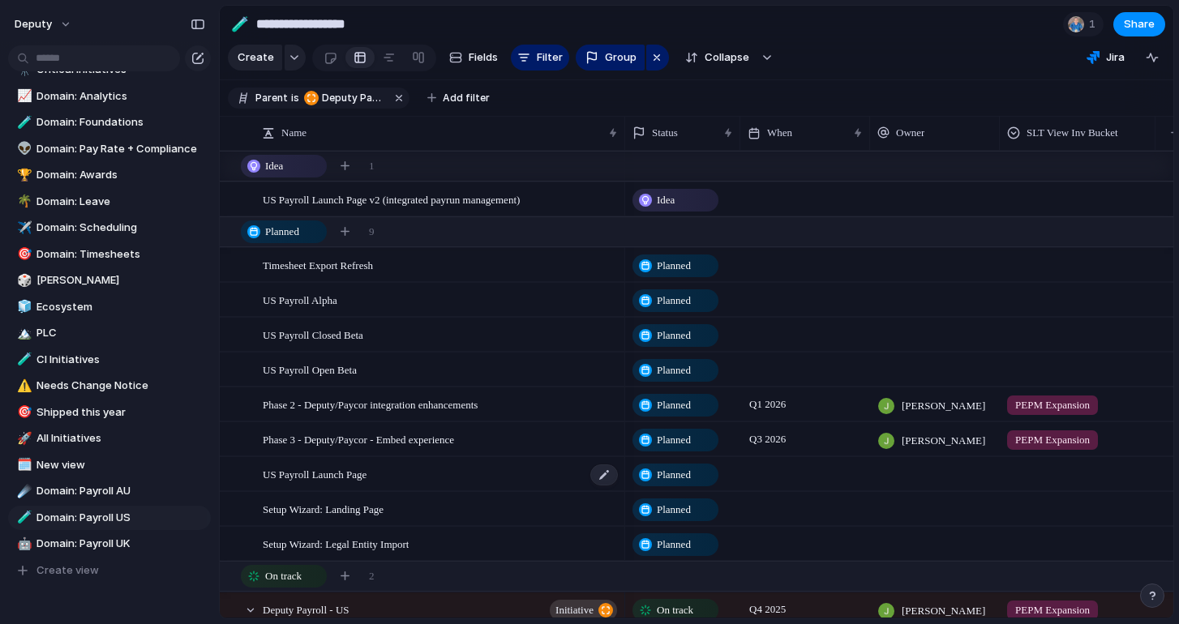
scroll to position [61, 0]
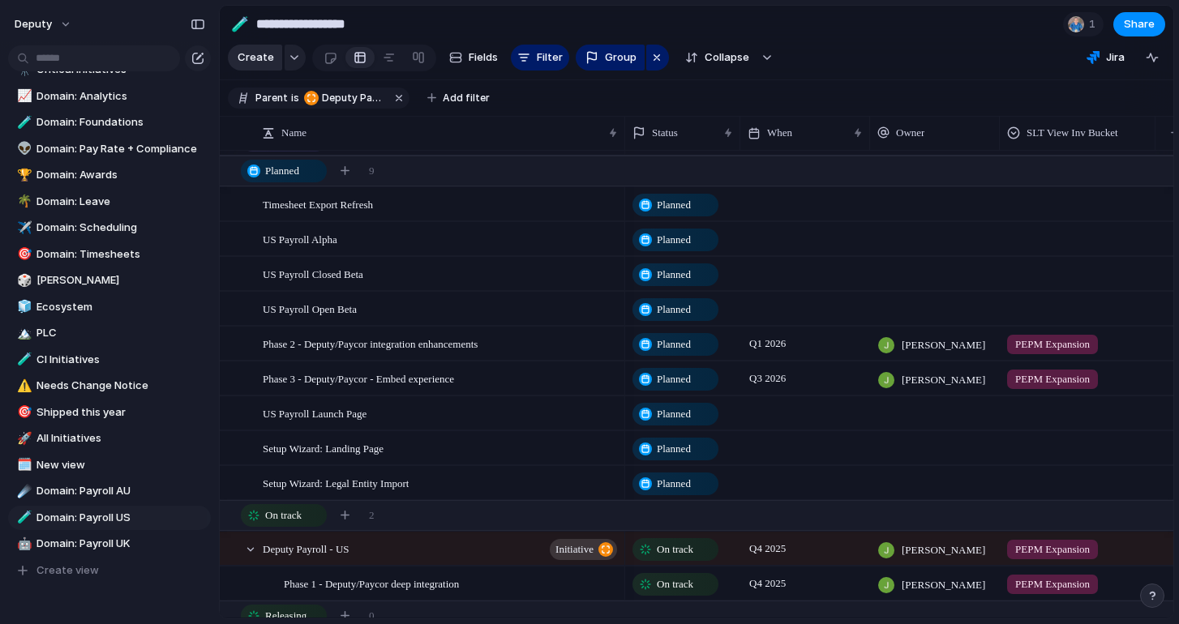
click at [263, 65] on span "Create" at bounding box center [256, 57] width 36 height 16
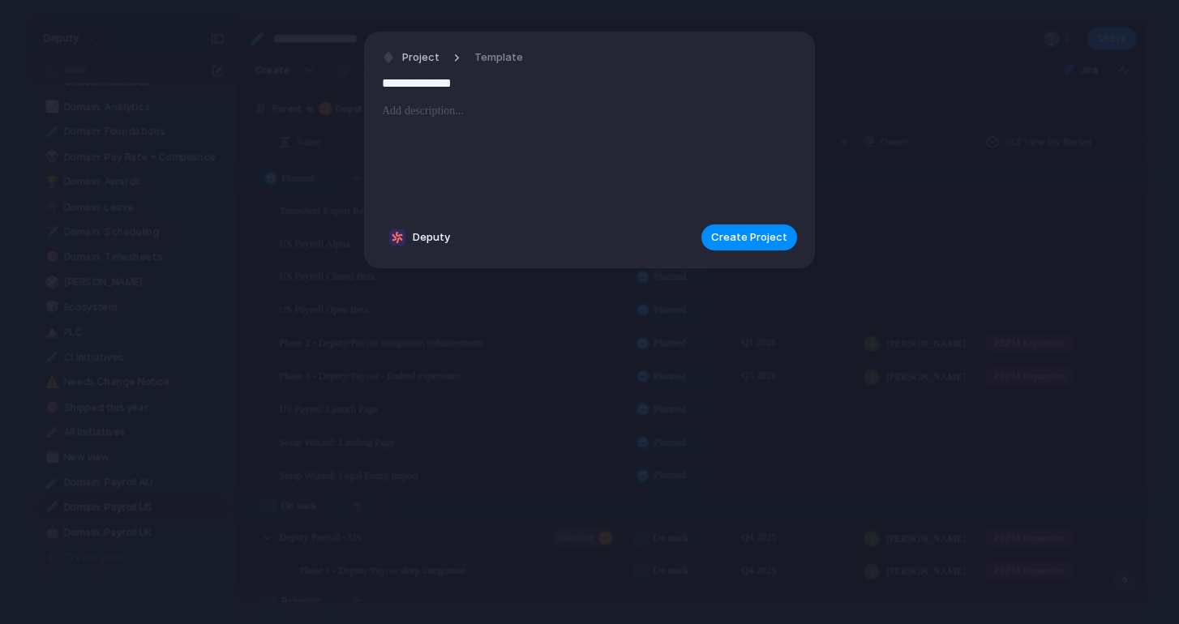
paste input "**********"
click at [478, 88] on input "**********" at bounding box center [589, 84] width 415 height 26
type input "**********"
click at [440, 139] on div at bounding box center [589, 156] width 415 height 110
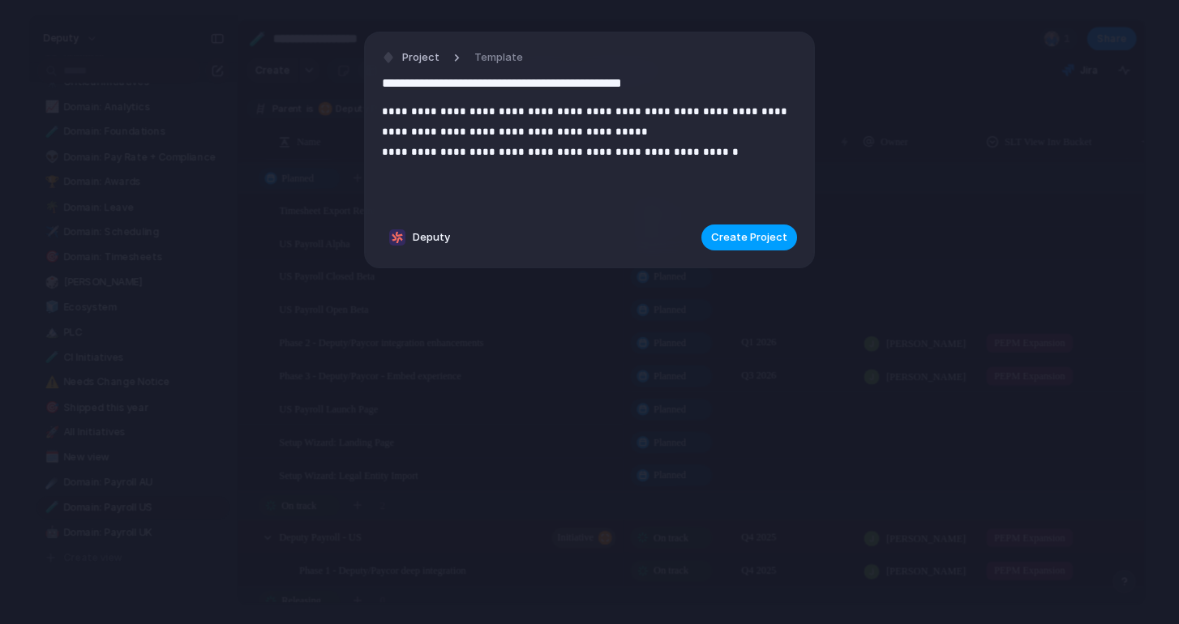
click at [733, 237] on span "Create Project" at bounding box center [749, 237] width 76 height 16
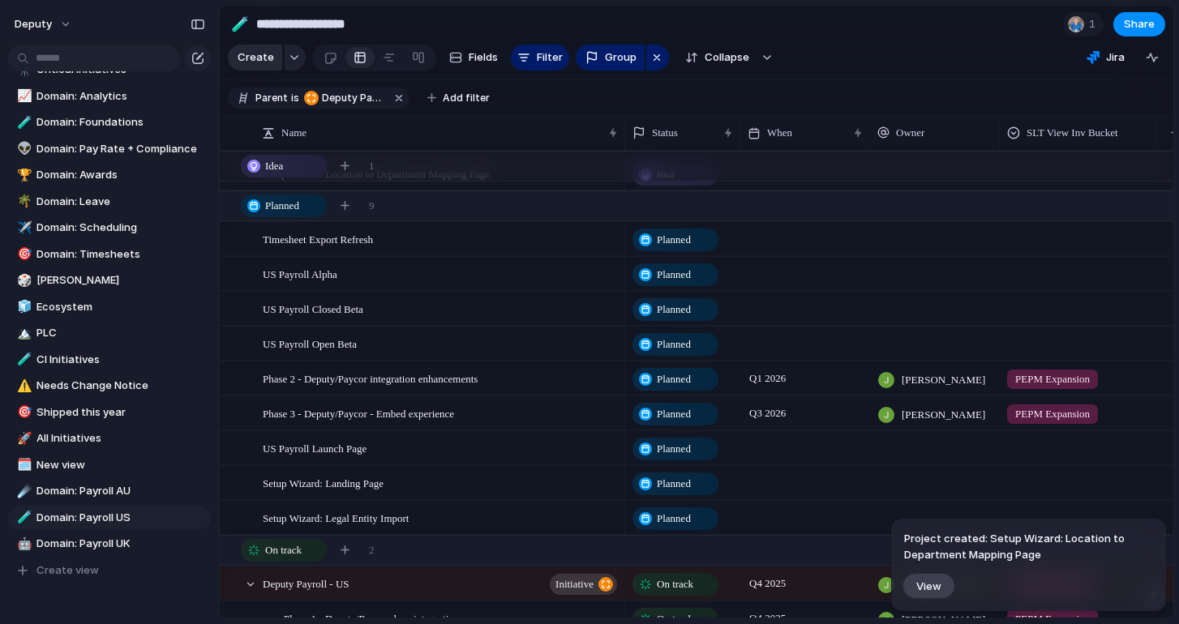
click at [263, 58] on span "Create" at bounding box center [256, 57] width 36 height 16
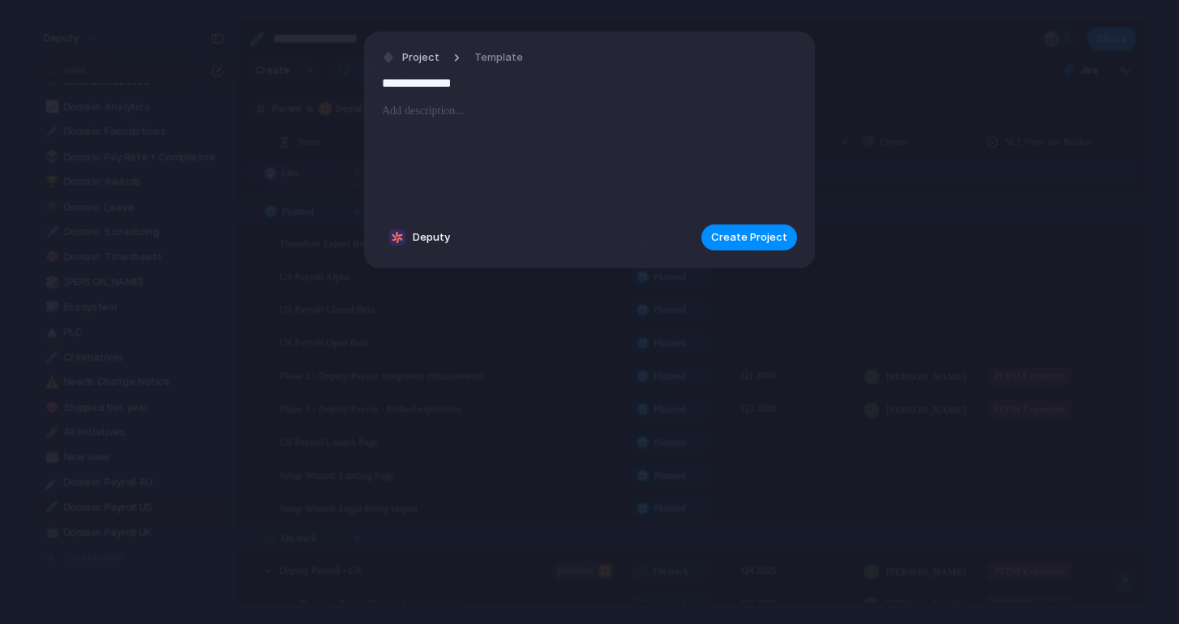
click at [460, 133] on div at bounding box center [589, 156] width 415 height 110
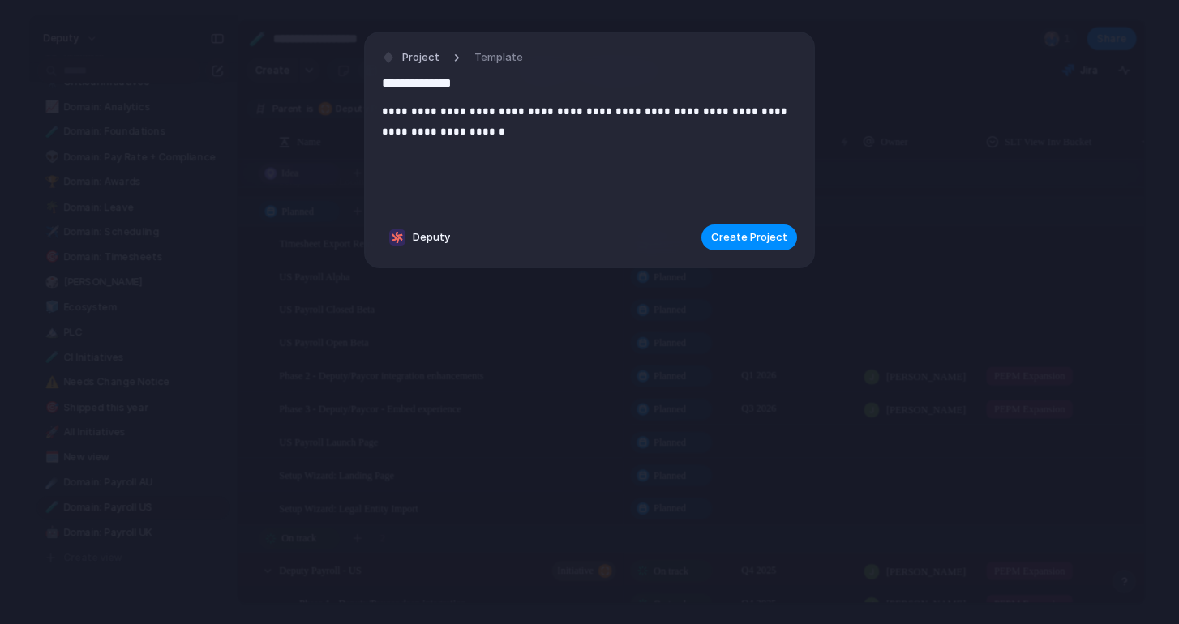
click at [459, 72] on input "**********" at bounding box center [589, 84] width 415 height 26
click at [511, 78] on input "**********" at bounding box center [589, 84] width 415 height 26
type input "**********"
click at [757, 243] on span "Create Project" at bounding box center [749, 237] width 76 height 16
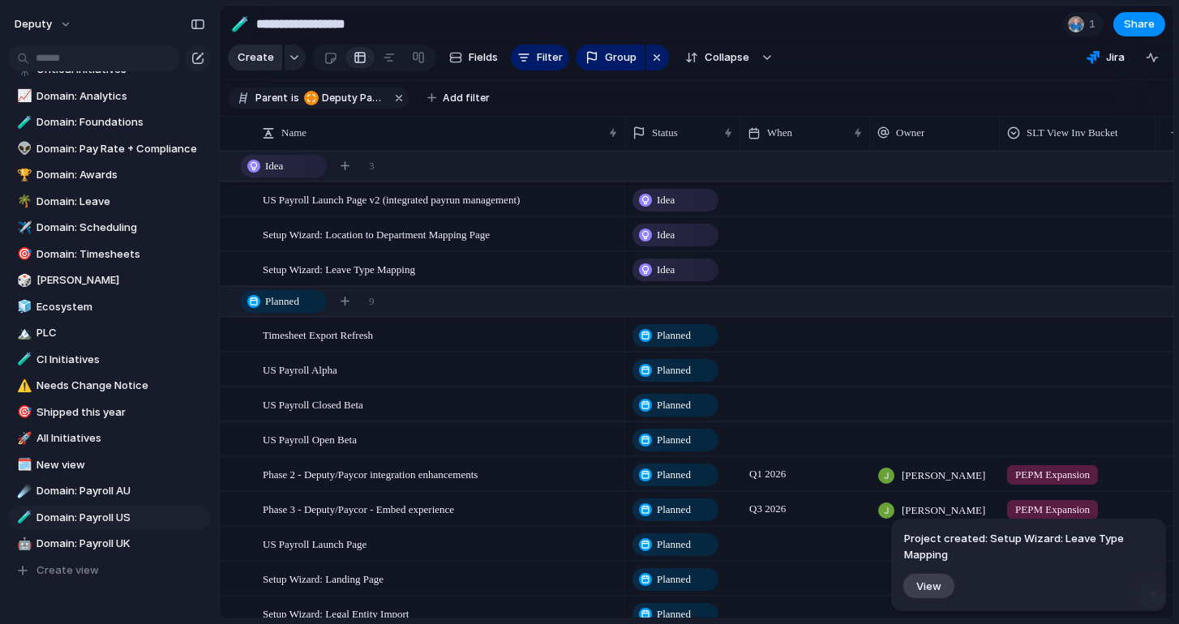
click at [259, 56] on span "Create" at bounding box center [256, 57] width 36 height 16
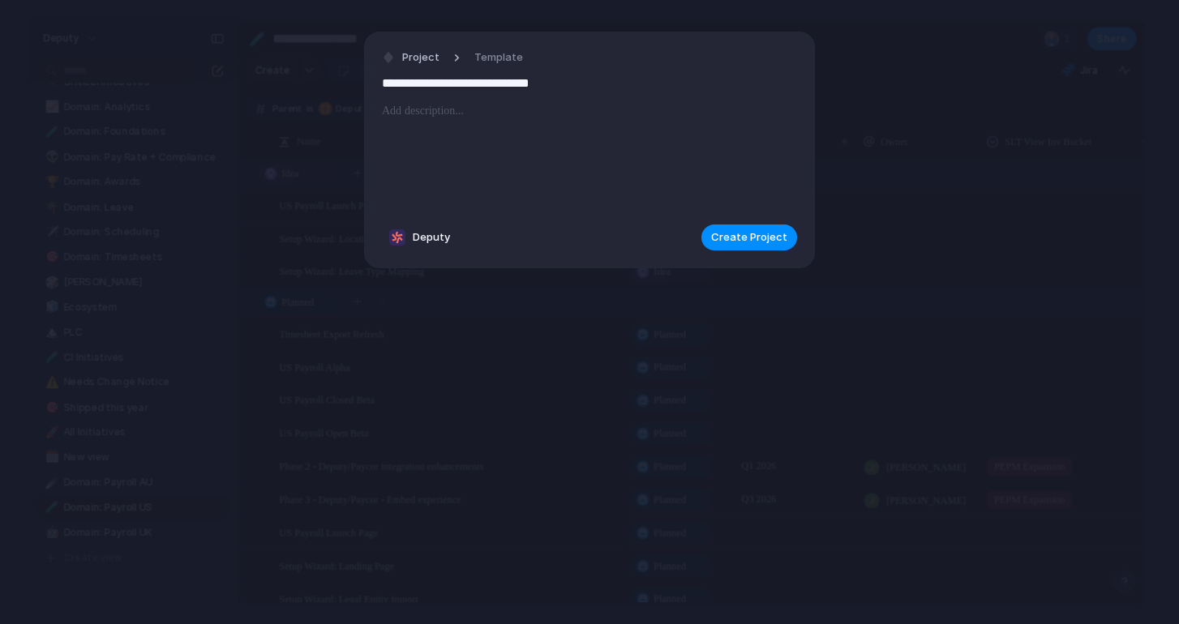
type input "**********"
click at [601, 142] on div at bounding box center [589, 156] width 415 height 110
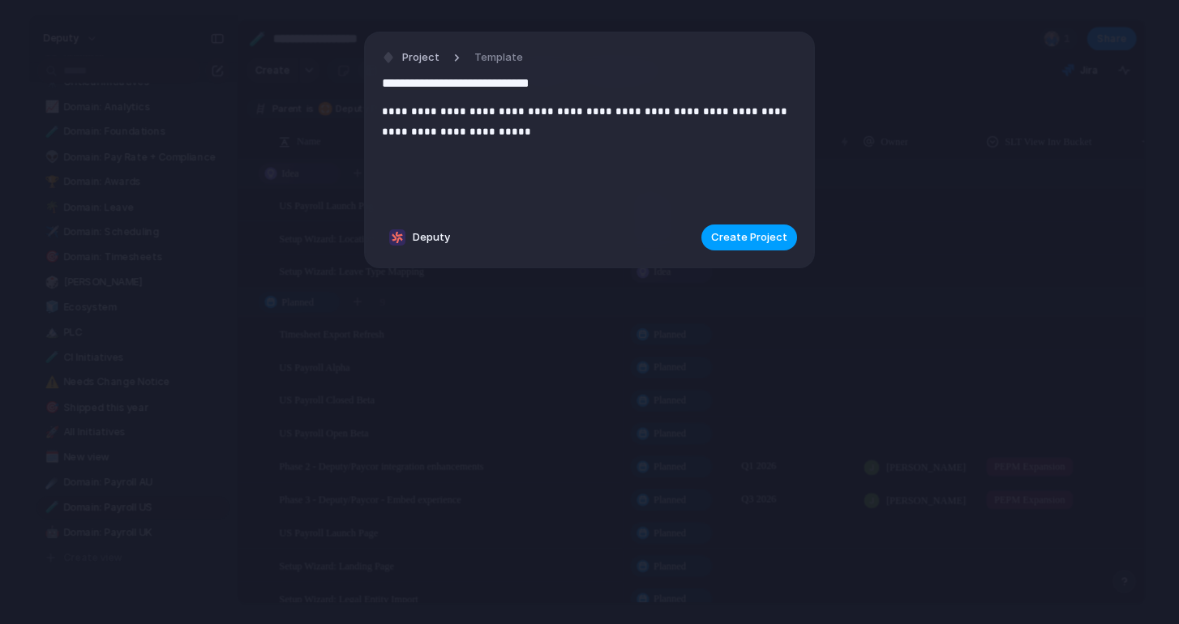
click at [743, 243] on span "Create Project" at bounding box center [749, 237] width 76 height 16
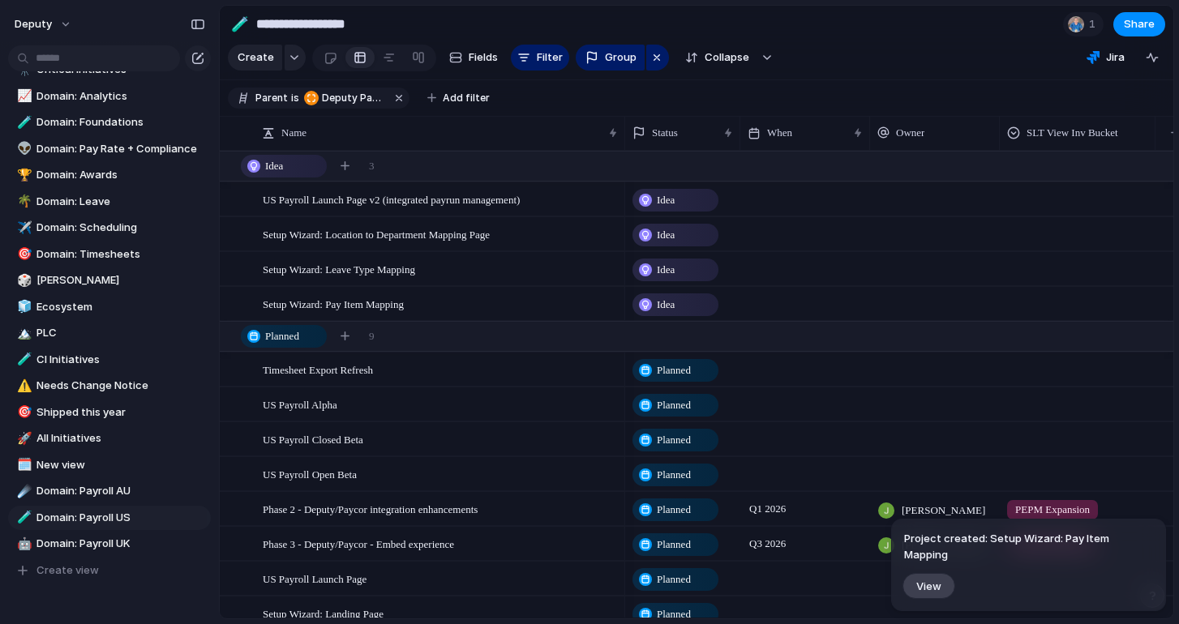
click at [662, 236] on span "Idea" at bounding box center [666, 235] width 18 height 16
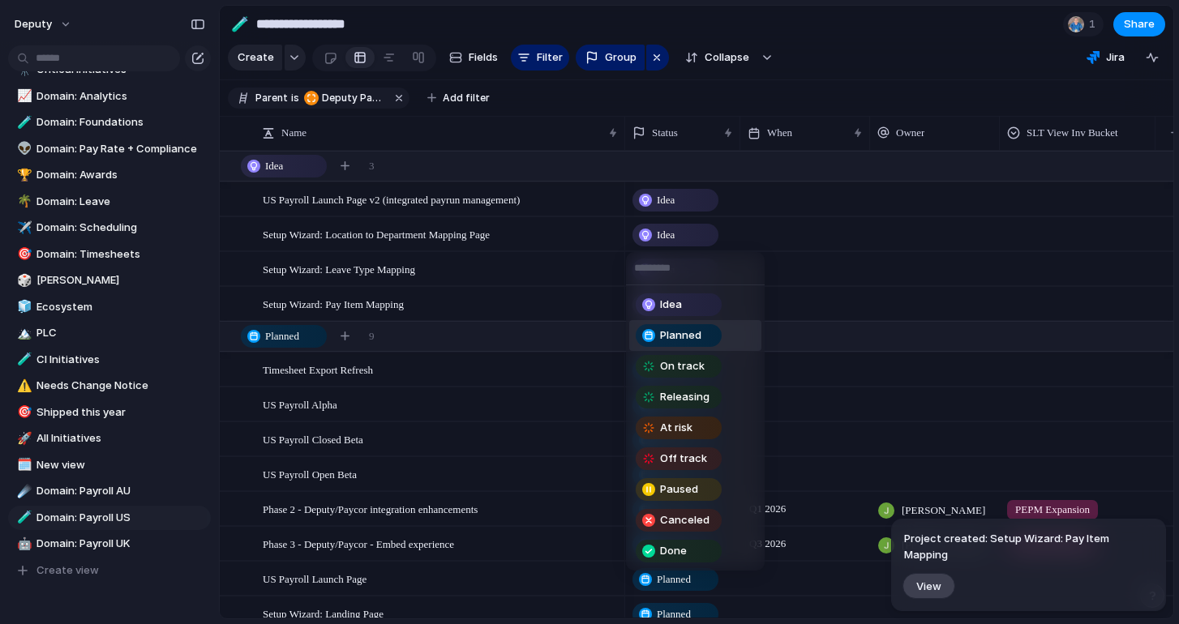
click at [667, 336] on span "Planned" at bounding box center [680, 335] width 41 height 16
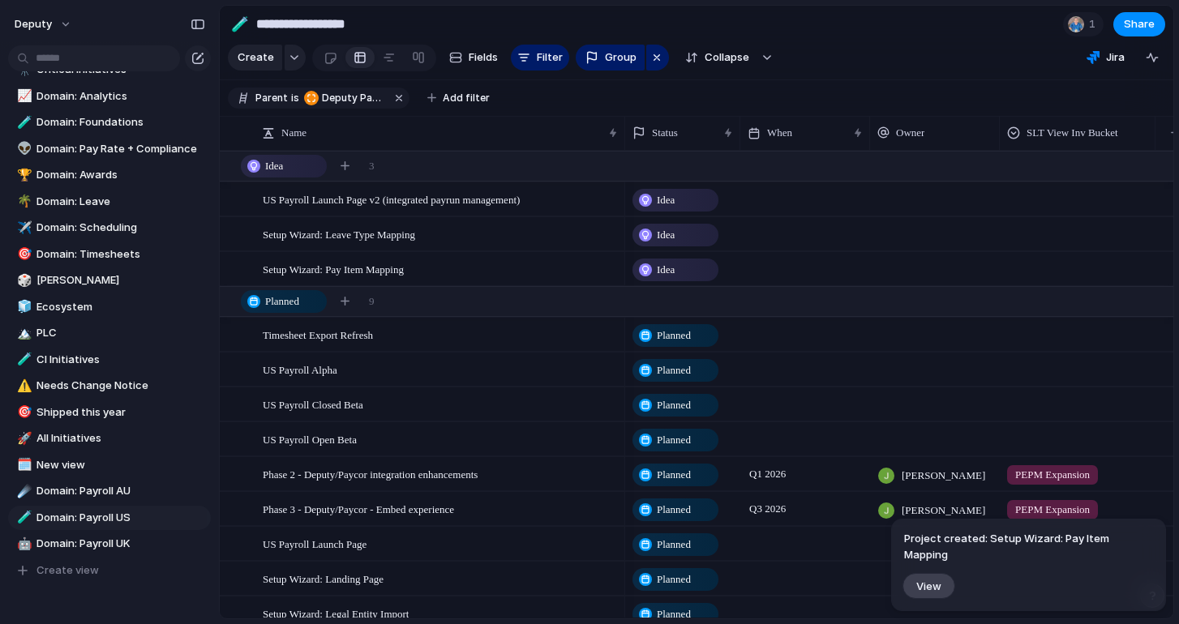
click at [669, 240] on span "Idea" at bounding box center [666, 235] width 18 height 16
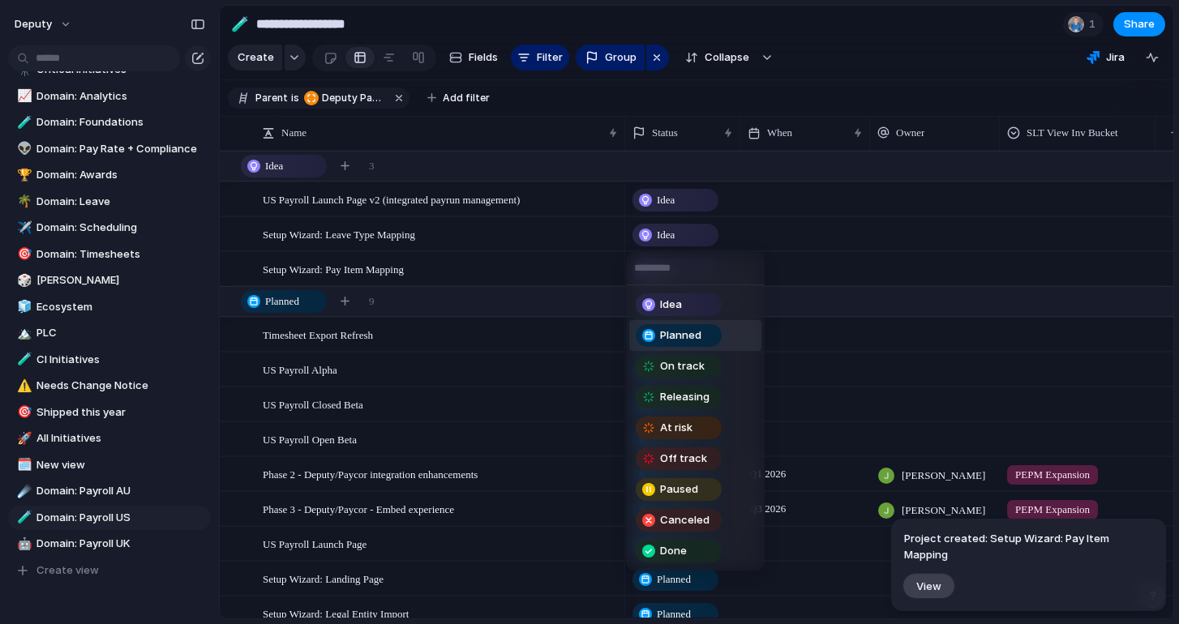
click at [668, 344] on div "Planned" at bounding box center [678, 335] width 83 height 19
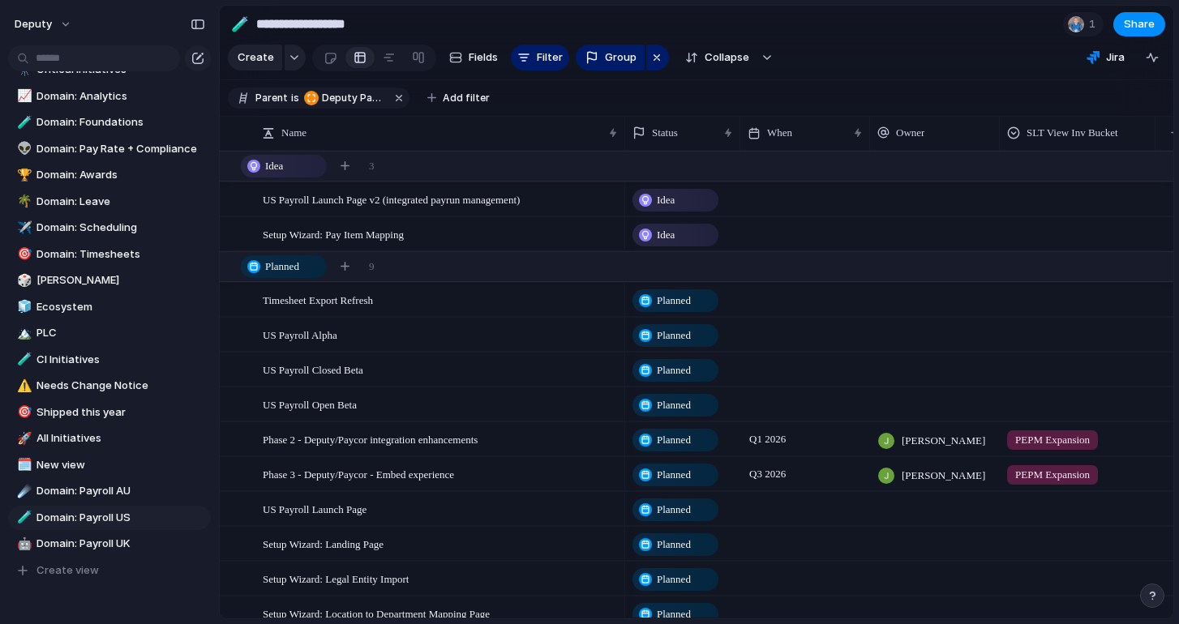
click at [674, 242] on span "Idea" at bounding box center [666, 235] width 18 height 16
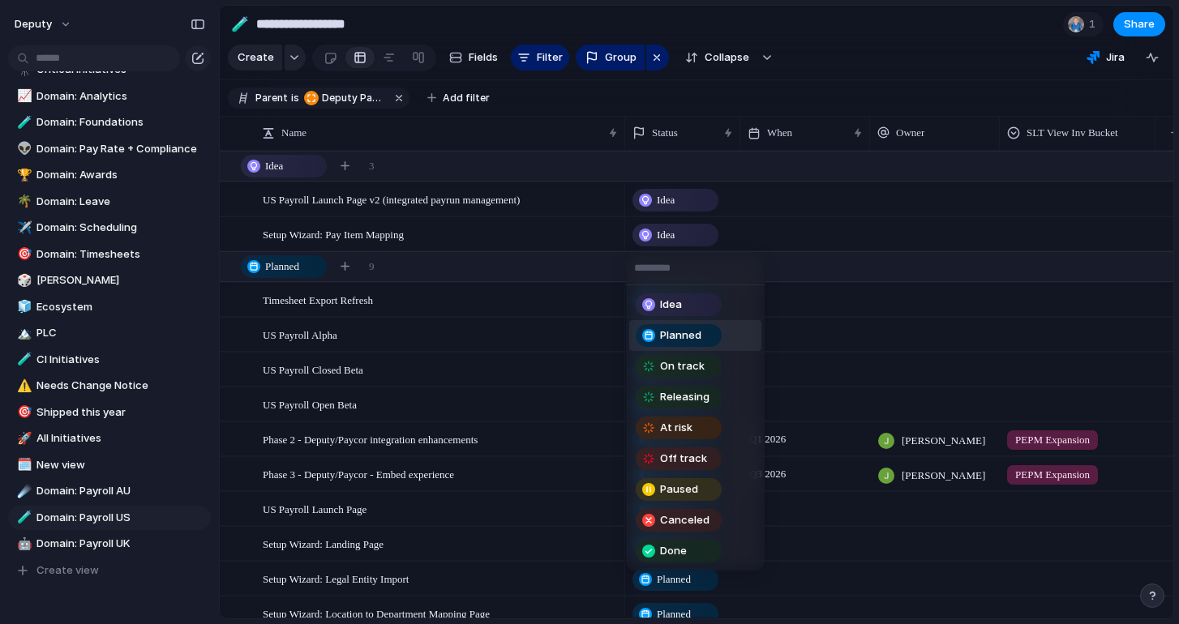
click at [657, 338] on div "Planned" at bounding box center [678, 335] width 83 height 19
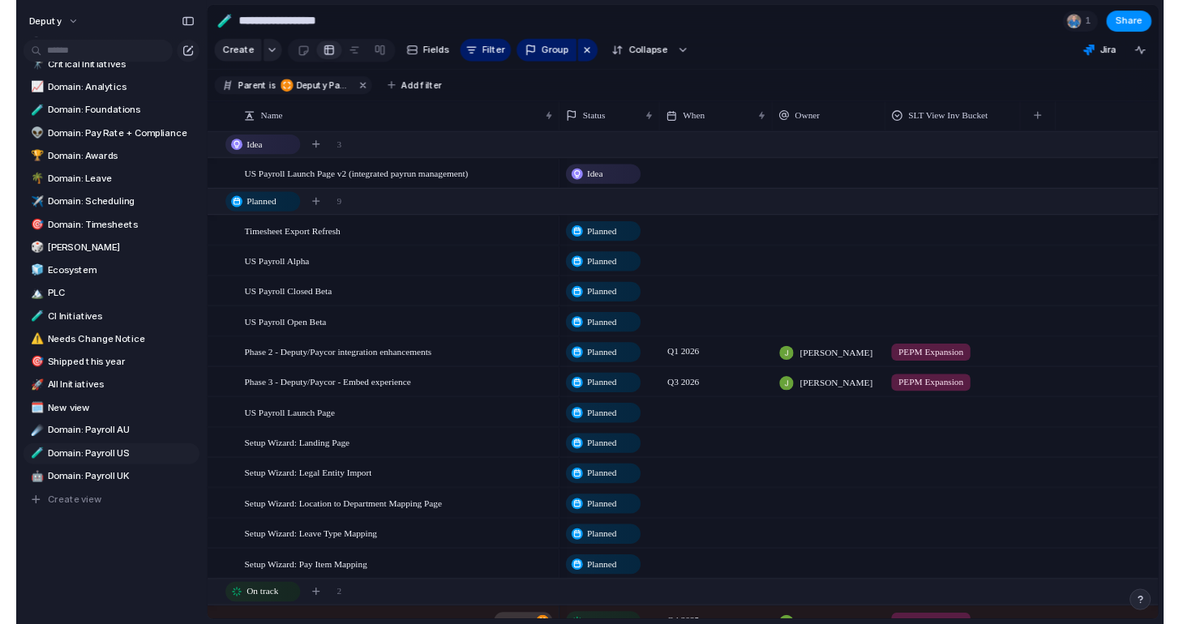
scroll to position [134, 0]
